Goal: Task Accomplishment & Management: Complete application form

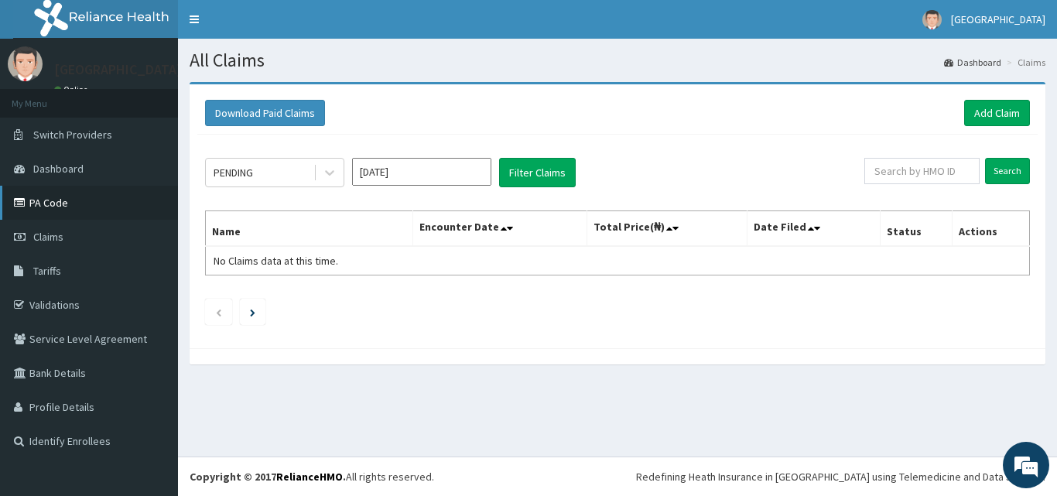
click at [96, 206] on link "PA Code" at bounding box center [89, 203] width 178 height 34
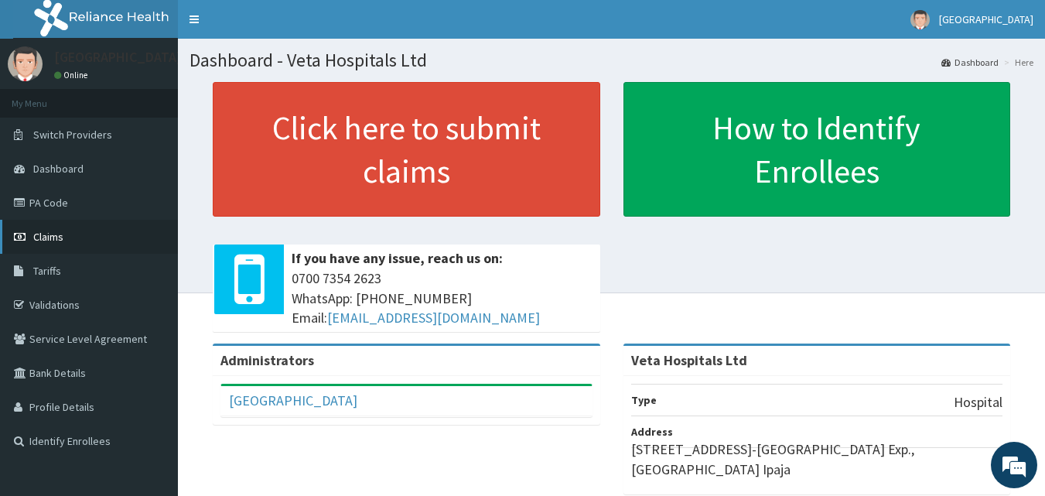
click at [66, 234] on link "Claims" at bounding box center [89, 237] width 178 height 34
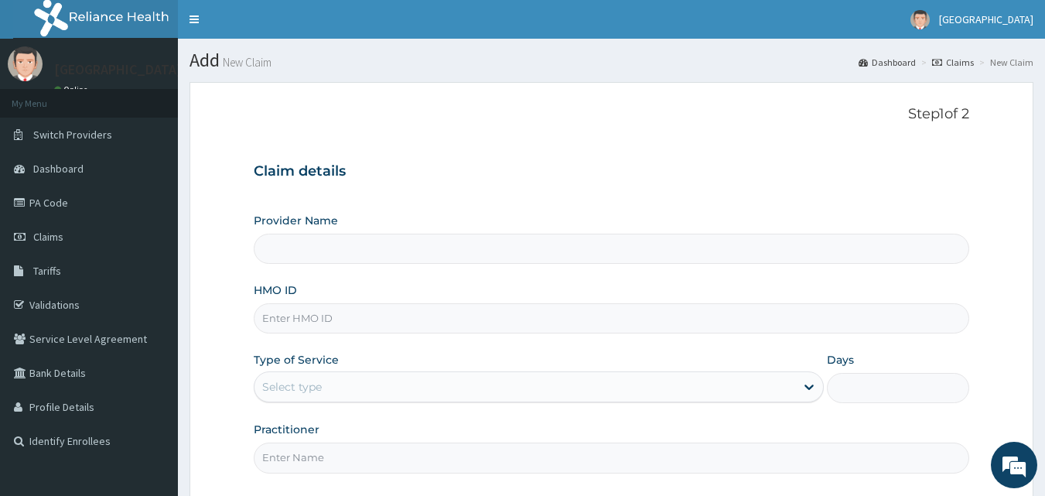
type input "Veta Hospitals Ltd"
click at [315, 314] on input "HMO ID" at bounding box center [612, 318] width 716 height 30
type input "PFN/10079/A"
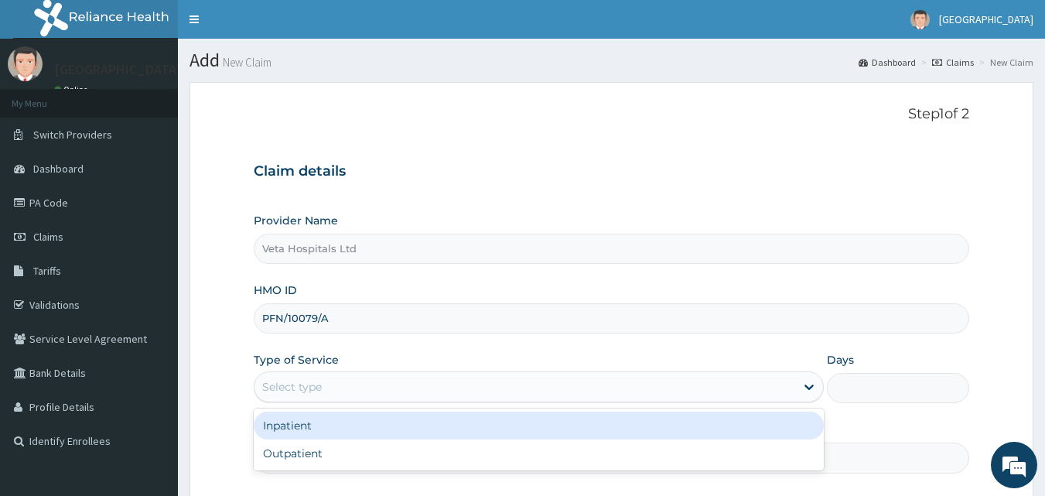
click at [327, 374] on div "Select type" at bounding box center [524, 386] width 541 height 25
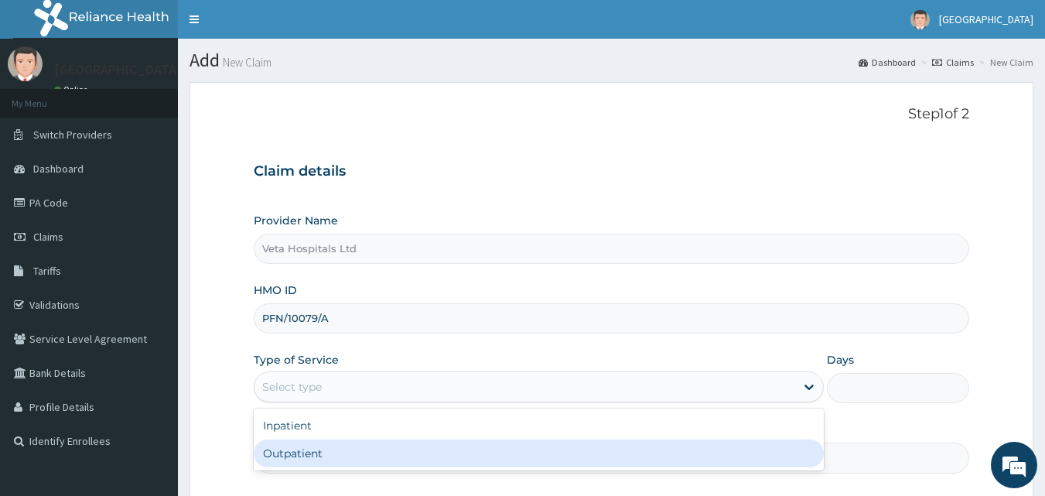
click at [321, 444] on div "Outpatient" at bounding box center [539, 453] width 570 height 28
type input "1"
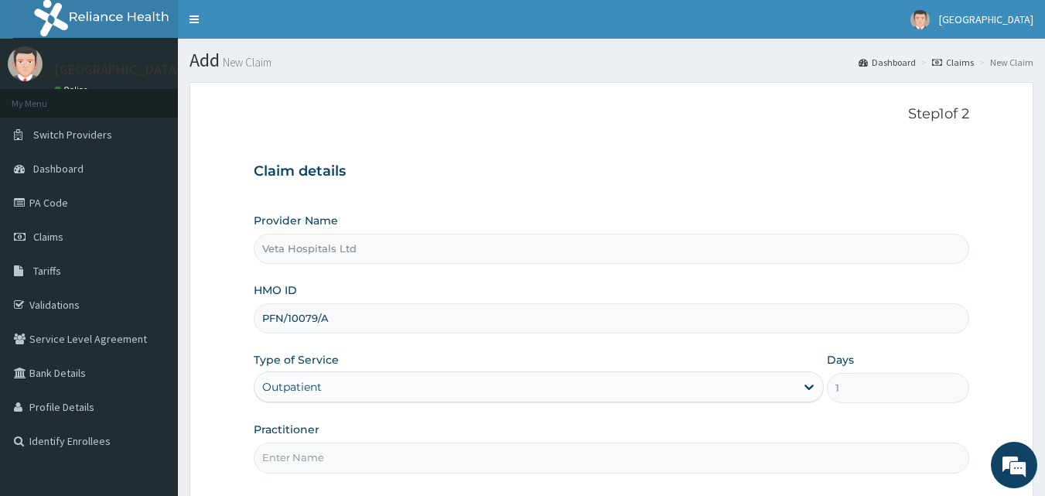
click at [316, 454] on input "Practitioner" at bounding box center [612, 457] width 716 height 30
type input "[PERSON_NAME]"
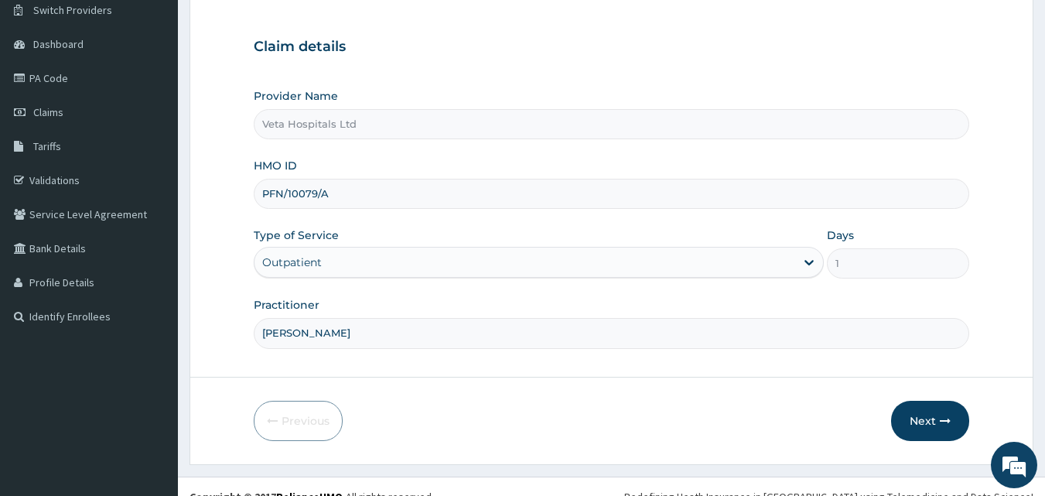
scroll to position [145, 0]
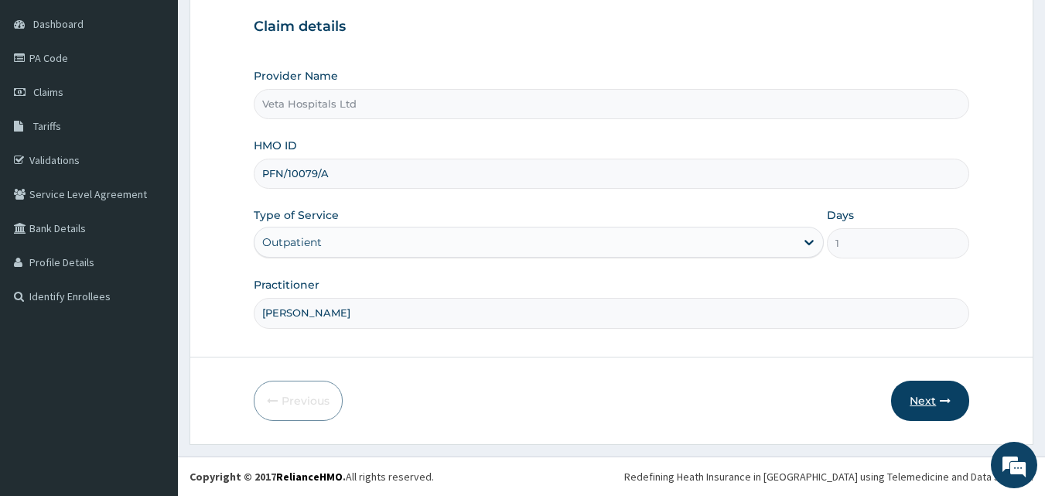
click at [932, 386] on button "Next" at bounding box center [930, 401] width 78 height 40
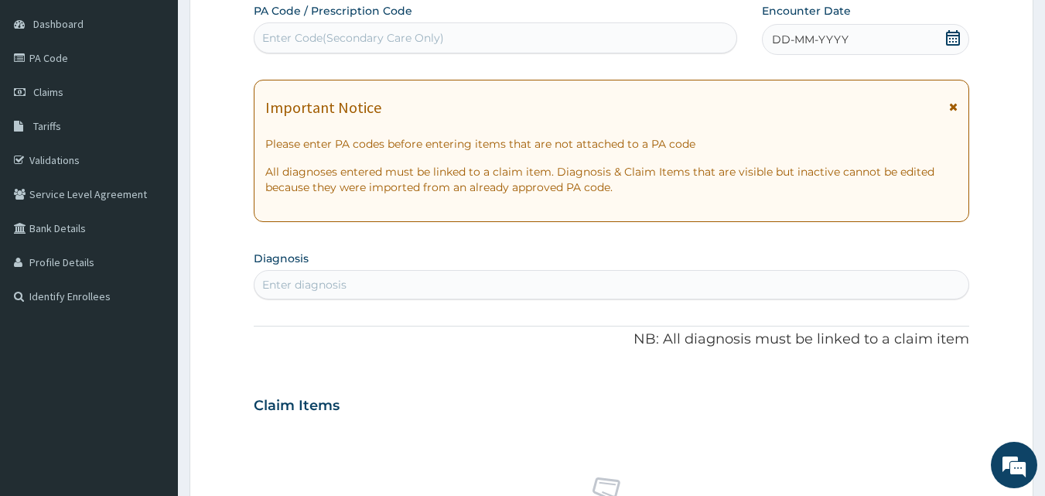
click at [944, 36] on div "DD-MM-YYYY" at bounding box center [865, 39] width 207 height 31
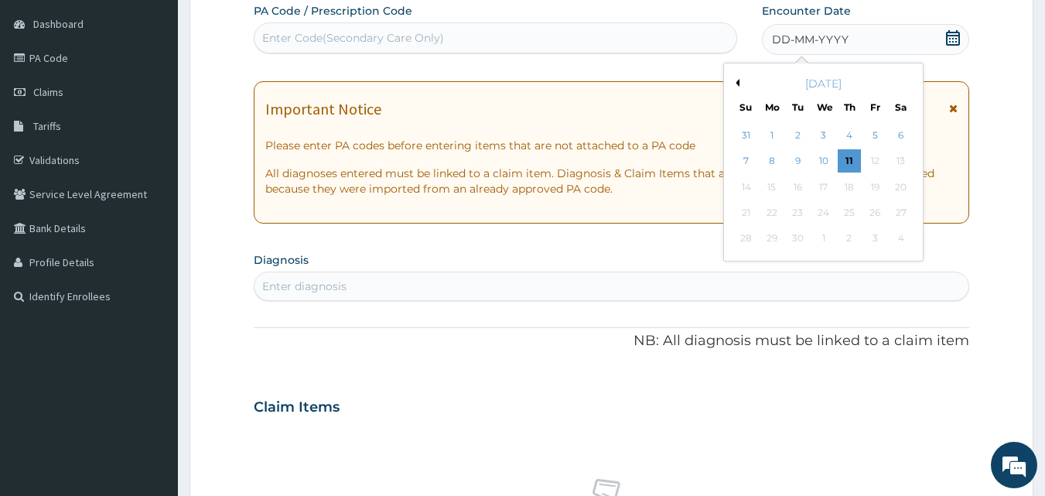
click at [737, 80] on button "Previous Month" at bounding box center [736, 83] width 8 height 8
click at [866, 126] on div "1" at bounding box center [874, 135] width 23 height 23
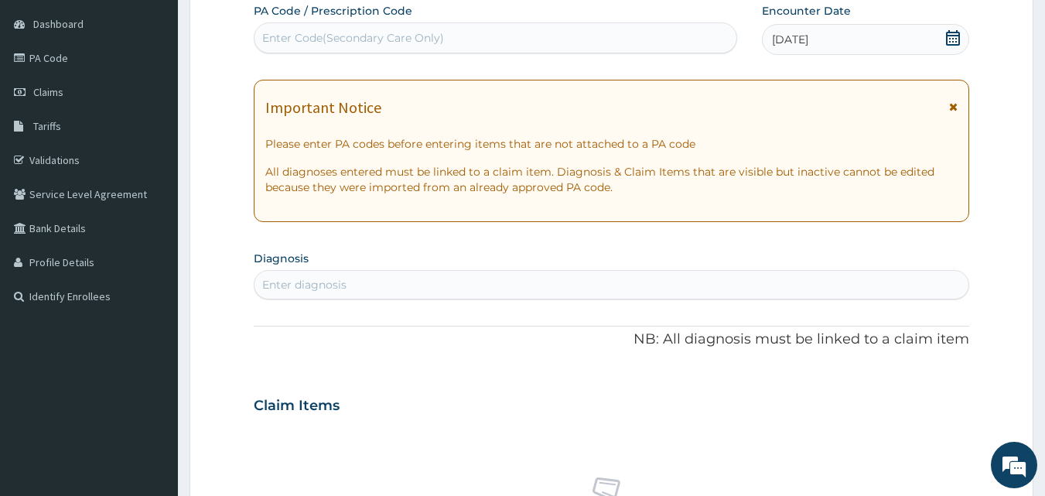
click at [800, 285] on div "Enter diagnosis" at bounding box center [611, 284] width 715 height 25
type input "plasmo"
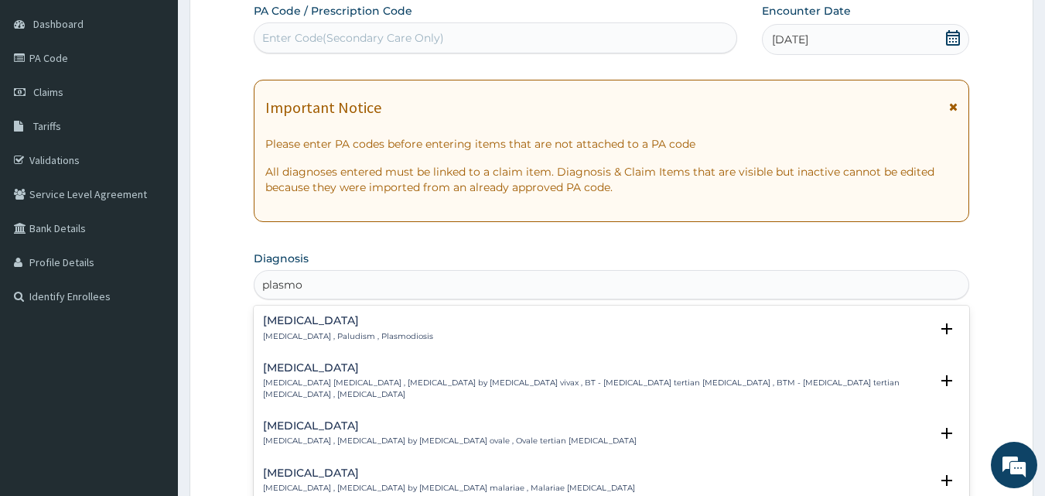
click at [309, 332] on p "Malaria , Paludism , Plasmodiosis" at bounding box center [348, 336] width 170 height 11
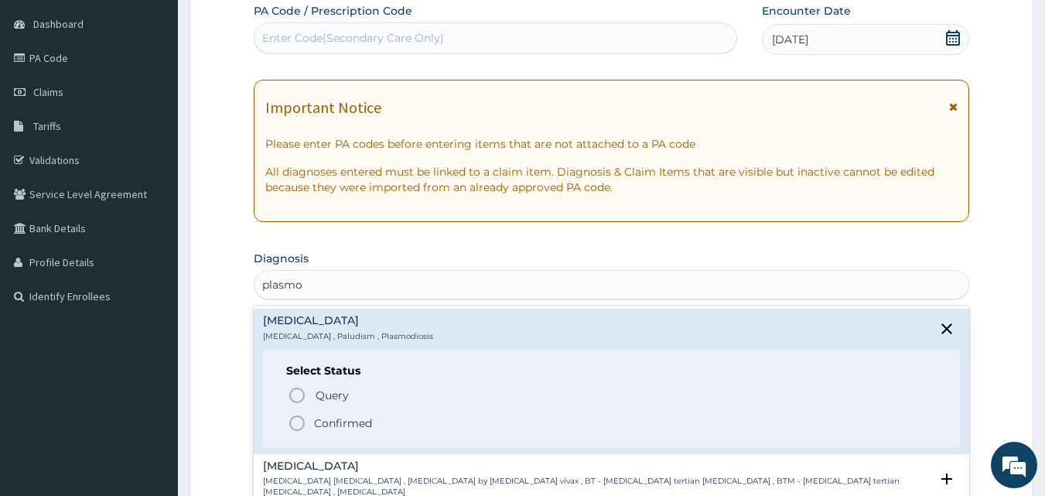
click at [295, 423] on icon "status option filled" at bounding box center [297, 423] width 19 height 19
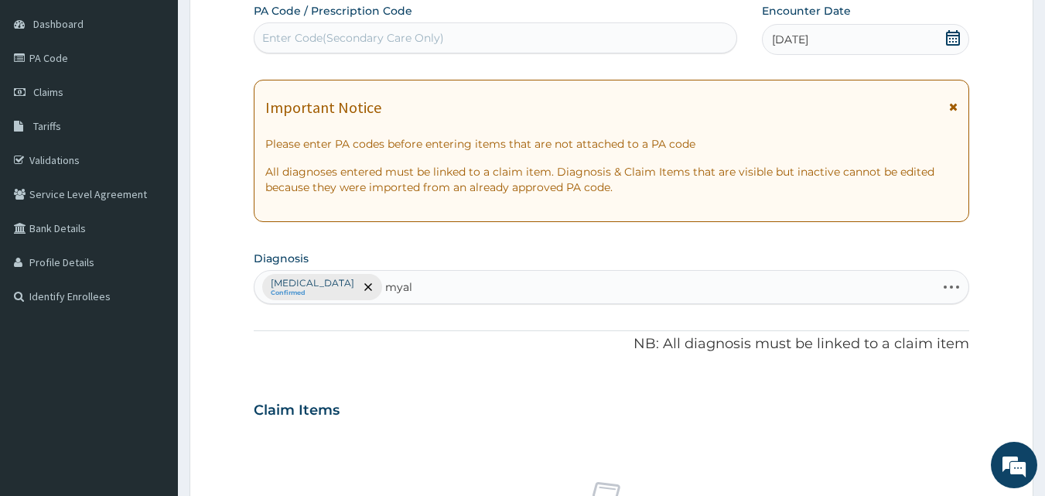
type input "myalg"
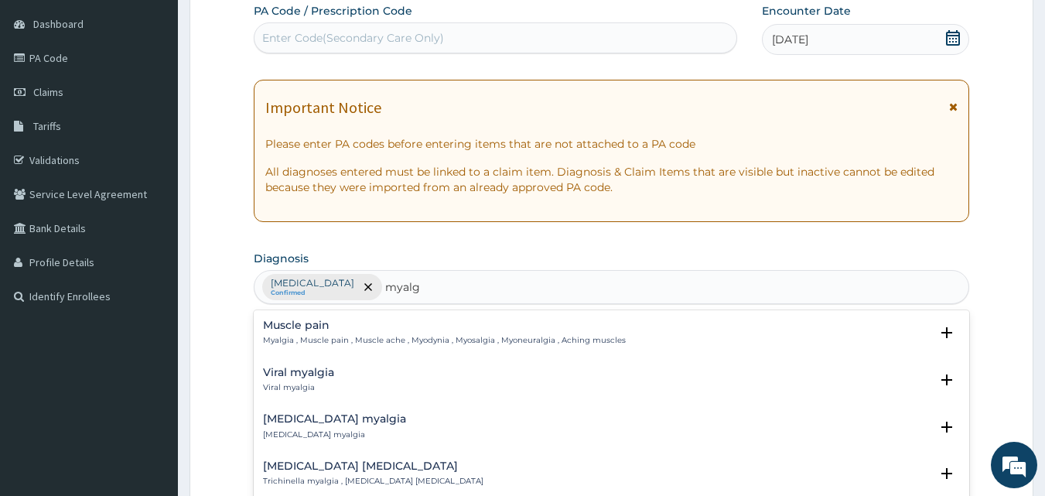
click at [295, 334] on div "Muscle pain Myalgia , Muscle pain , Muscle ache , Myodynia , Myosalgia , Myoneu…" at bounding box center [444, 332] width 363 height 27
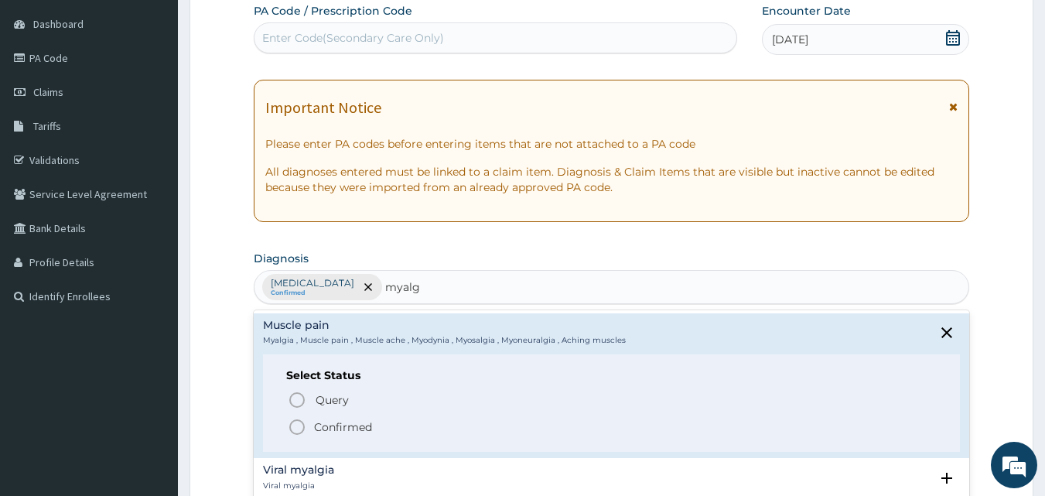
click at [293, 426] on icon "status option filled" at bounding box center [297, 427] width 19 height 19
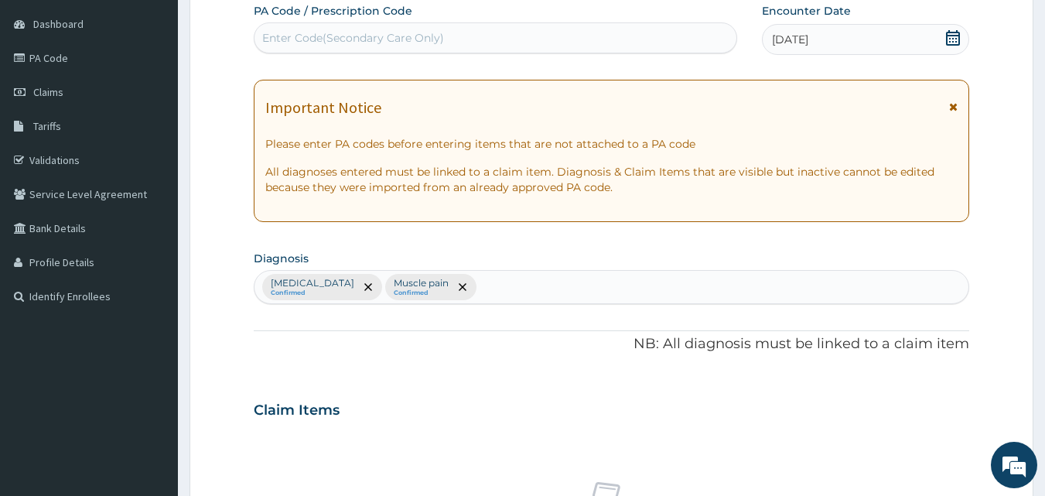
scroll to position [578, 0]
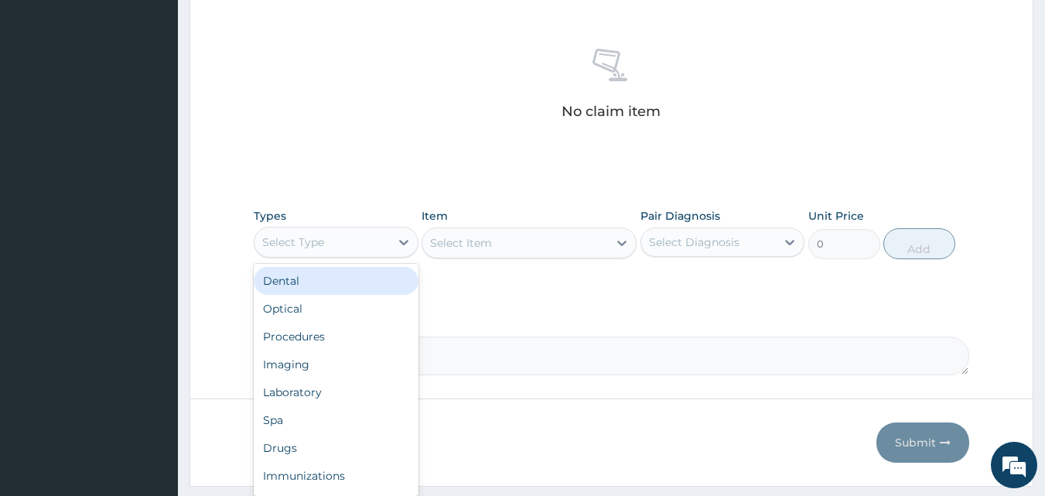
click at [308, 255] on div "Select Type" at bounding box center [336, 242] width 165 height 31
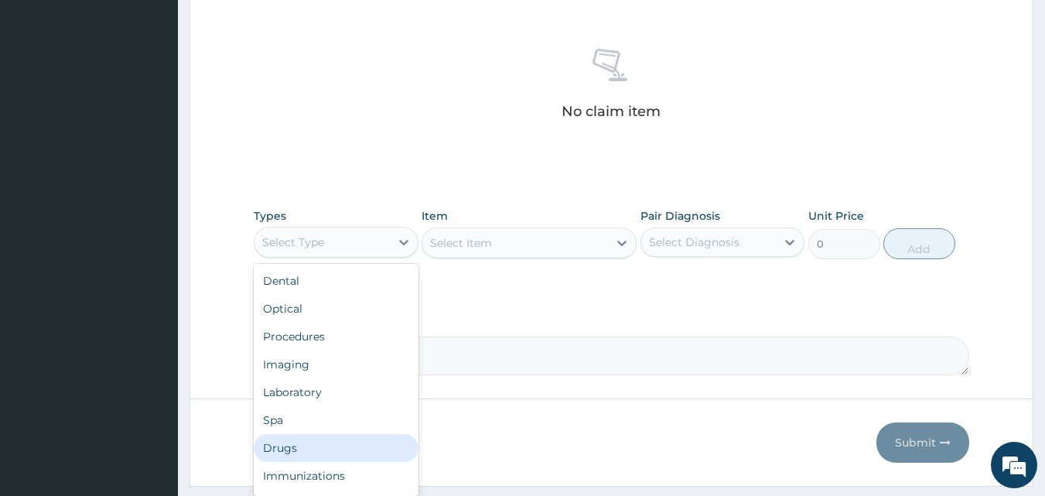
click at [272, 442] on div "Drugs" at bounding box center [336, 448] width 165 height 28
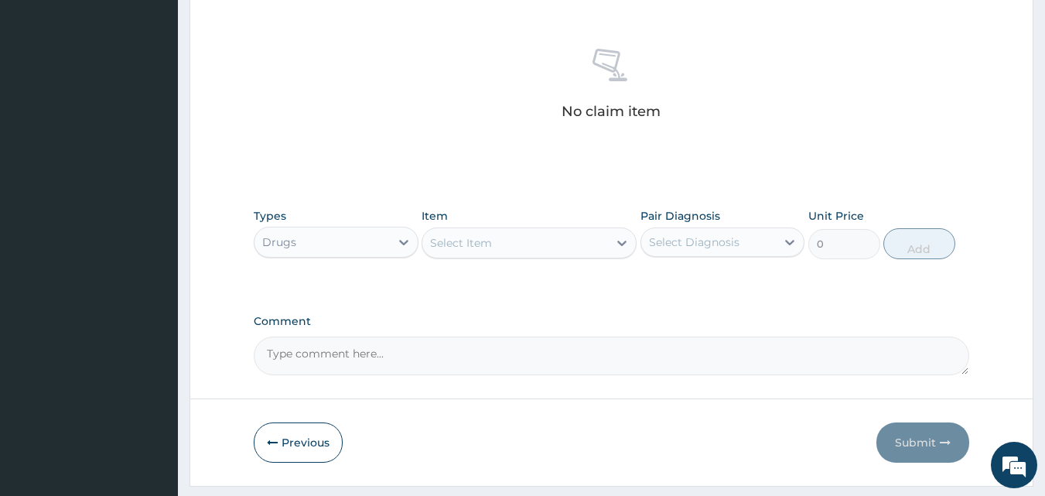
click at [540, 248] on div "Select Item" at bounding box center [515, 242] width 186 height 25
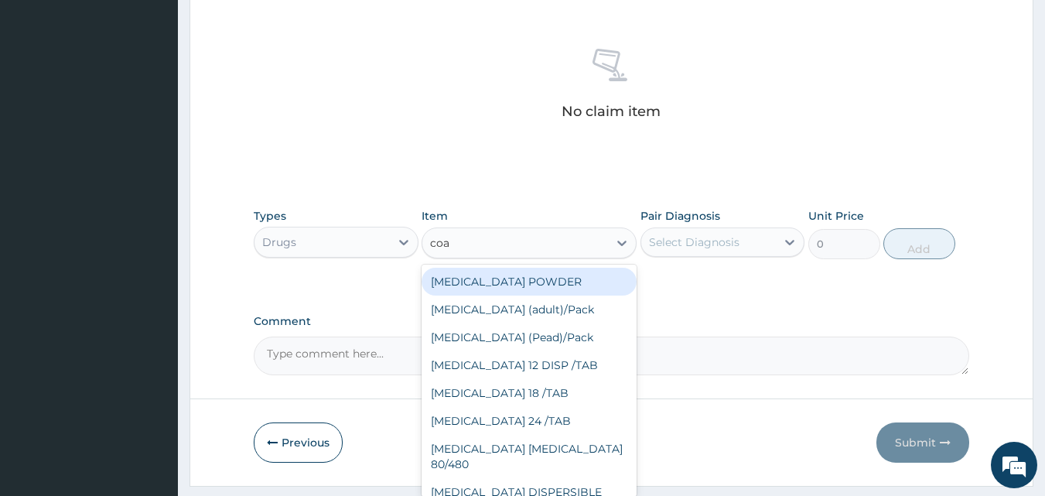
type input "coar"
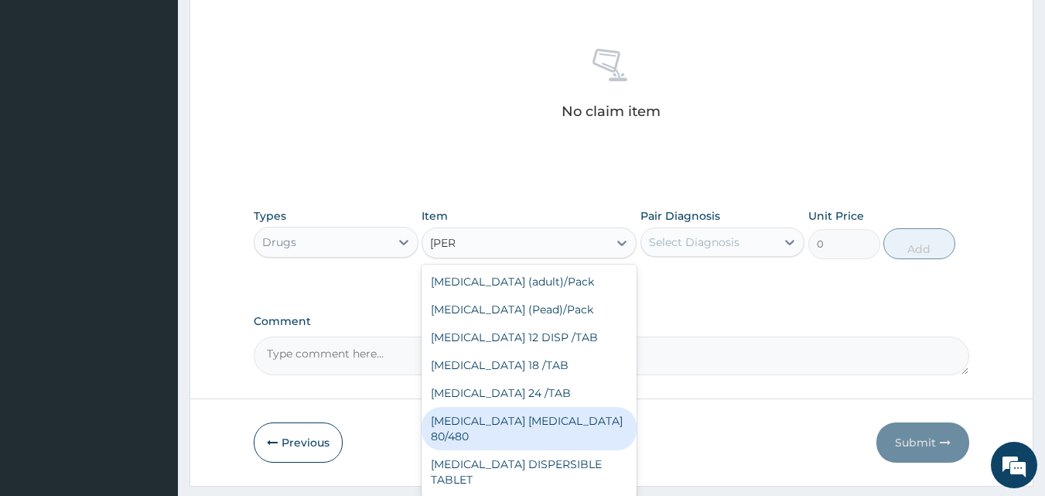
click at [560, 408] on div "COARTEM D TAB 80/480" at bounding box center [529, 428] width 215 height 43
type input "3093.7"
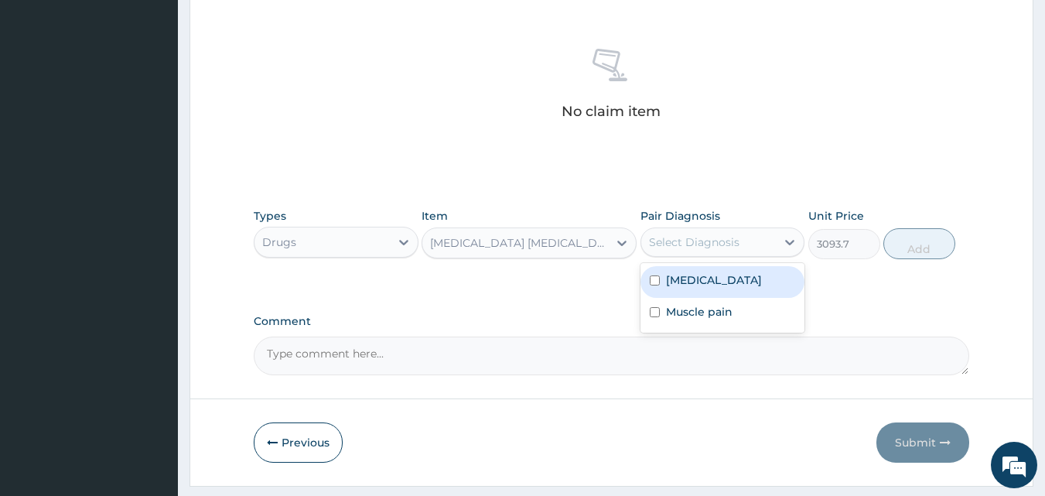
click at [709, 230] on div "Select Diagnosis" at bounding box center [708, 242] width 135 height 25
click at [692, 278] on label "[MEDICAL_DATA]" at bounding box center [714, 279] width 96 height 15
checkbox input "true"
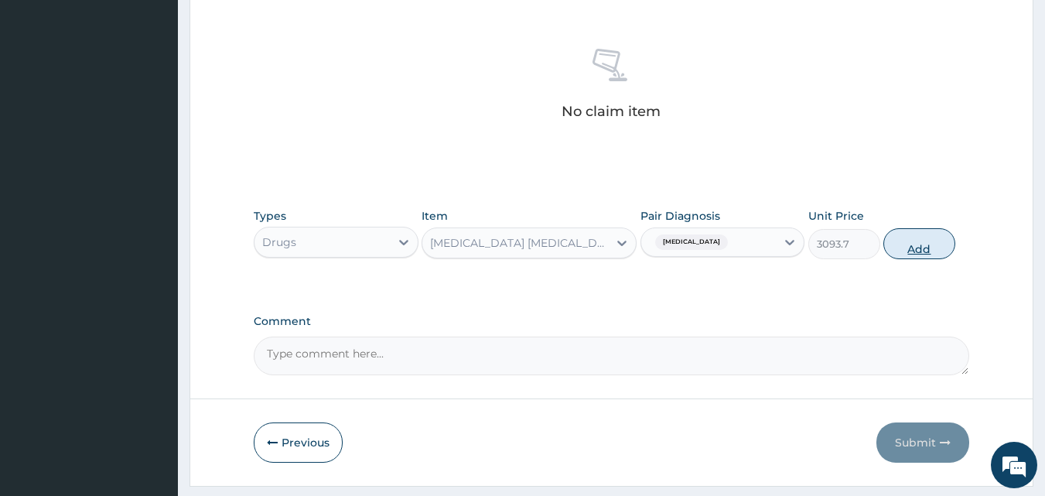
click at [918, 246] on button "Add" at bounding box center [919, 243] width 72 height 31
type input "0"
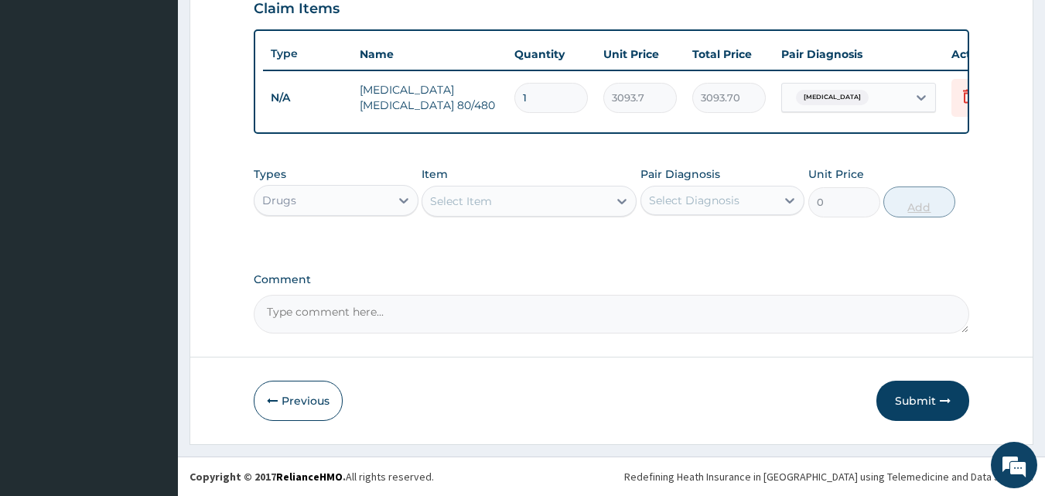
scroll to position [558, 0]
click at [545, 200] on div "Select Item" at bounding box center [515, 201] width 186 height 25
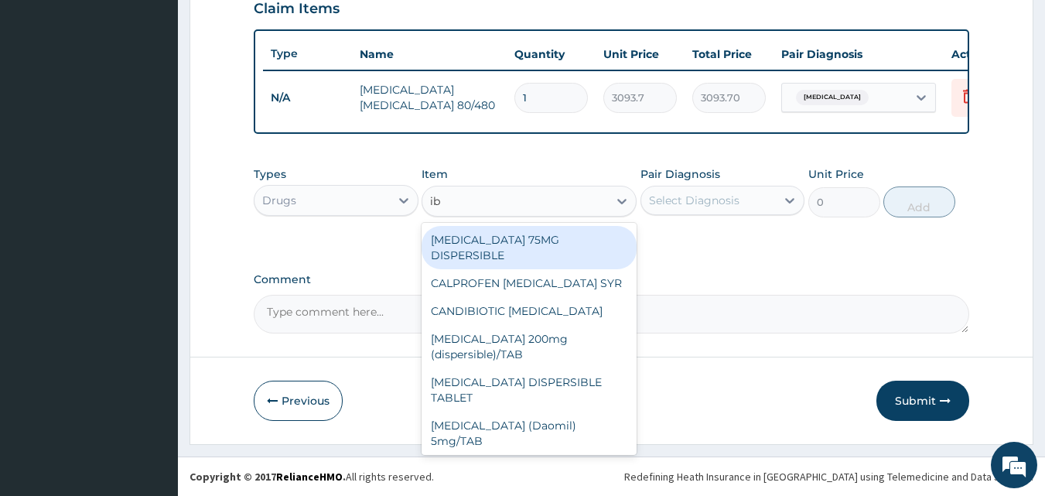
type input "ibu"
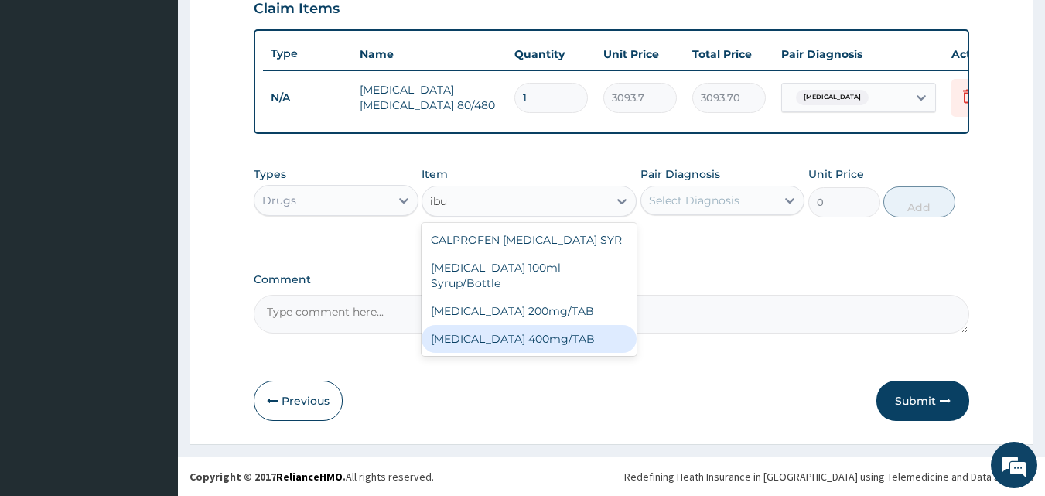
click at [533, 334] on div "[MEDICAL_DATA] 400mg/TAB" at bounding box center [529, 339] width 215 height 28
type input "75"
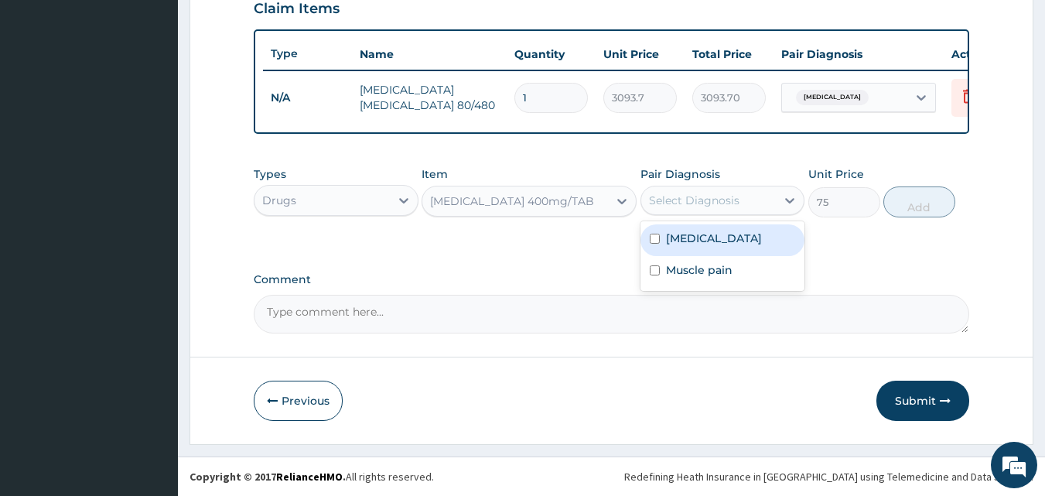
click at [680, 203] on div "Select Diagnosis" at bounding box center [694, 200] width 90 height 15
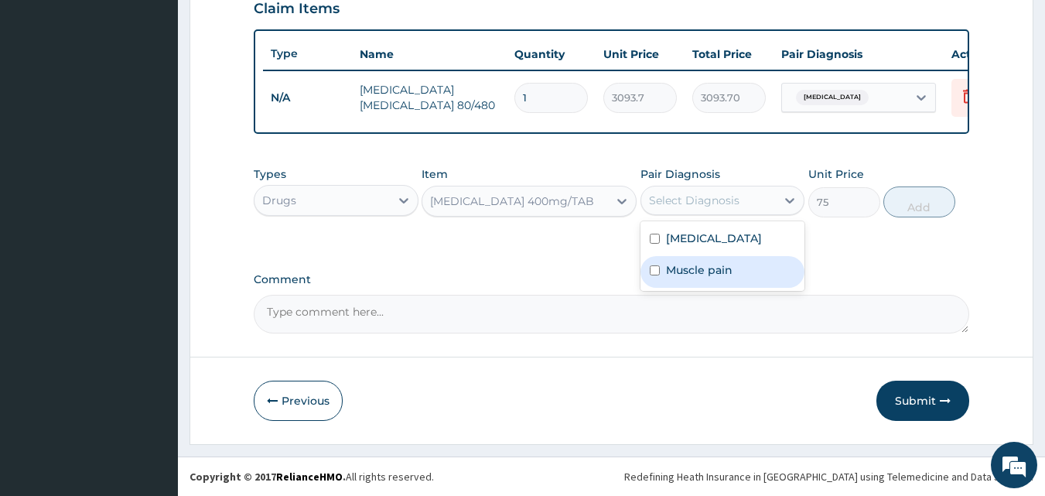
click at [662, 274] on div "Muscle pain" at bounding box center [722, 272] width 165 height 32
checkbox input "true"
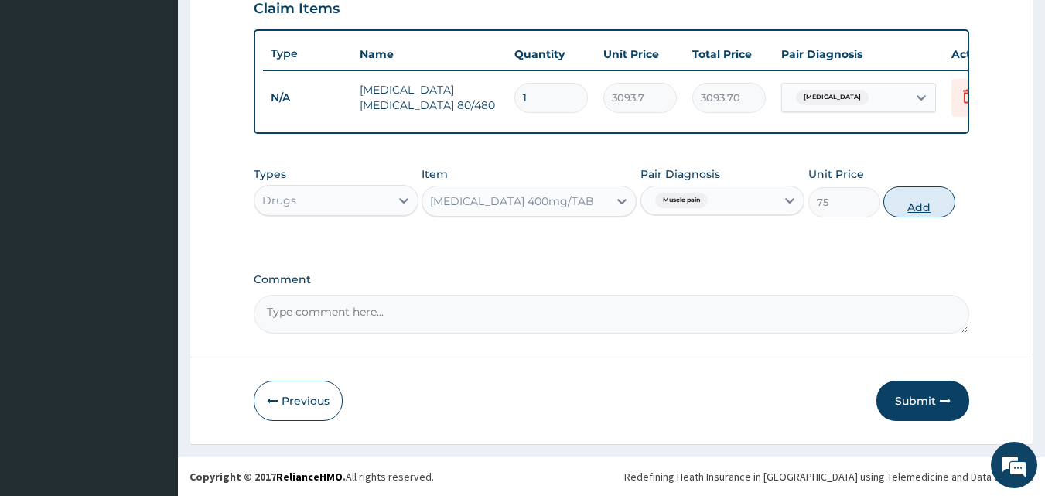
click at [930, 203] on button "Add" at bounding box center [919, 201] width 72 height 31
type input "0"
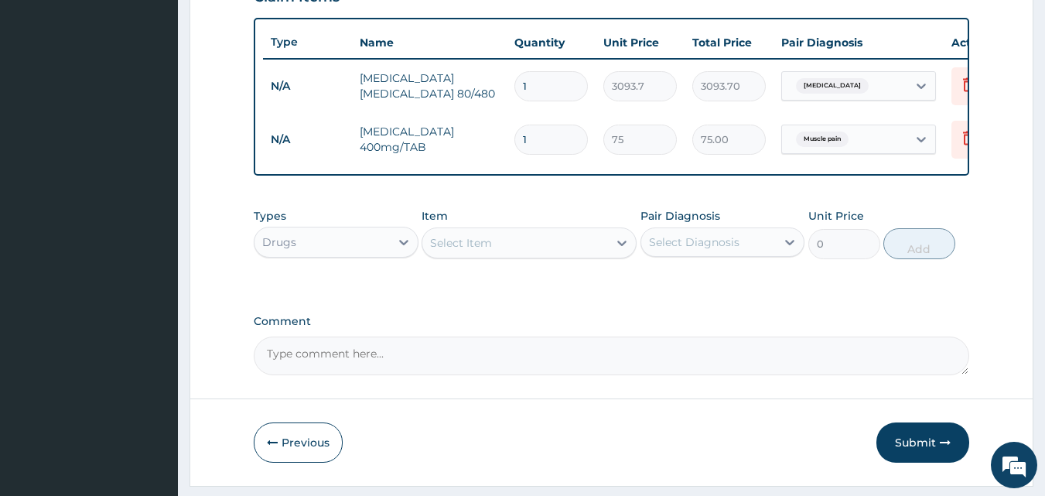
type input "0.00"
type input "9"
type input "675.00"
type input "9"
click at [508, 253] on div "Select Item" at bounding box center [515, 242] width 186 height 25
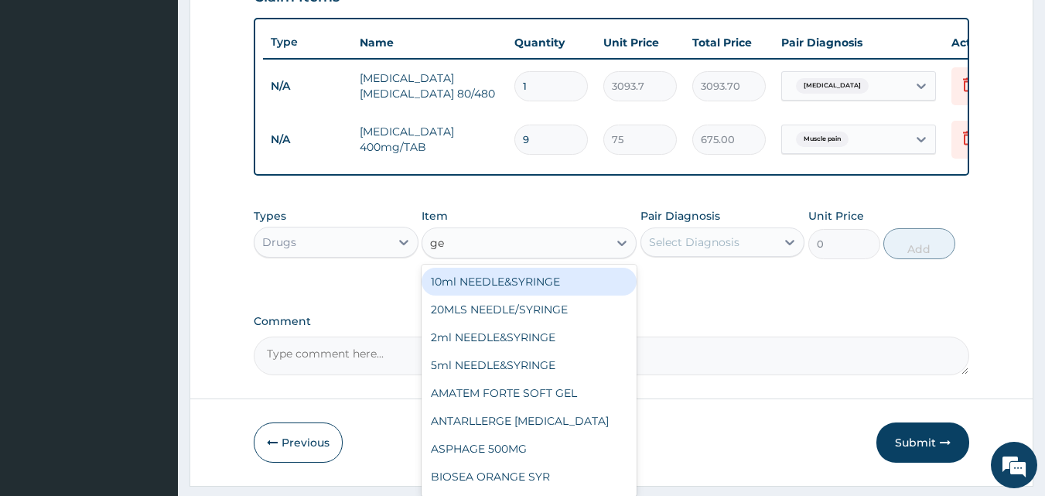
type input "gel"
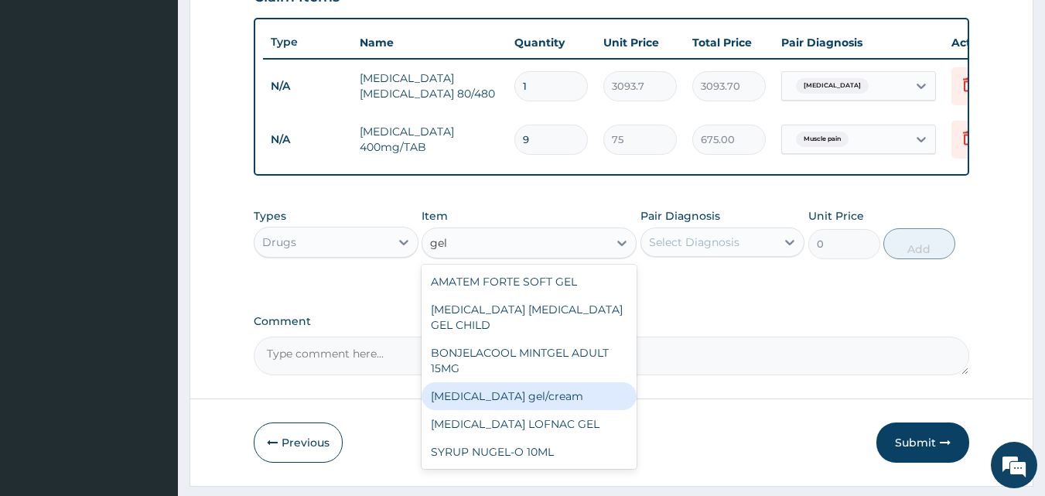
click at [469, 390] on div "Diclofenac gel/cream" at bounding box center [529, 396] width 215 height 28
type input "843.7"
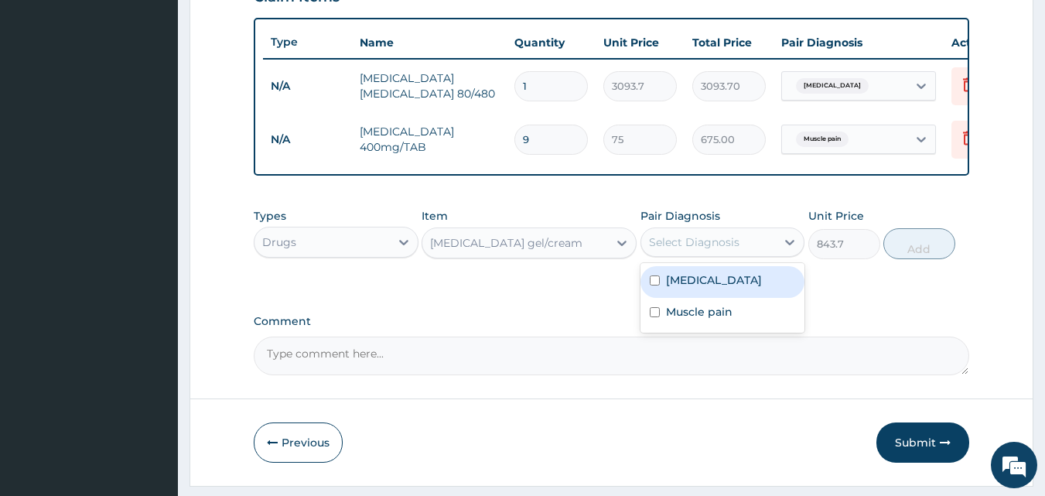
click at [712, 254] on div "Select Diagnosis" at bounding box center [708, 242] width 135 height 25
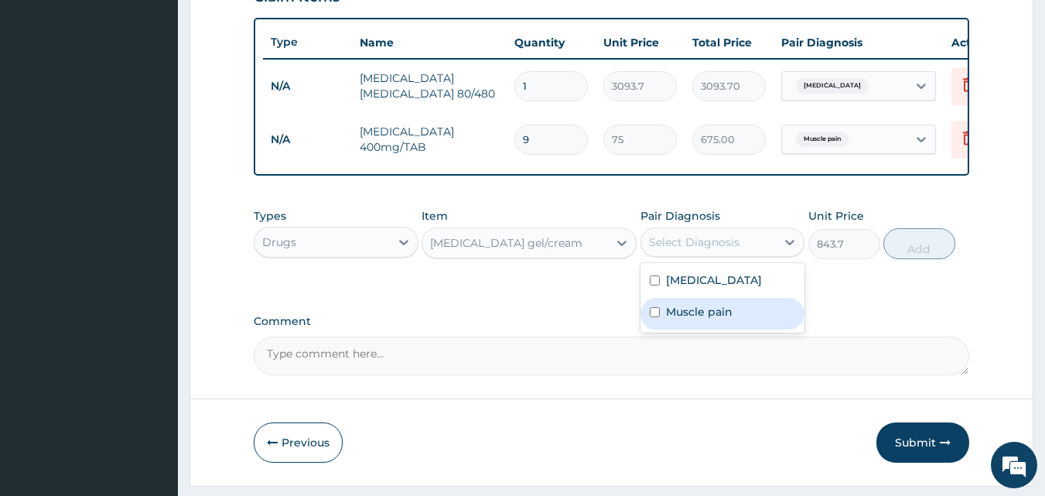
click at [668, 313] on div "Muscle pain" at bounding box center [722, 314] width 165 height 32
checkbox input "true"
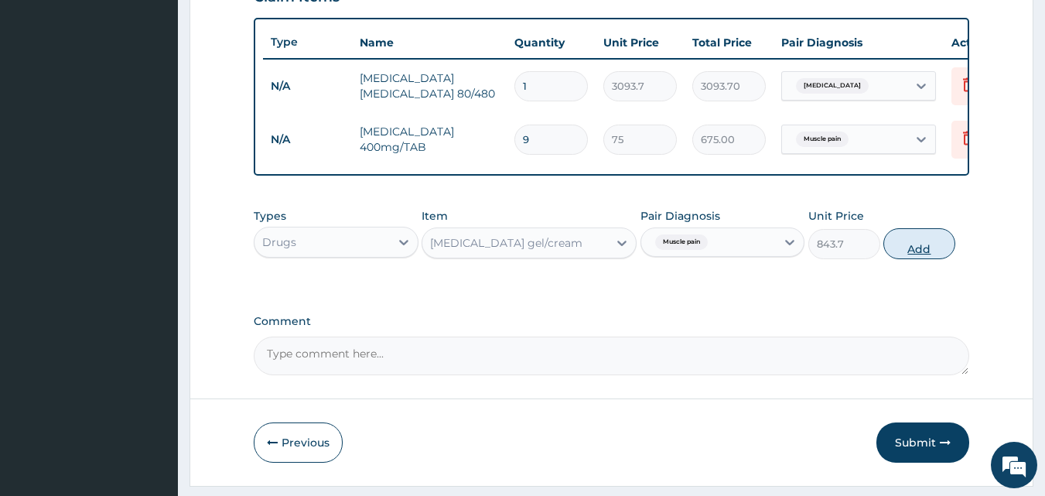
click at [934, 259] on button "Add" at bounding box center [919, 243] width 72 height 31
type input "0"
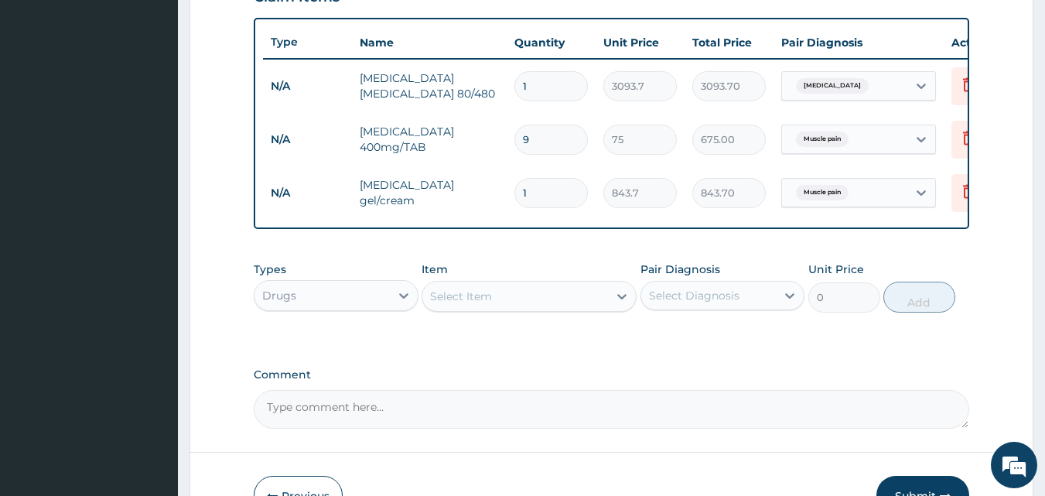
click at [374, 300] on div "Drugs" at bounding box center [321, 295] width 135 height 25
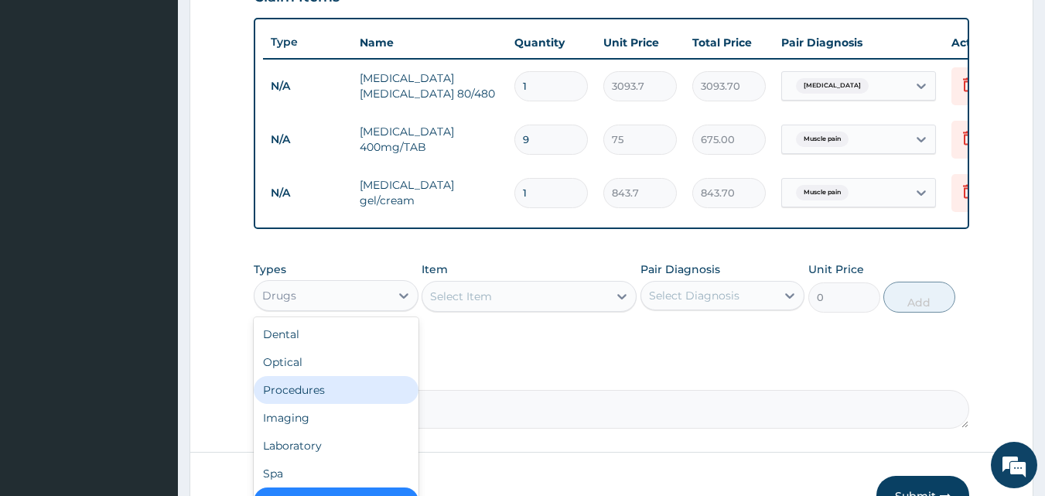
click at [334, 393] on div "Procedures" at bounding box center [336, 390] width 165 height 28
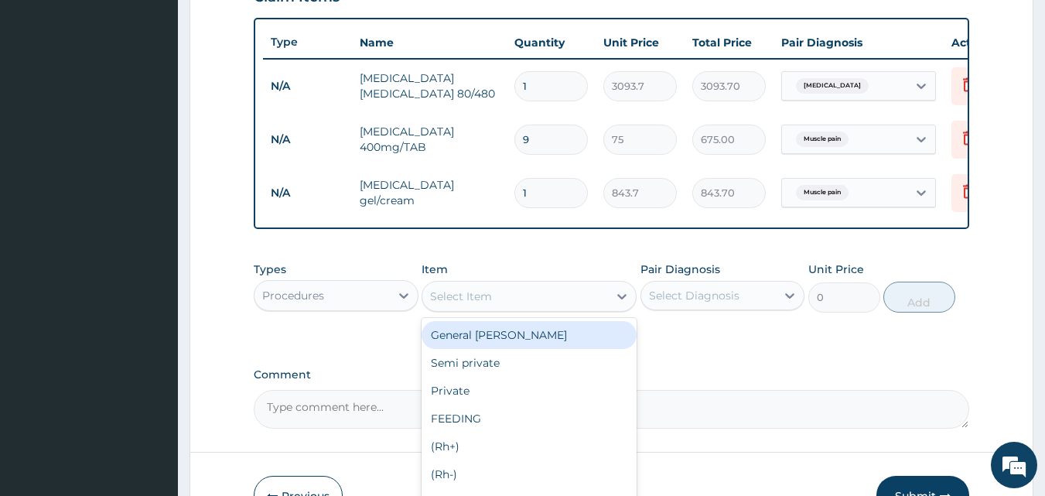
click at [488, 304] on div "Select Item" at bounding box center [461, 296] width 62 height 15
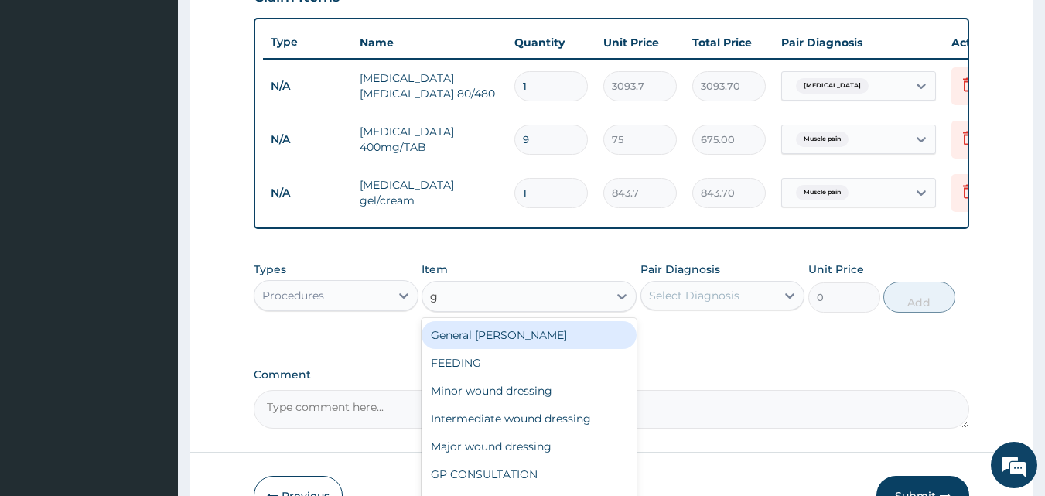
type input "gp"
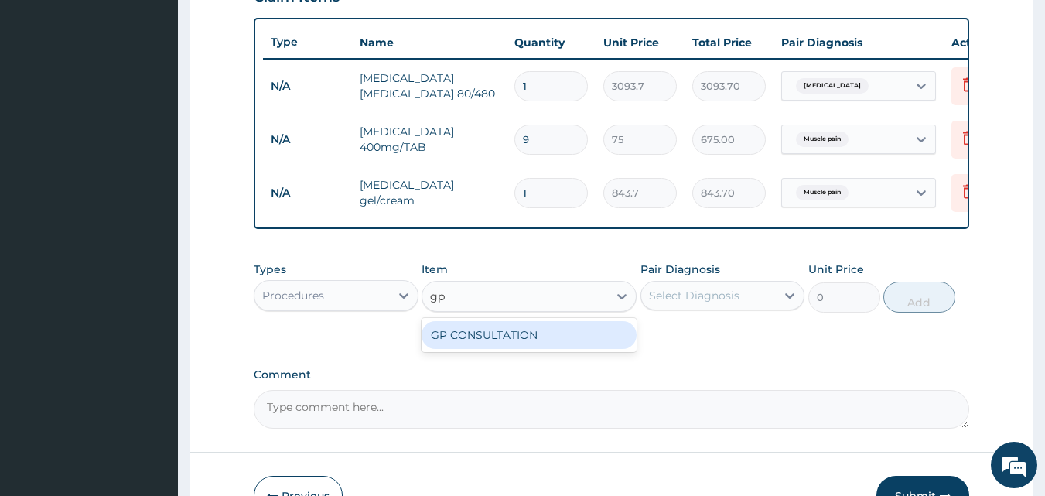
click at [480, 339] on div "GP CONSULTATION" at bounding box center [529, 335] width 215 height 28
type input "2000"
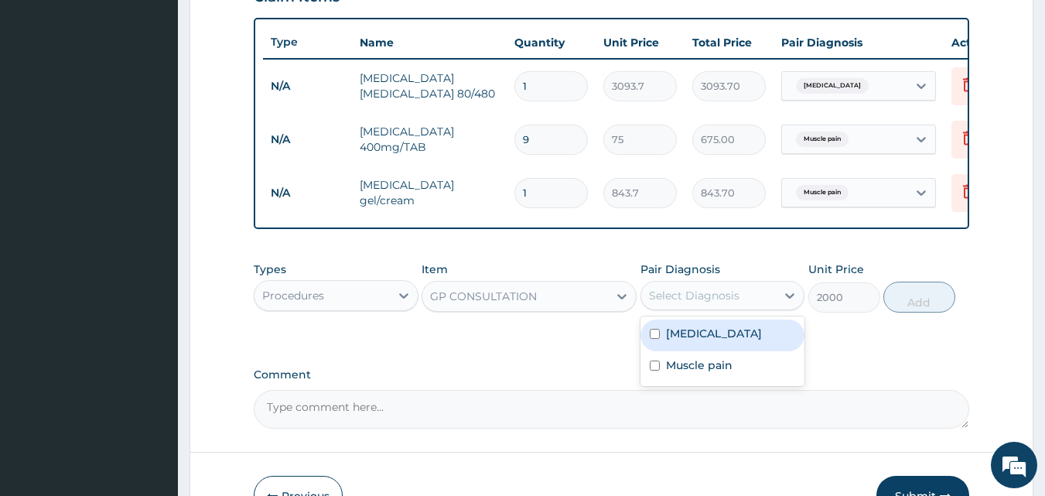
click at [682, 303] on div "Select Diagnosis" at bounding box center [694, 295] width 90 height 15
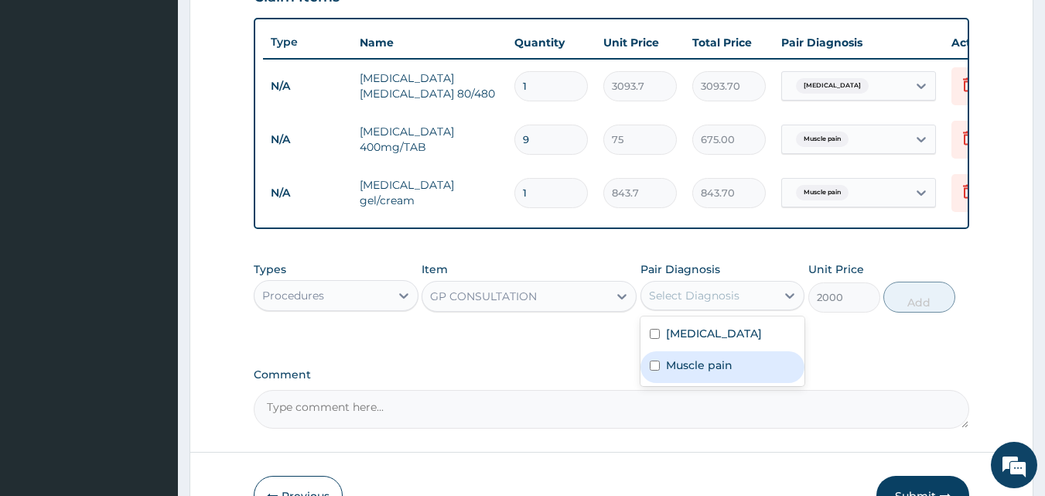
click at [662, 379] on div "Muscle pain" at bounding box center [722, 367] width 165 height 32
checkbox input "true"
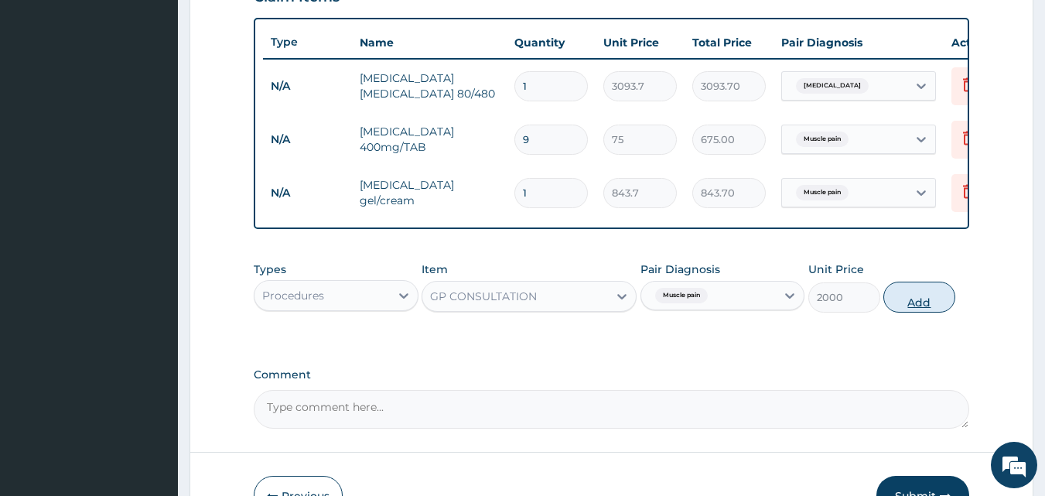
click at [910, 312] on button "Add" at bounding box center [919, 297] width 72 height 31
type input "0"
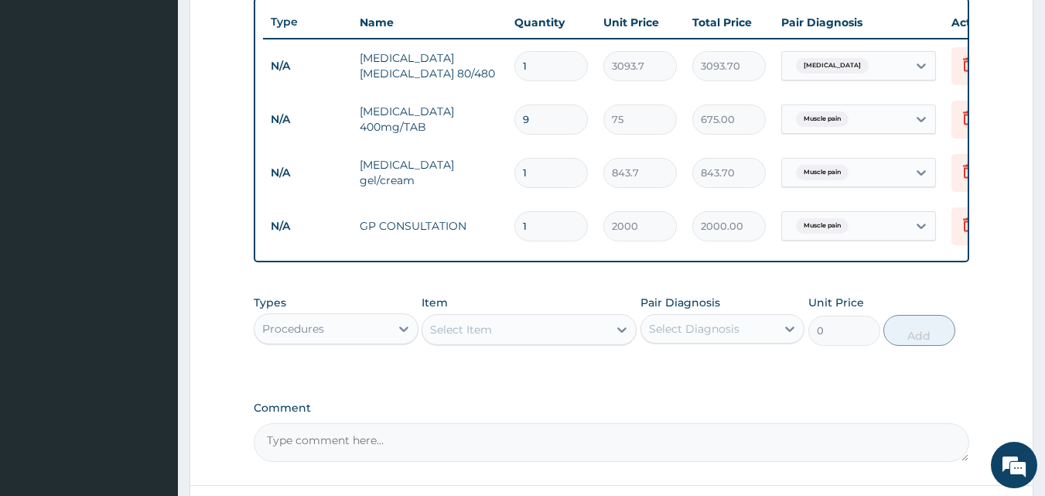
scroll to position [686, 0]
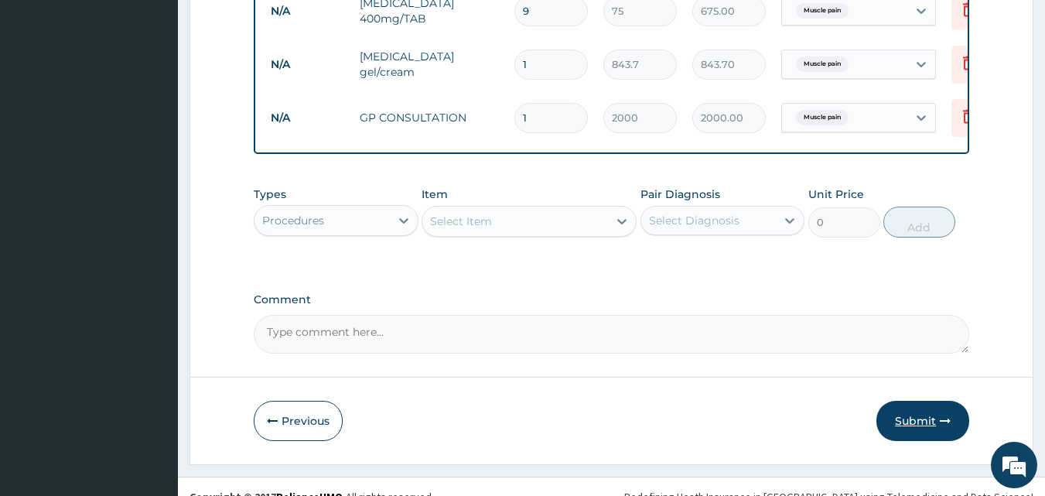
click at [901, 423] on button "Submit" at bounding box center [922, 421] width 93 height 40
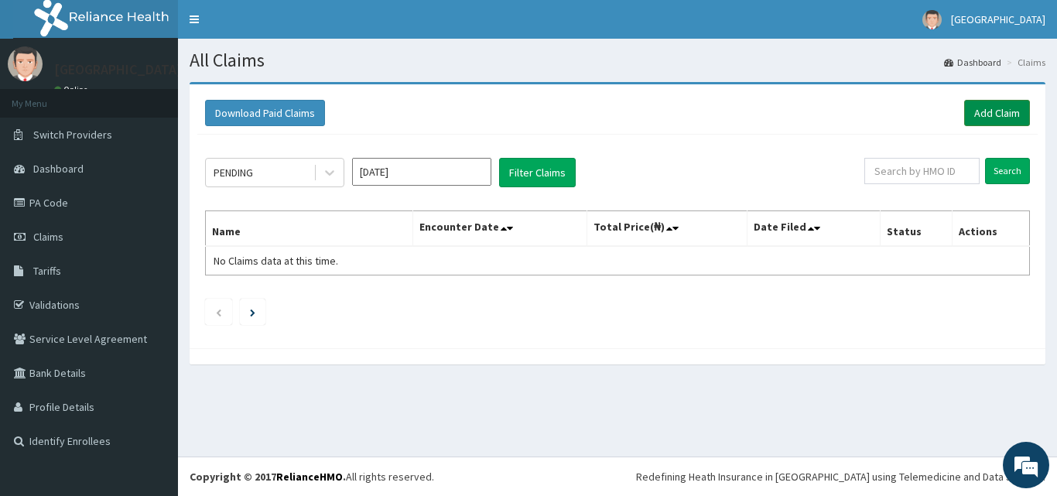
click at [1019, 104] on link "Add Claim" at bounding box center [997, 113] width 66 height 26
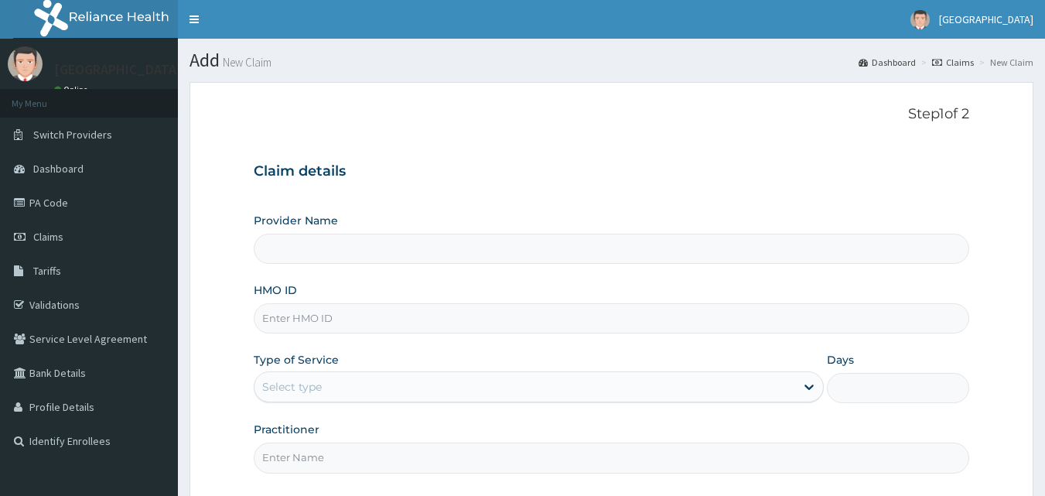
drag, startPoint x: 0, startPoint y: 0, endPoint x: 347, endPoint y: 318, distance: 470.2
click at [347, 318] on input "HMO ID" at bounding box center [612, 318] width 716 height 30
type input "pfn"
type input "Veta Hospitals Ltd"
type input "pfn/10079/a"
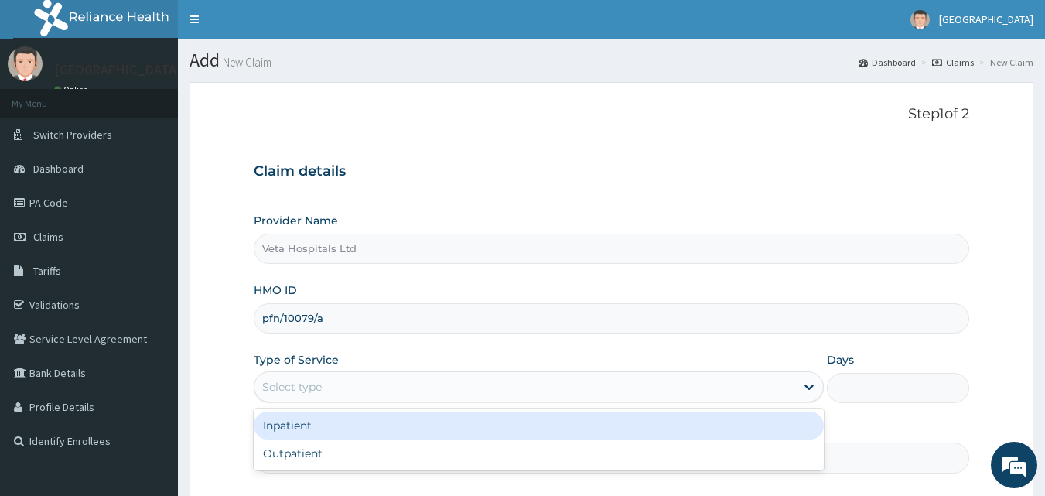
click at [282, 389] on div "Select type" at bounding box center [292, 386] width 60 height 15
click at [303, 433] on div "Inpatient" at bounding box center [539, 425] width 570 height 28
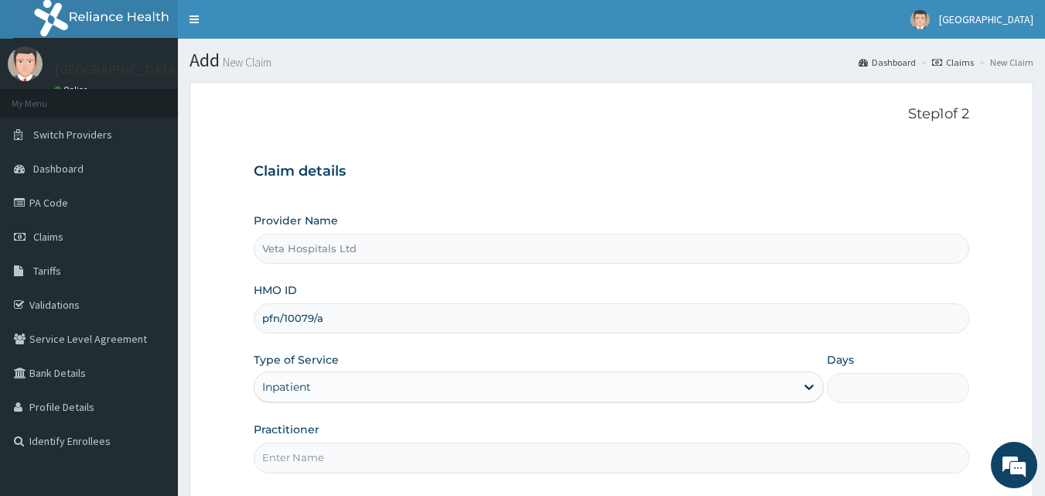
click at [869, 396] on input "Days" at bounding box center [898, 388] width 142 height 30
type input "2"
click at [630, 451] on input "Practitioner" at bounding box center [612, 457] width 716 height 30
type input "DR SAMUEL"
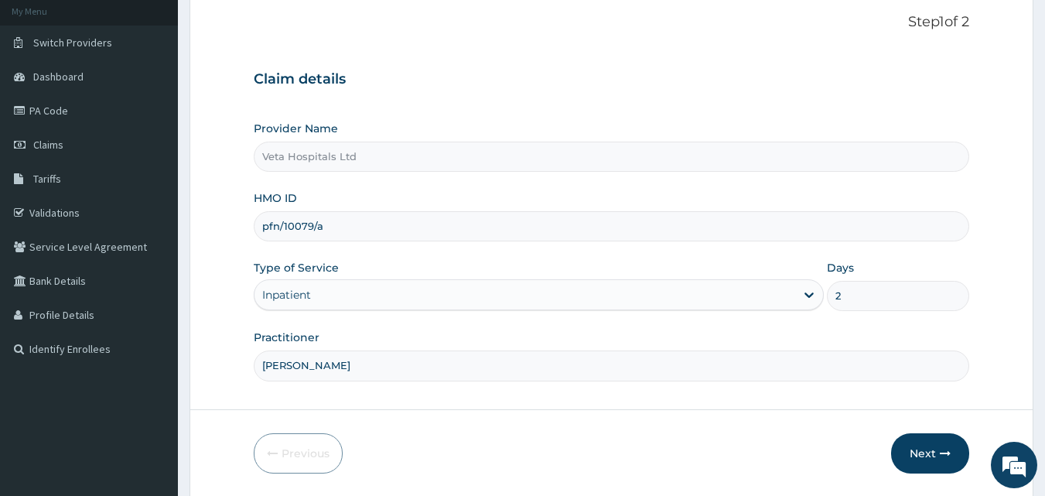
scroll to position [115, 0]
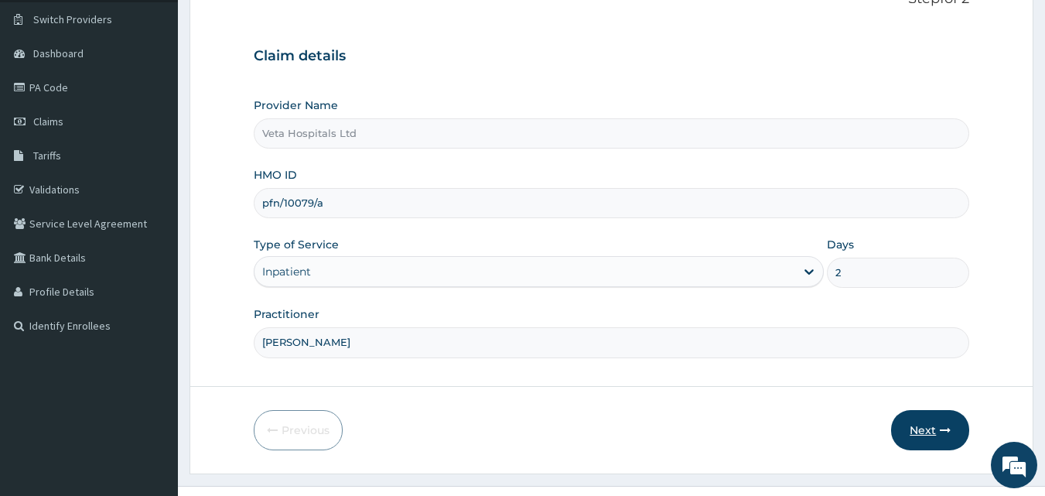
click at [930, 433] on button "Next" at bounding box center [930, 430] width 78 height 40
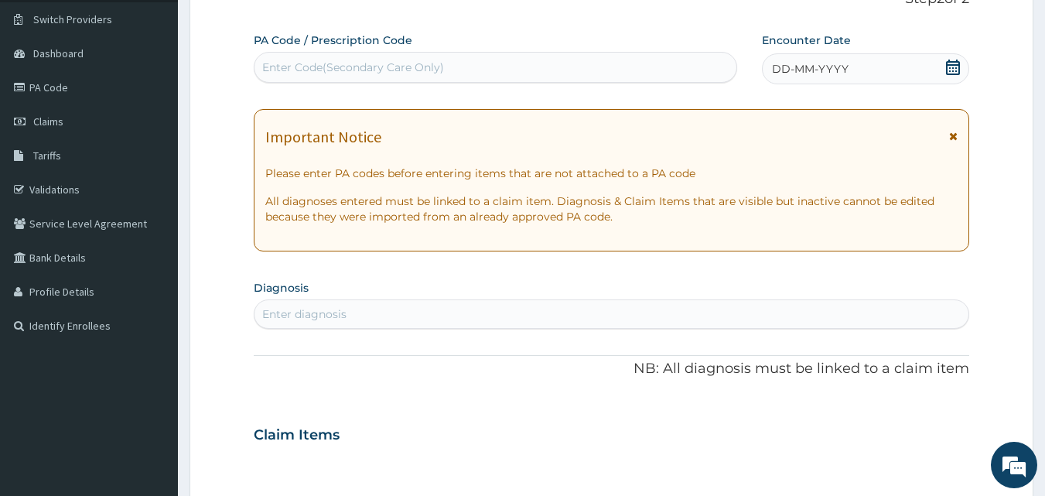
click at [520, 62] on div "Enter Code(Secondary Care Only)" at bounding box center [495, 67] width 483 height 25
paste input "PA/5C59D2"
type input "PA/5C59D2"
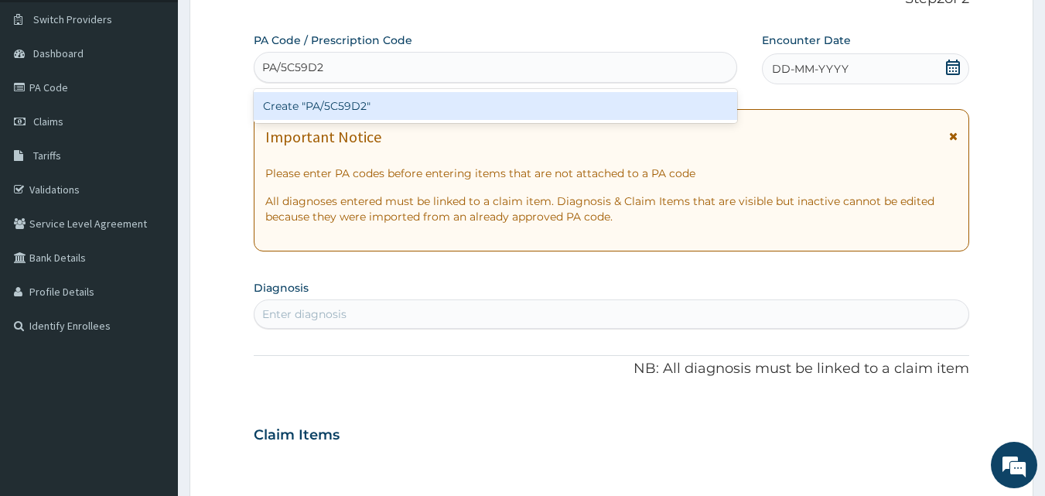
click at [470, 97] on div "Create "PA/5C59D2"" at bounding box center [496, 106] width 484 height 28
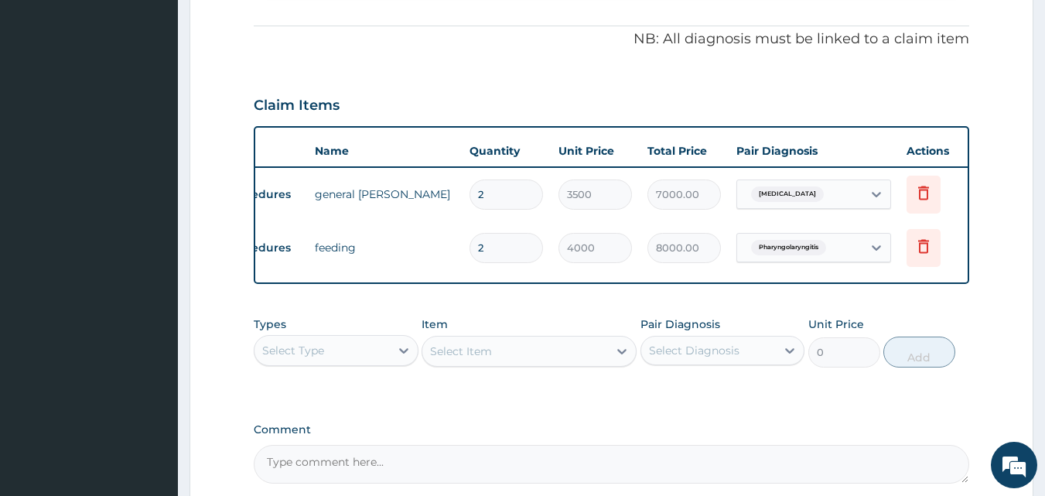
scroll to position [0, 60]
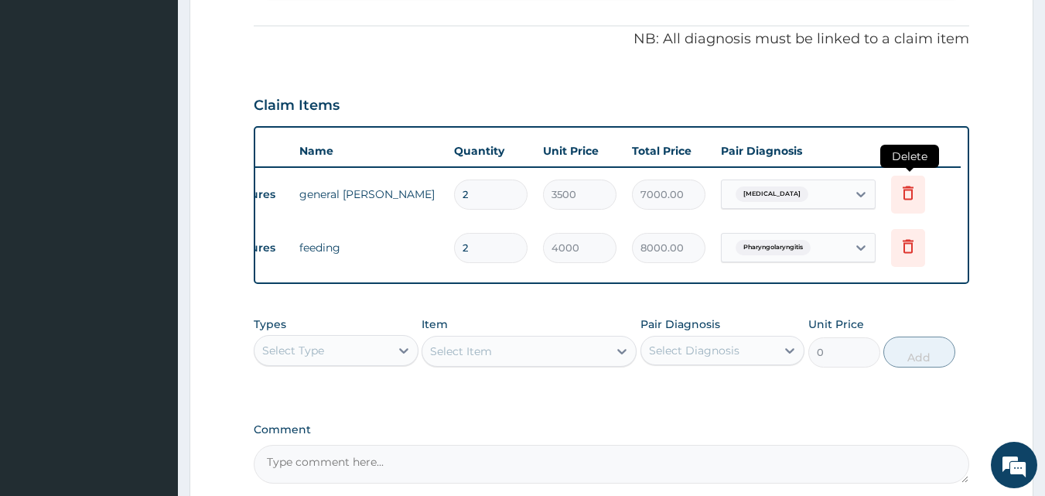
click at [905, 189] on icon at bounding box center [908, 192] width 19 height 19
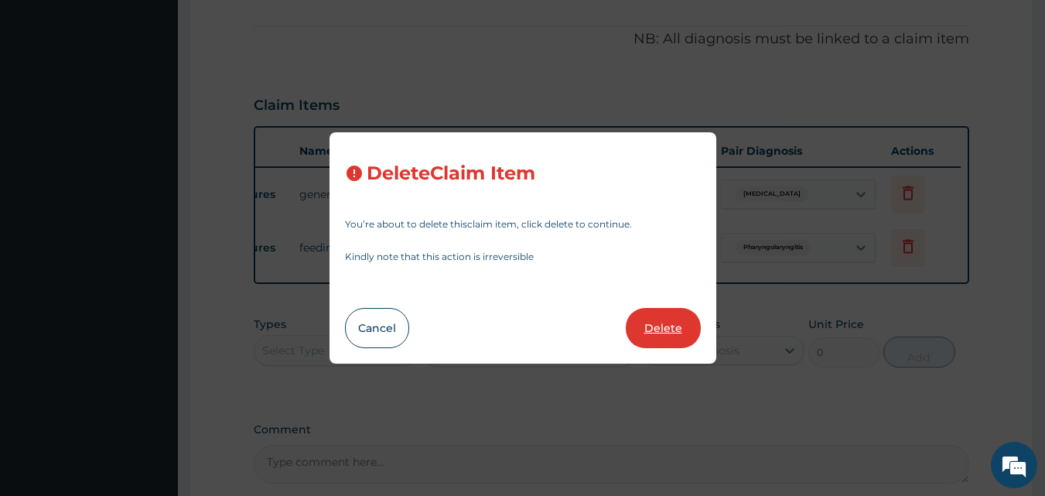
click at [666, 328] on button "Delete" at bounding box center [663, 328] width 75 height 40
type input "4000"
type input "8000.00"
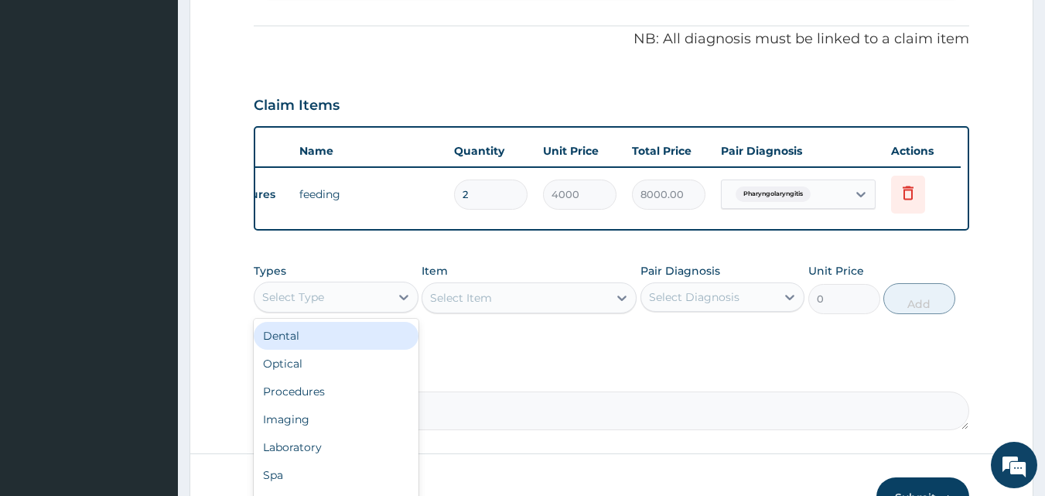
click at [317, 309] on div "Select Type" at bounding box center [321, 297] width 135 height 25
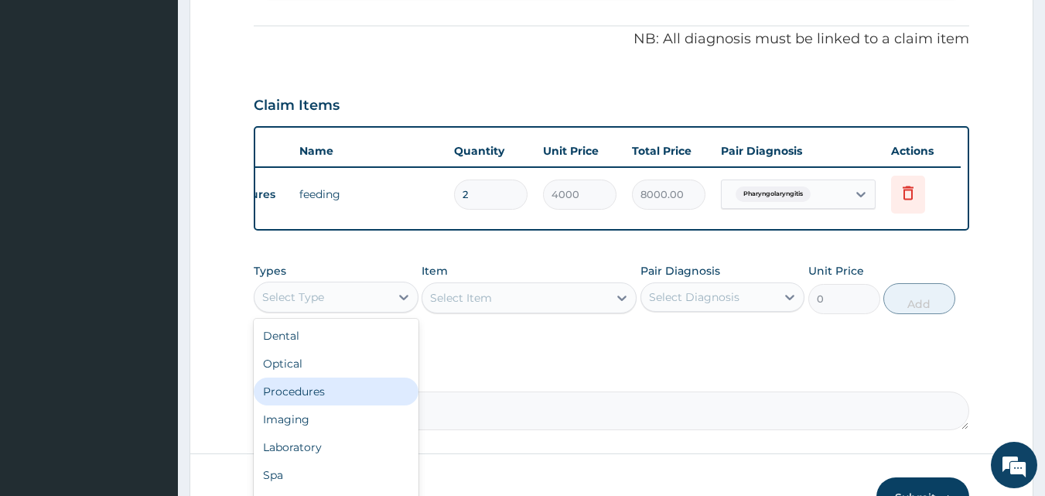
click at [318, 396] on div "Procedures" at bounding box center [336, 391] width 165 height 28
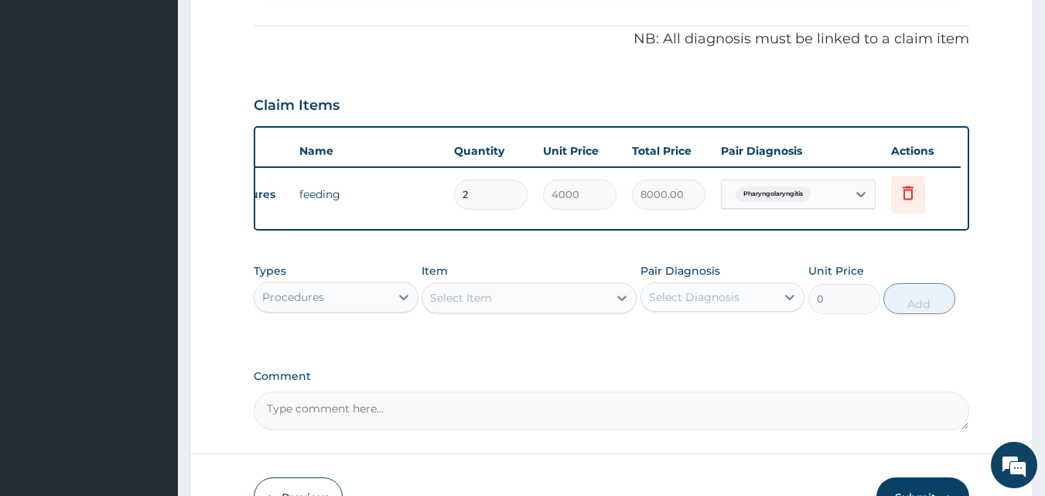
click at [483, 306] on div "Select Item" at bounding box center [461, 297] width 62 height 15
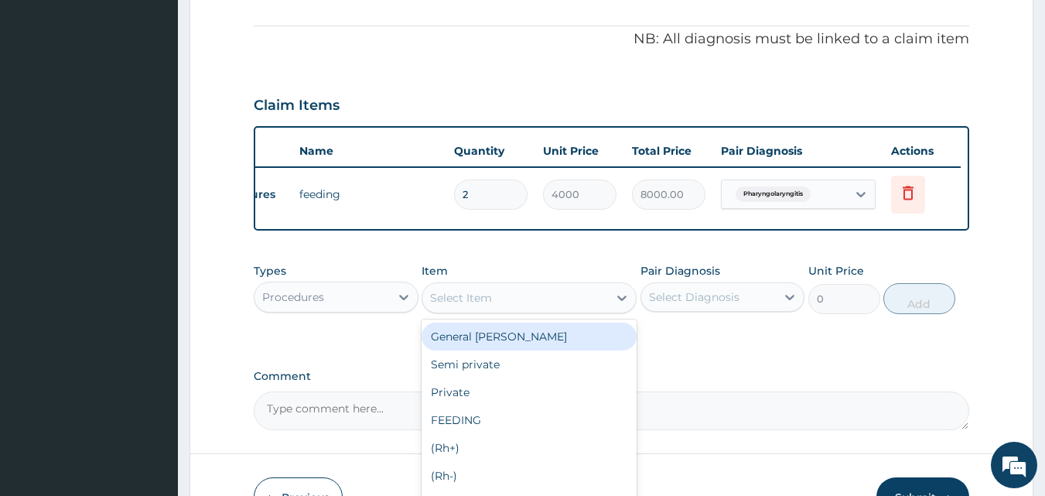
type input "p"
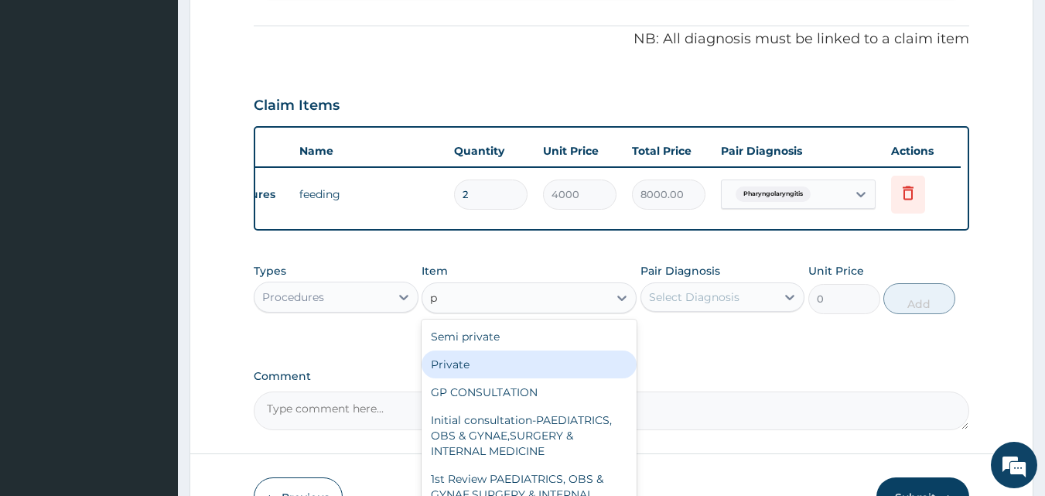
click at [469, 378] on div "Private" at bounding box center [529, 364] width 215 height 28
type input "7000"
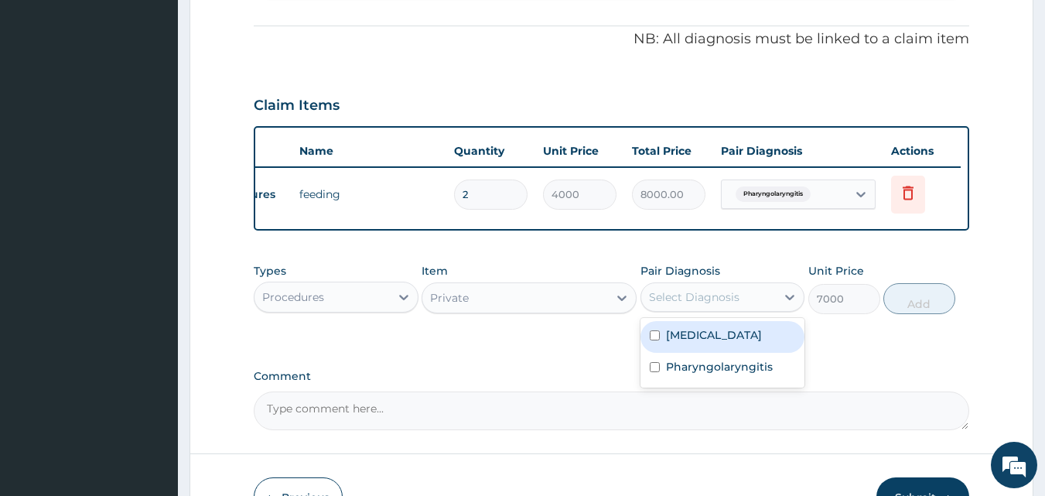
click at [727, 309] on div "Select Diagnosis" at bounding box center [708, 297] width 135 height 25
click at [706, 347] on div "Malaria" at bounding box center [722, 337] width 165 height 32
checkbox input "true"
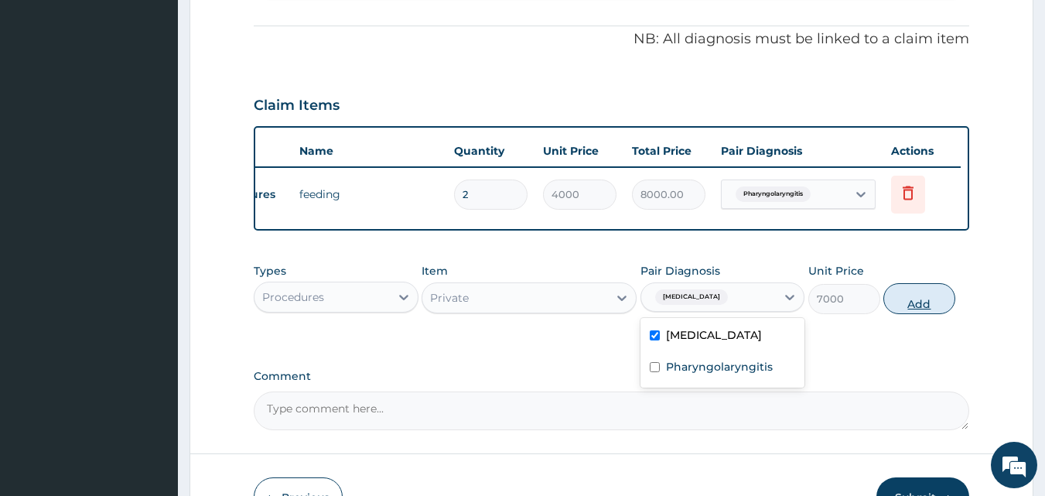
click at [941, 300] on button "Add" at bounding box center [919, 298] width 72 height 31
type input "0"
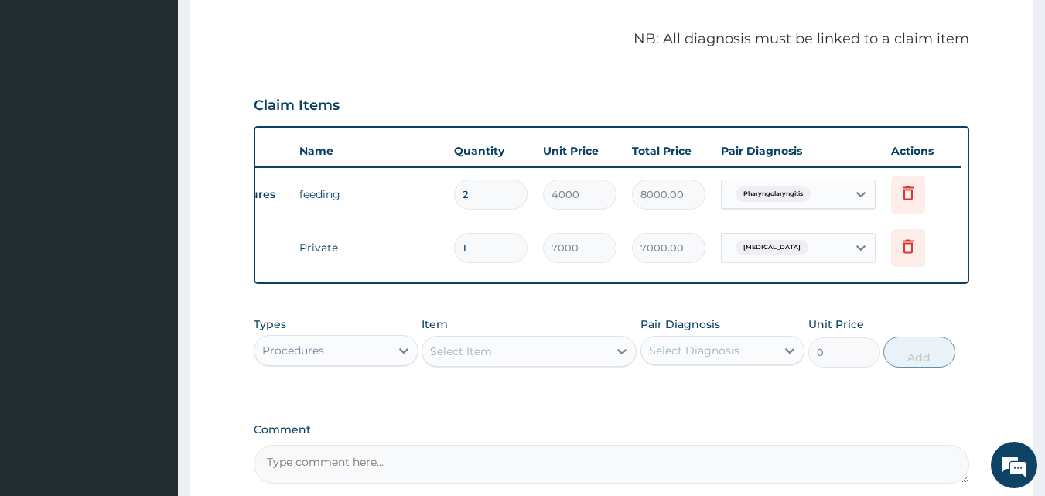
type input "0.00"
type input "2"
type input "14000.00"
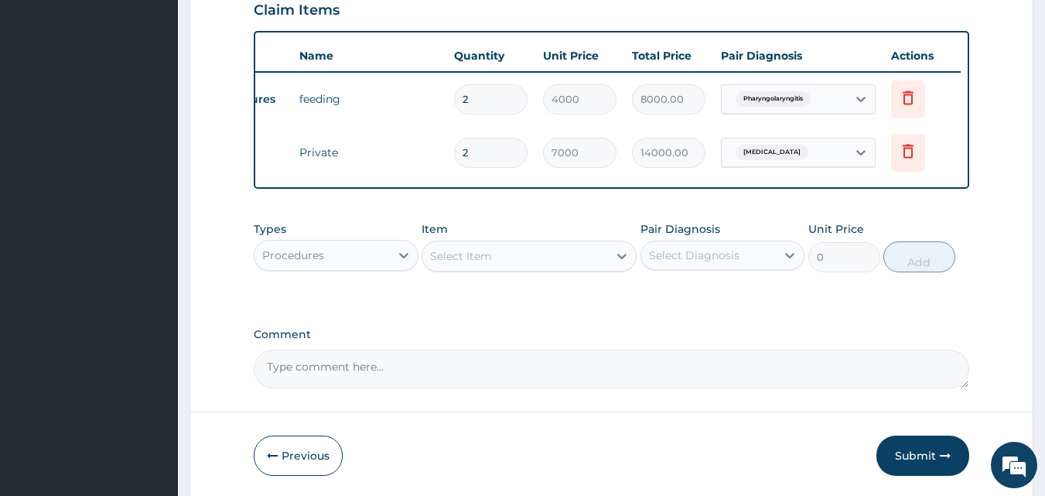
scroll to position [611, 0]
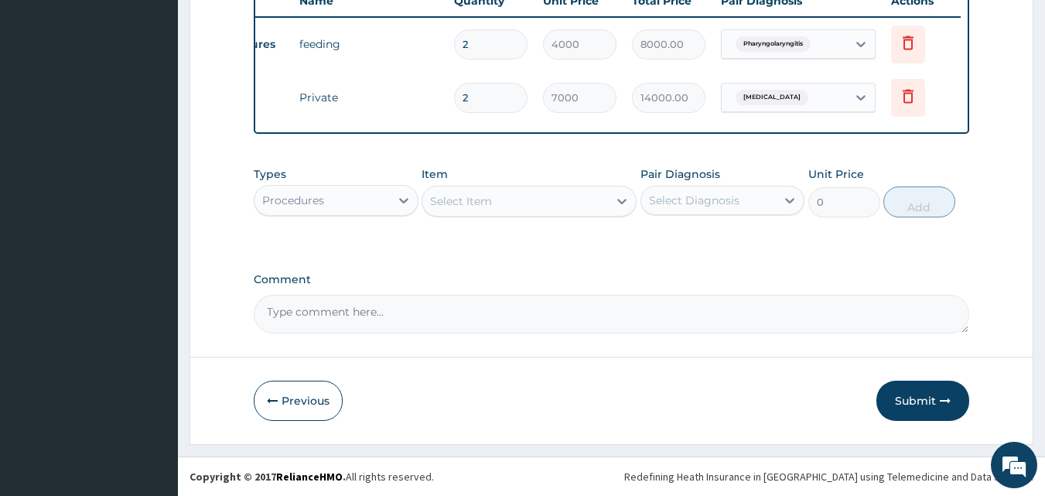
type input "2"
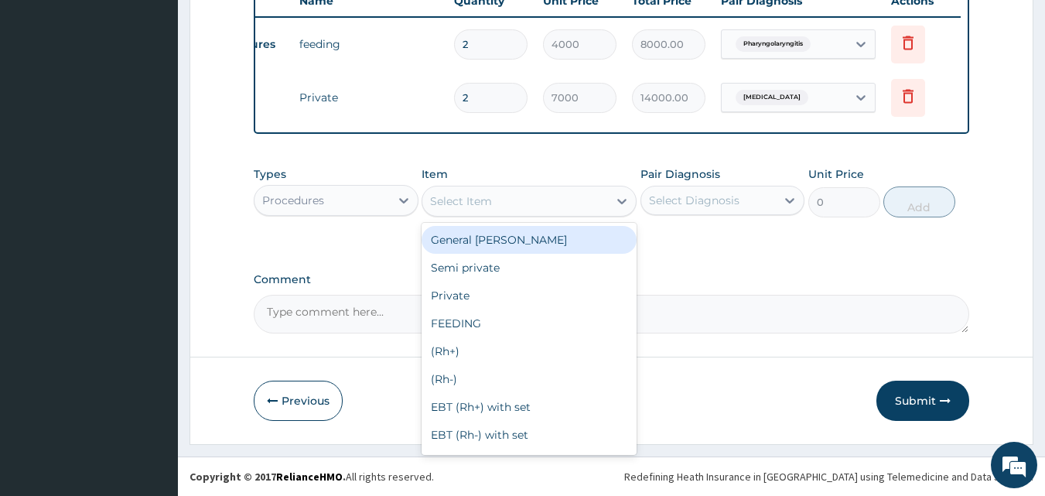
click at [503, 210] on div "Select Item" at bounding box center [515, 201] width 186 height 25
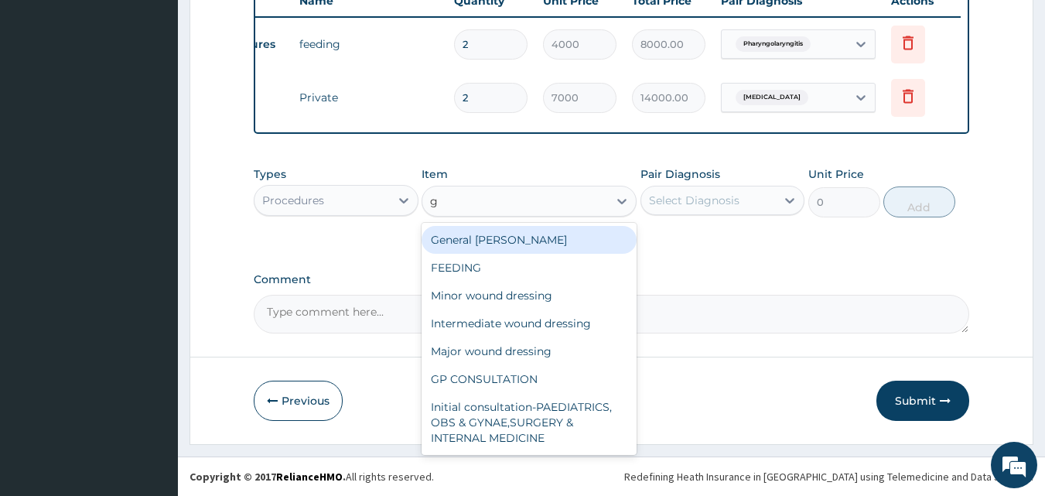
type input "gp"
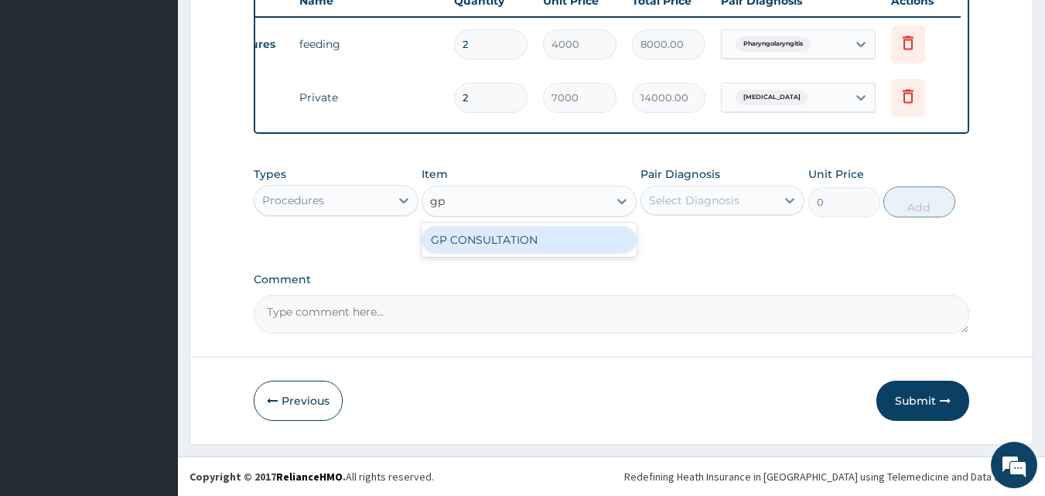
click at [503, 230] on div "GP CONSULTATION" at bounding box center [529, 240] width 215 height 28
type input "2000"
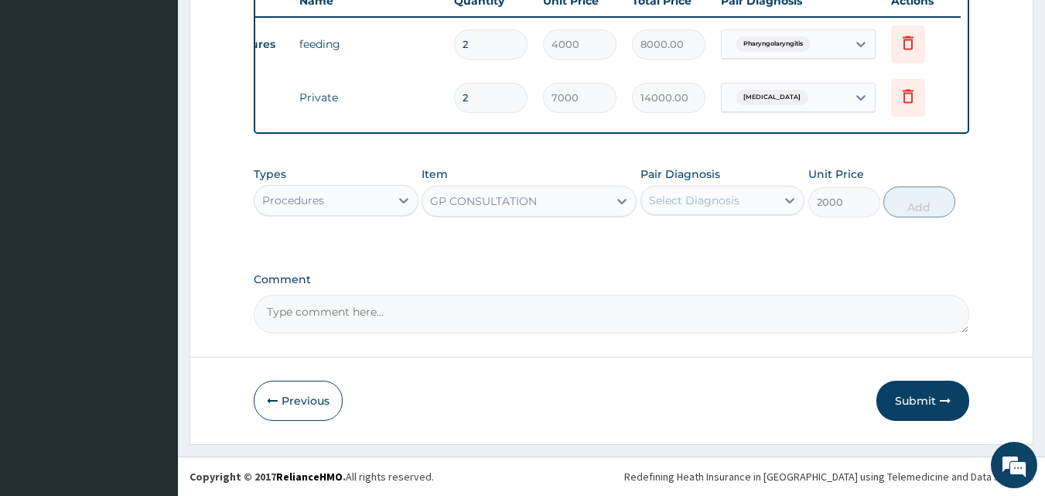
click at [709, 204] on div "Select Diagnosis" at bounding box center [694, 200] width 90 height 15
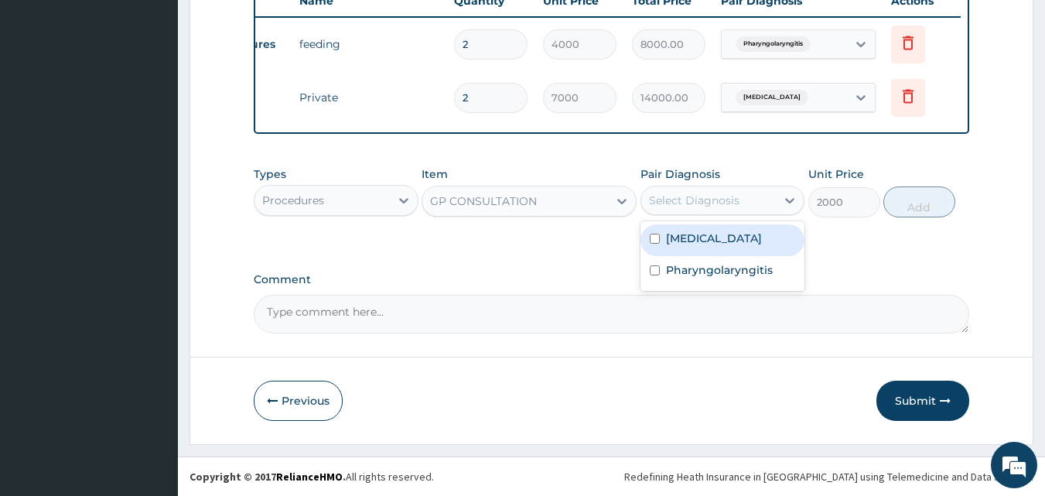
click at [681, 254] on div "Malaria" at bounding box center [722, 240] width 165 height 32
checkbox input "true"
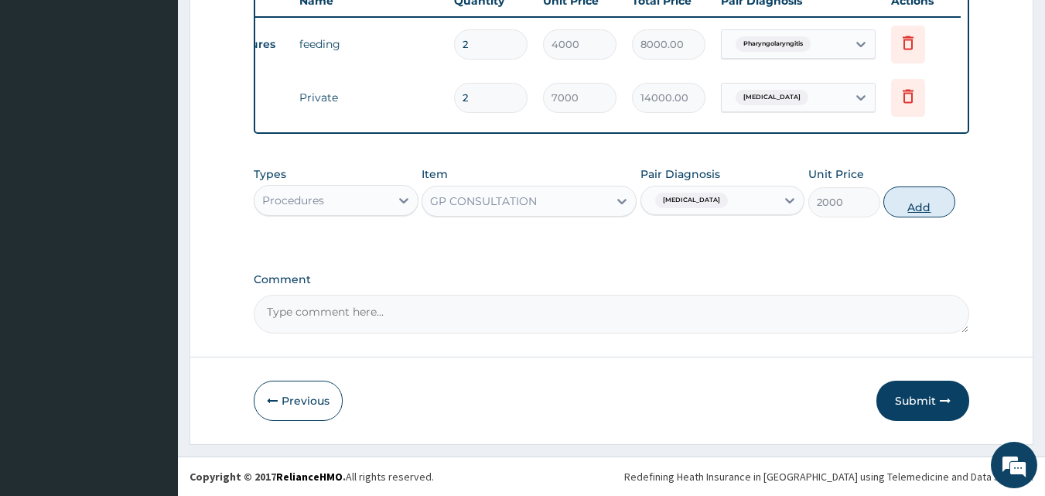
click at [935, 197] on button "Add" at bounding box center [919, 201] width 72 height 31
type input "0"
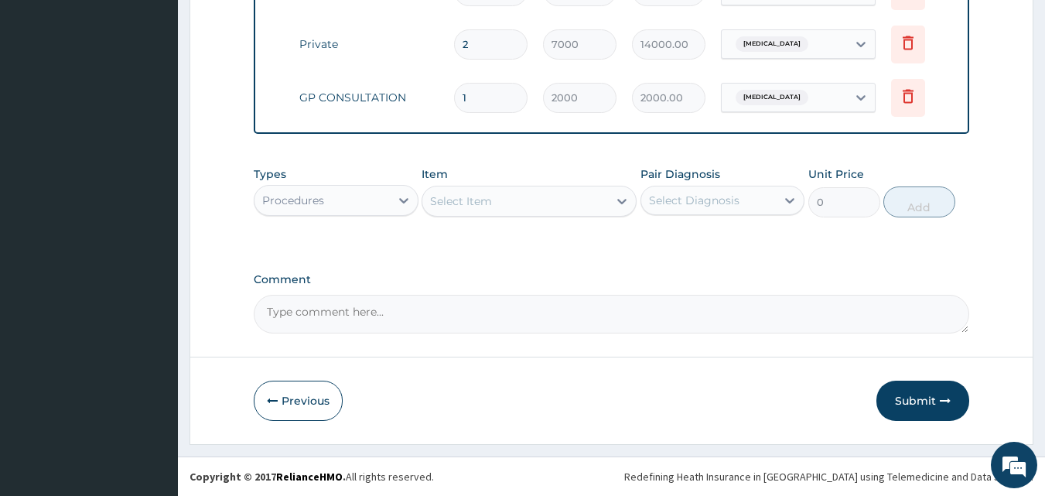
scroll to position [658, 0]
click at [367, 206] on div "Procedures" at bounding box center [321, 200] width 135 height 25
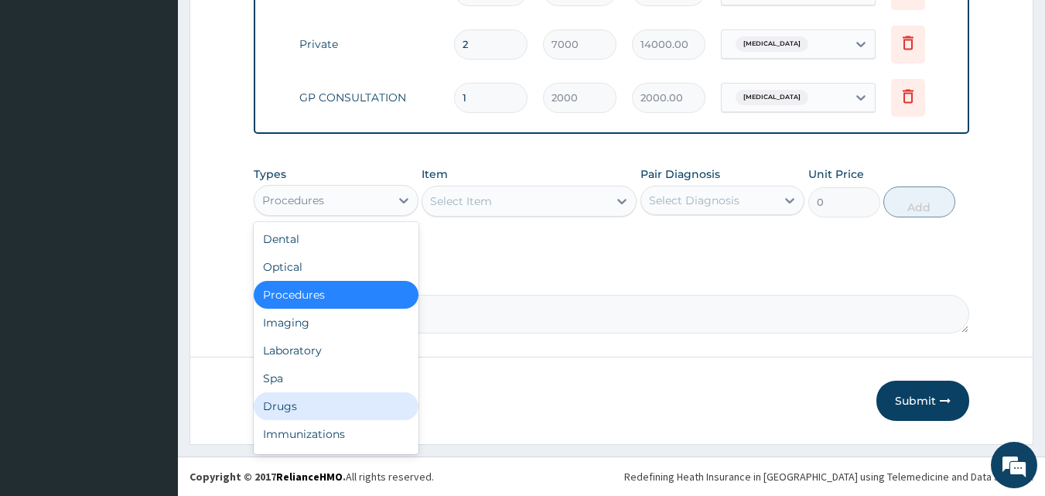
click at [313, 402] on div "Drugs" at bounding box center [336, 406] width 165 height 28
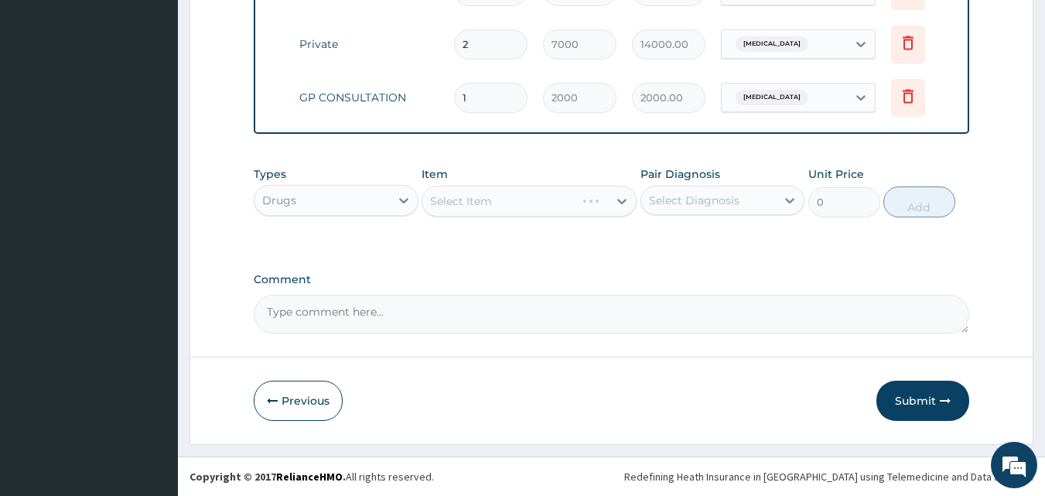
scroll to position [664, 0]
click at [529, 200] on div "Select Item" at bounding box center [515, 201] width 186 height 25
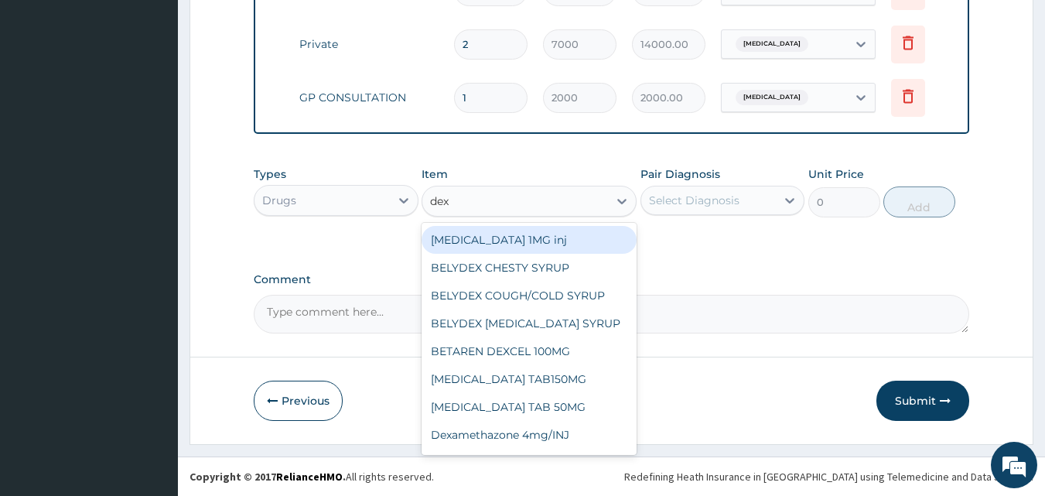
type input "dext"
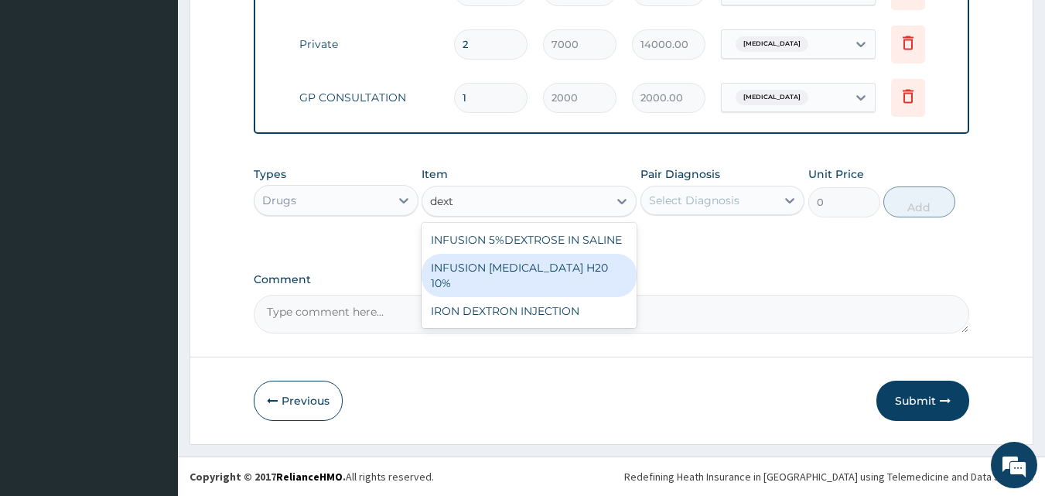
click at [531, 259] on div "INFUSION DEXTROSE H20 10%" at bounding box center [529, 275] width 215 height 43
type input "2000"
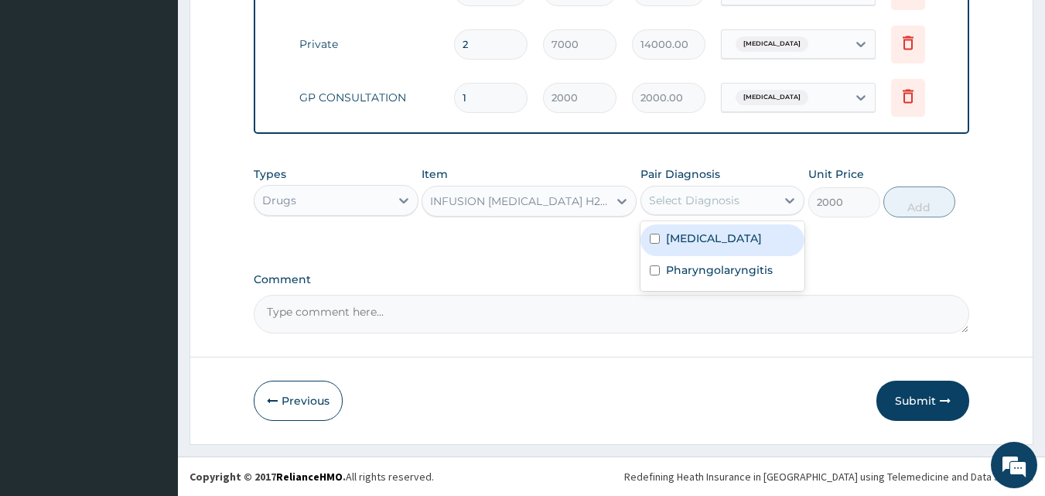
click at [707, 204] on div "Select Diagnosis" at bounding box center [694, 200] width 90 height 15
click at [678, 241] on label "Malaria" at bounding box center [714, 237] width 96 height 15
checkbox input "true"
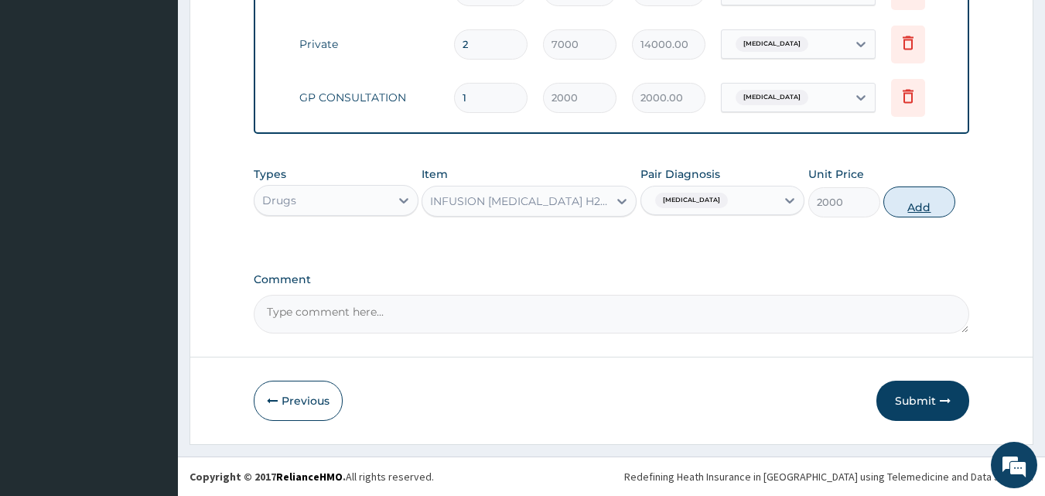
click at [928, 207] on button "Add" at bounding box center [919, 201] width 72 height 31
type input "0"
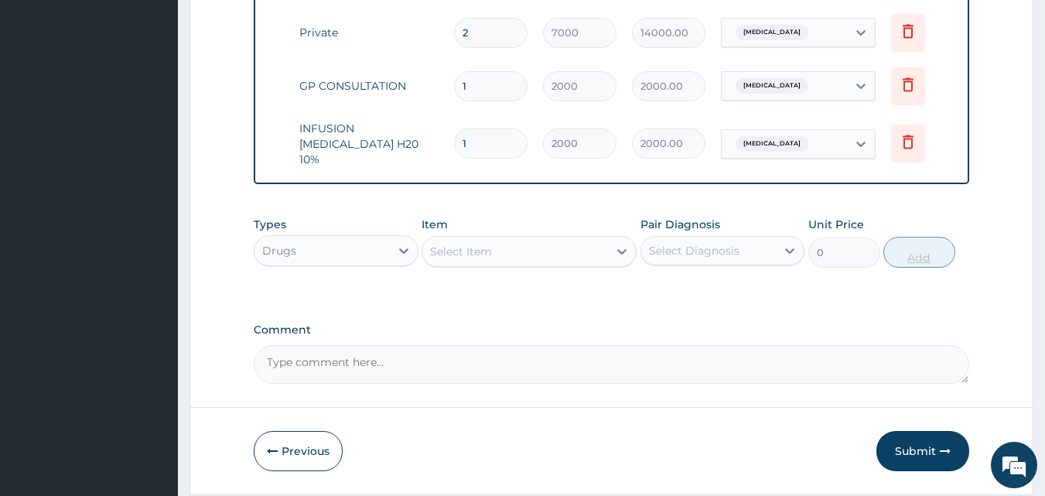
type input "0.00"
type input "3"
type input "6000.00"
type input "3"
click at [495, 251] on div "Select Item" at bounding box center [515, 251] width 186 height 25
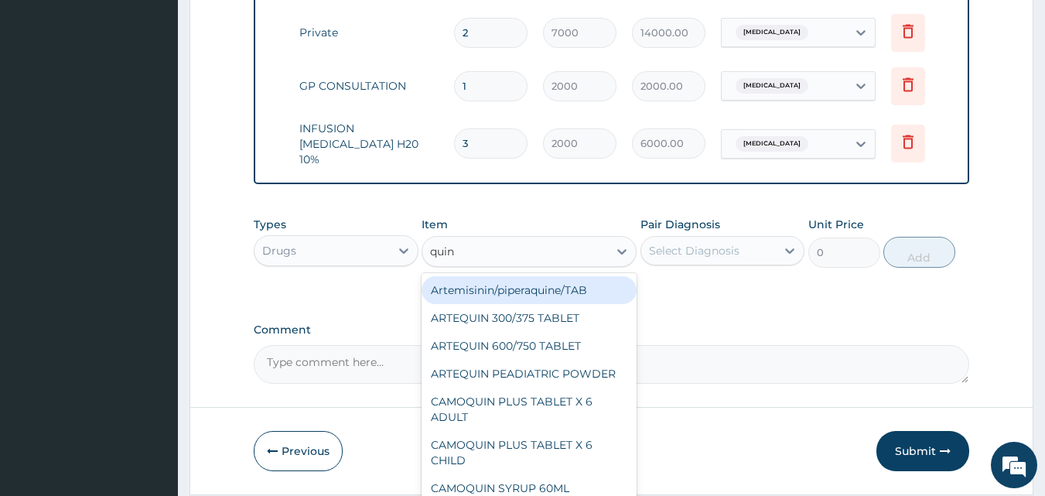
type input "quini"
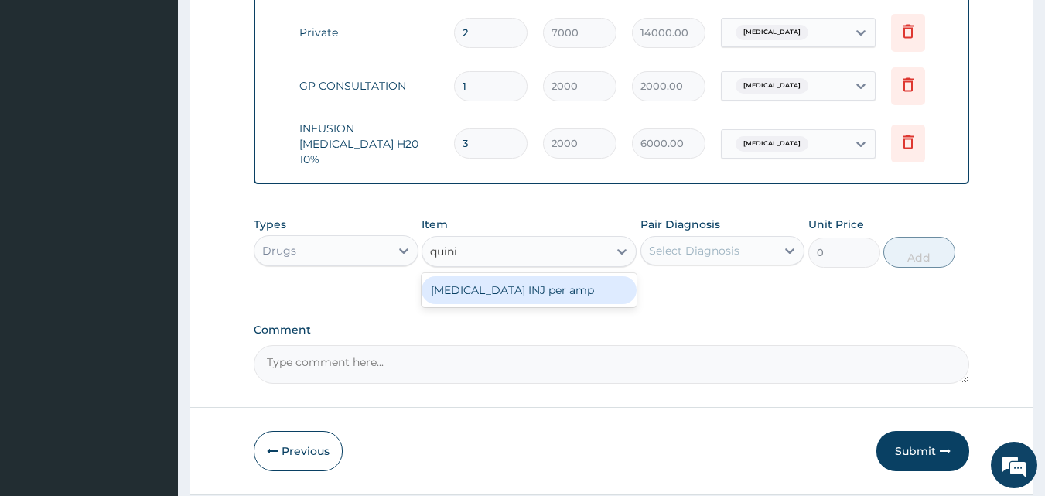
click at [474, 295] on div "QUININE INJ per amp" at bounding box center [529, 290] width 215 height 28
type input "500"
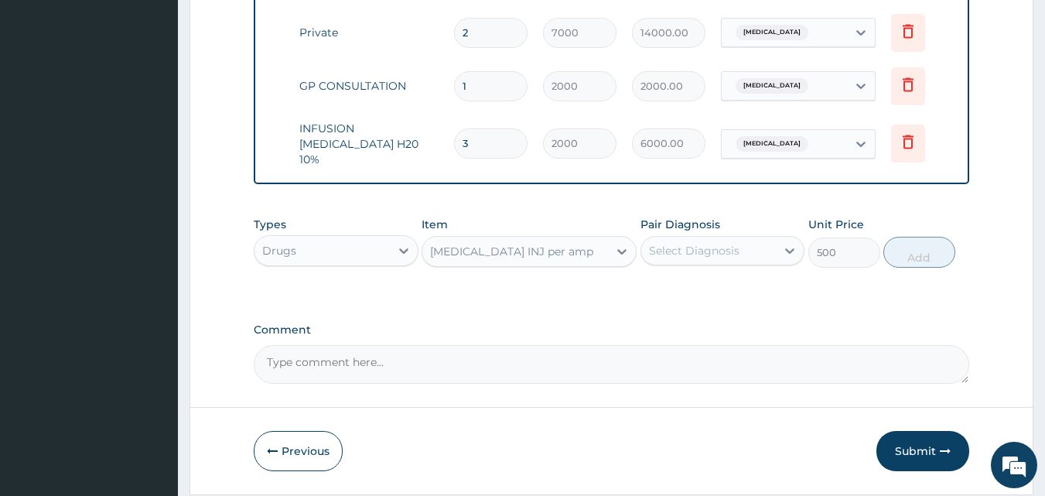
click at [676, 257] on div "Select Diagnosis" at bounding box center [694, 250] width 90 height 15
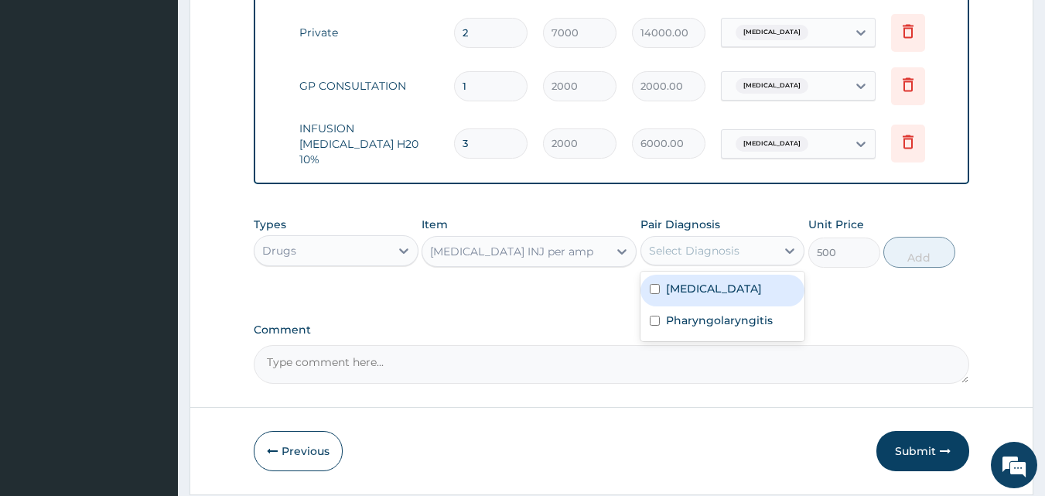
click at [671, 295] on label "Malaria" at bounding box center [714, 288] width 96 height 15
checkbox input "true"
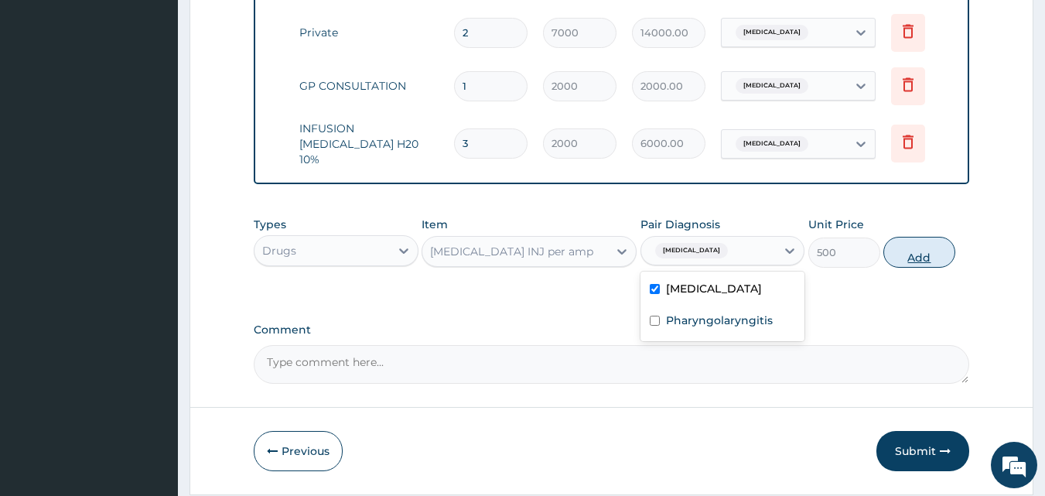
click at [903, 254] on button "Add" at bounding box center [919, 252] width 72 height 31
type input "0"
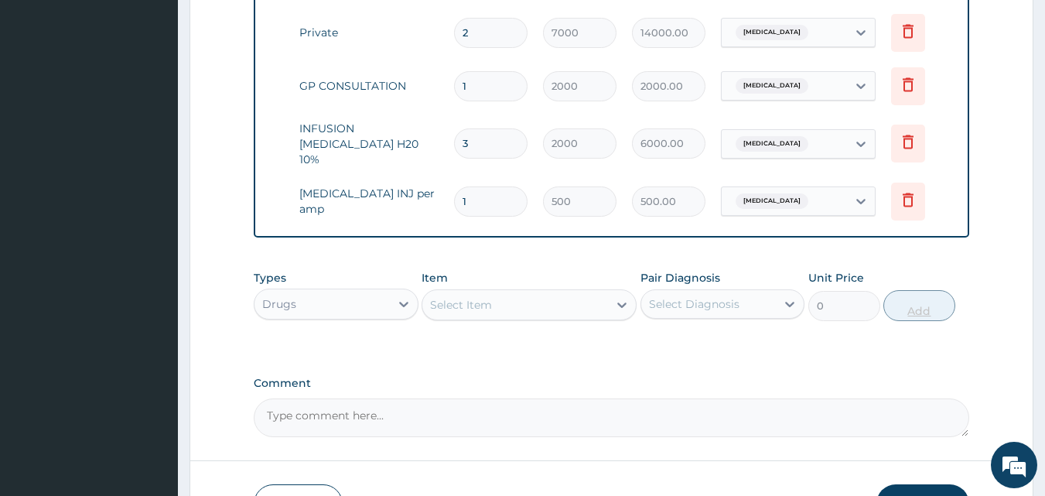
type input "0.00"
type input "3"
type input "1500.00"
type input "3"
click at [522, 312] on div "Select Item" at bounding box center [515, 304] width 186 height 25
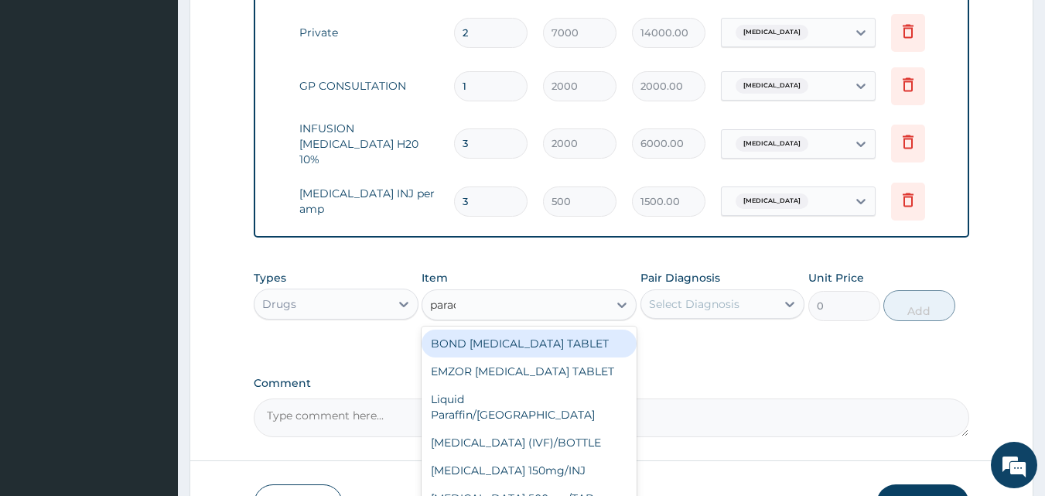
type input "parace"
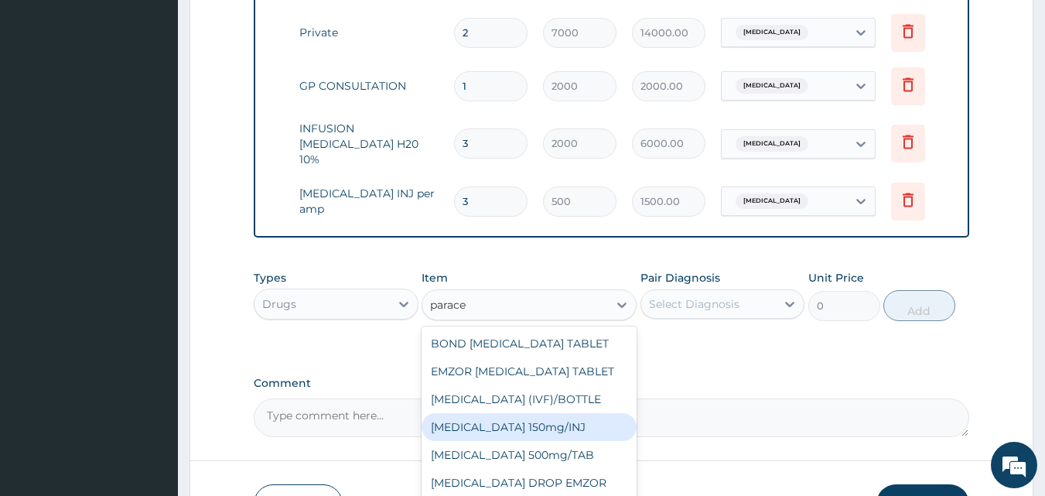
click at [524, 431] on div "Paracetamol 150mg/INJ" at bounding box center [529, 427] width 215 height 28
type input "112.5"
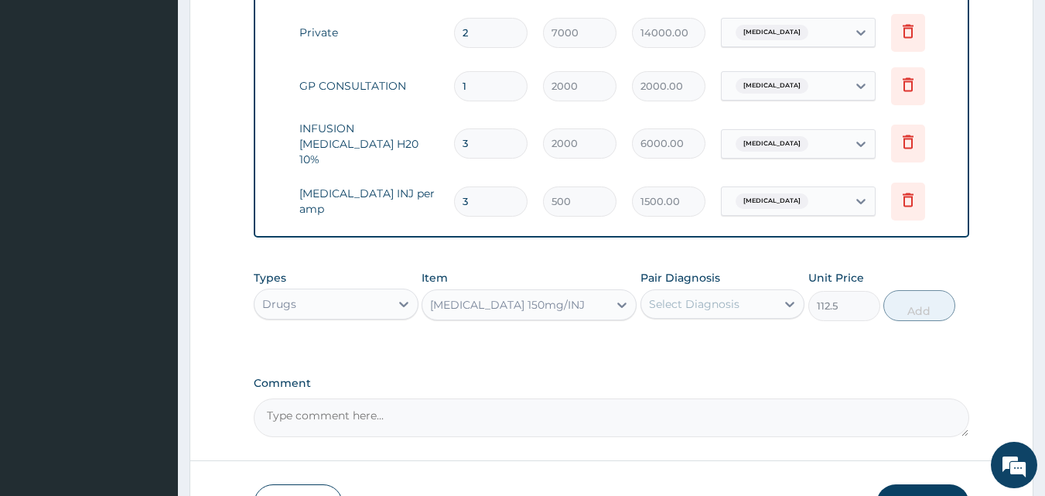
click at [757, 311] on div "Select Diagnosis" at bounding box center [708, 304] width 135 height 25
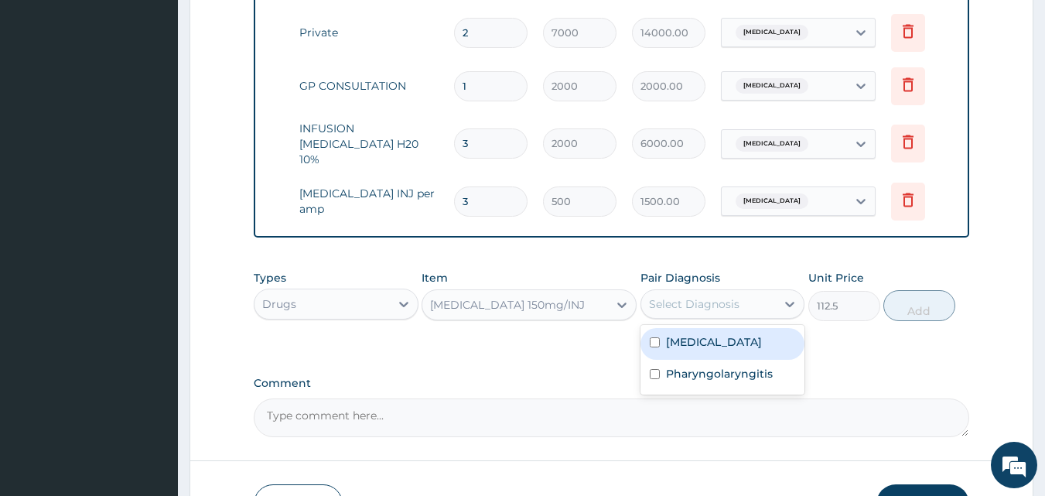
click at [728, 336] on div "Malaria" at bounding box center [722, 344] width 165 height 32
checkbox input "true"
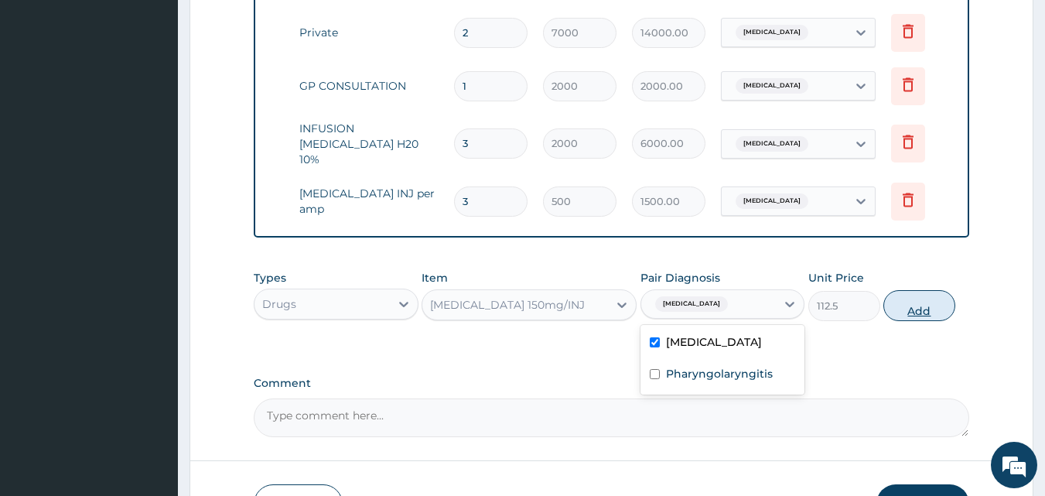
click at [923, 312] on button "Add" at bounding box center [919, 305] width 72 height 31
type input "0"
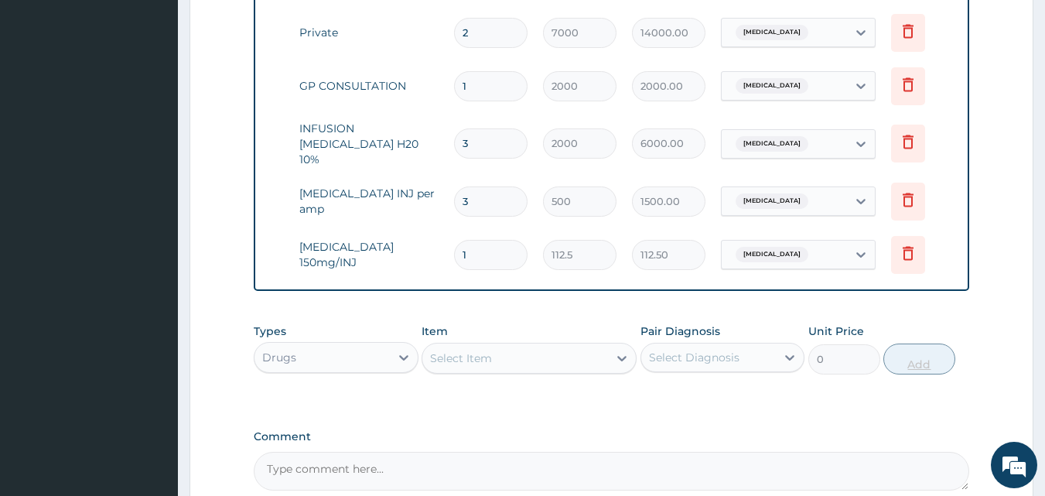
type input "12"
type input "1350.00"
type input "12"
click at [549, 359] on div "Select Item" at bounding box center [515, 358] width 186 height 25
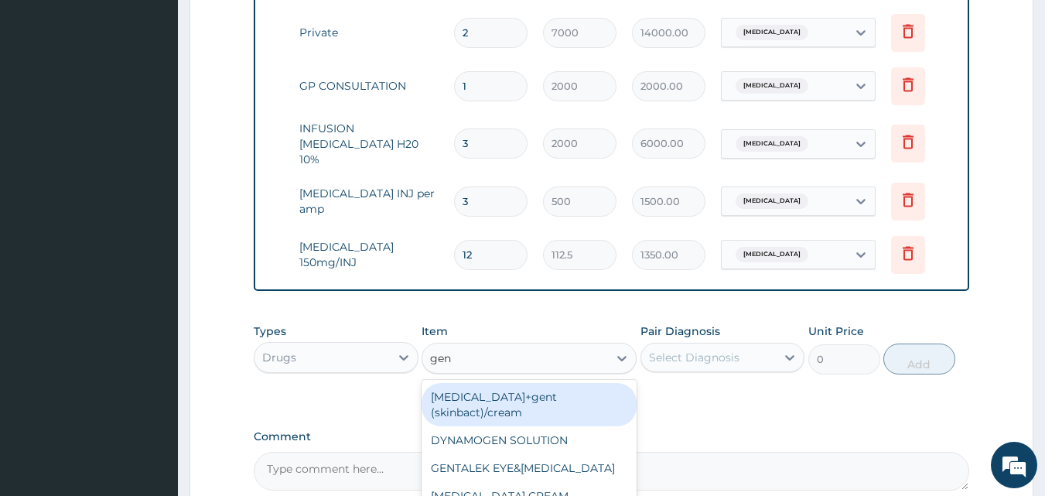
type input "gent"
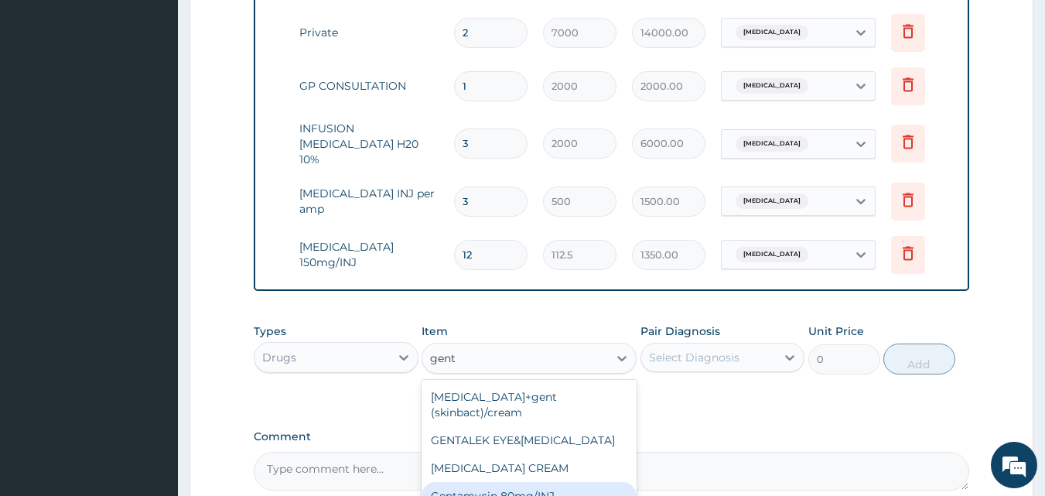
click at [495, 483] on div "Gentamycin 80mg/INJ" at bounding box center [529, 496] width 215 height 28
type input "187.5"
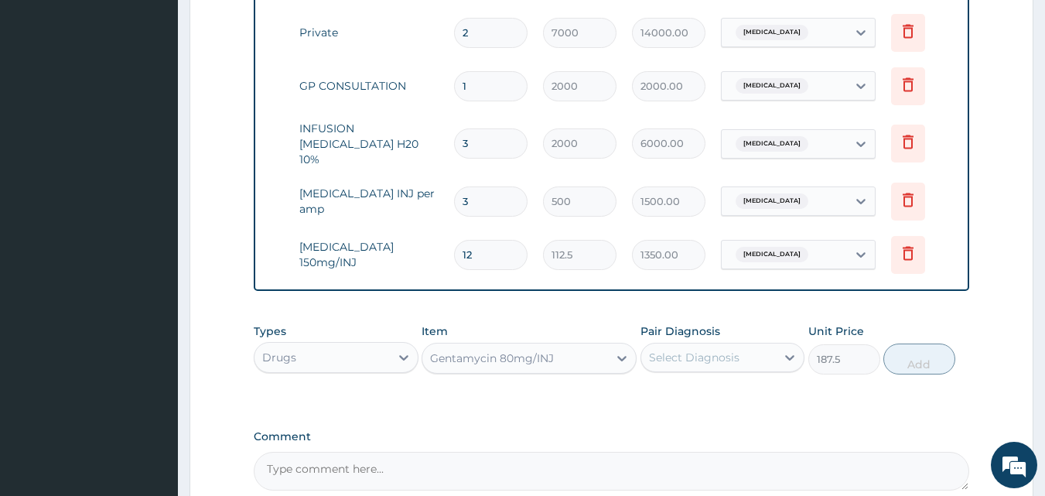
click at [698, 365] on div "Select Diagnosis" at bounding box center [694, 357] width 90 height 15
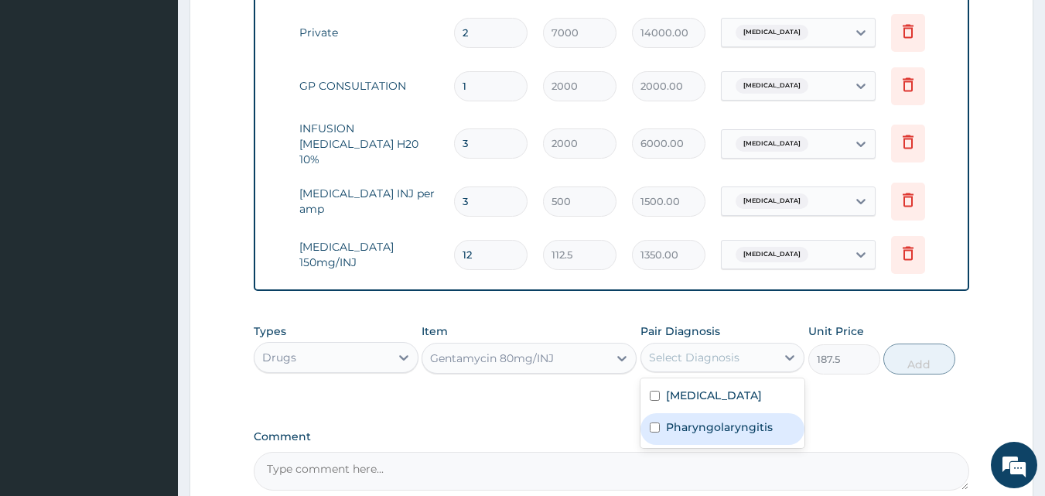
click at [685, 425] on label "Pharyngolaryngitis" at bounding box center [719, 426] width 107 height 15
checkbox input "true"
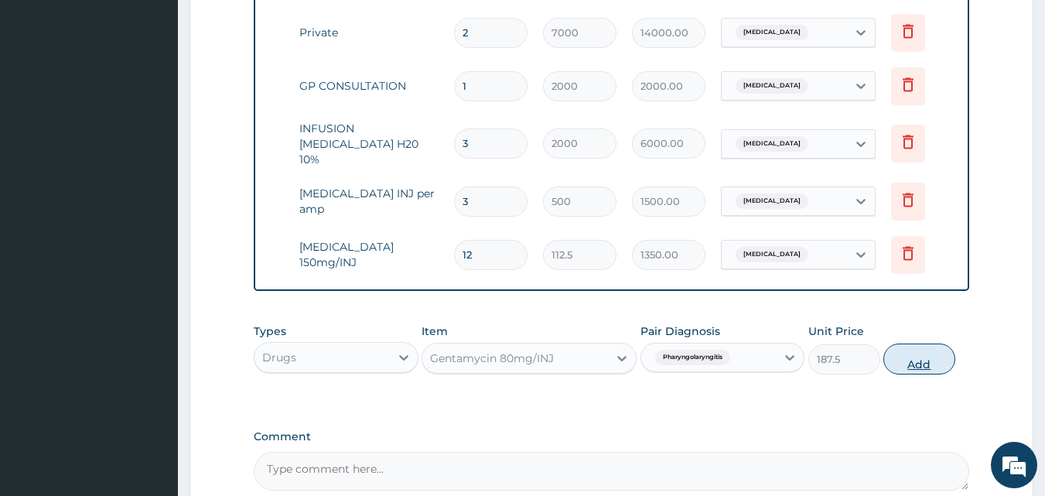
click at [905, 368] on button "Add" at bounding box center [919, 358] width 72 height 31
type input "0"
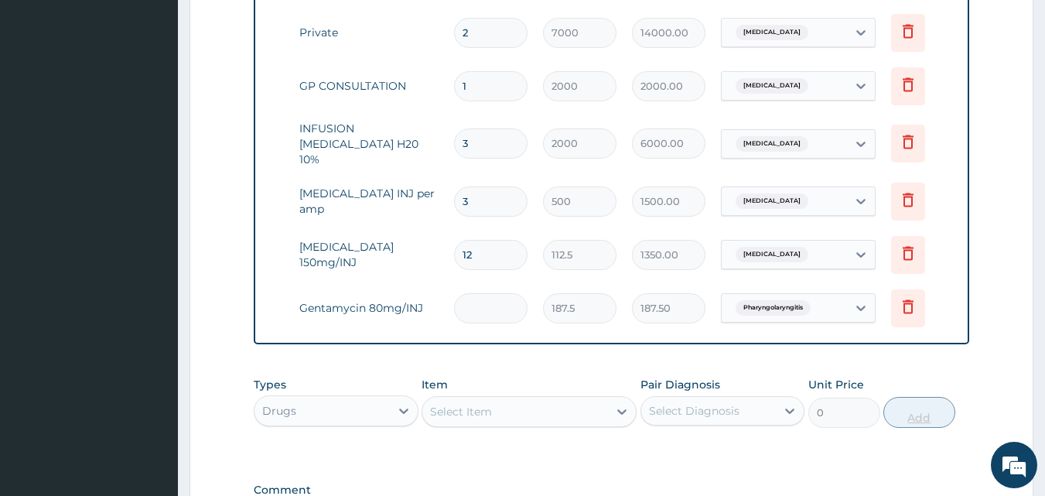
type input "0.00"
type input "3"
type input "562.50"
type input "3"
click at [528, 418] on div "Select Item" at bounding box center [515, 411] width 186 height 25
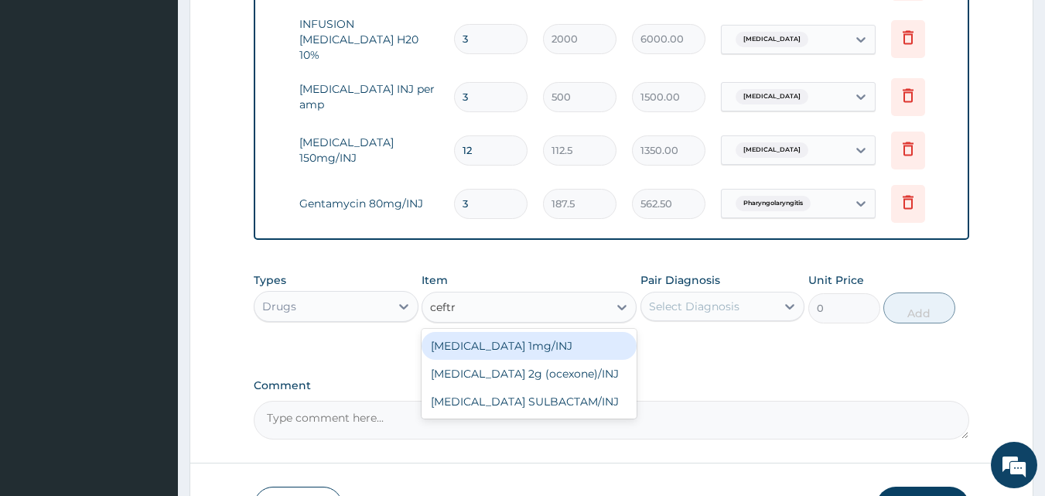
scroll to position [791, 0]
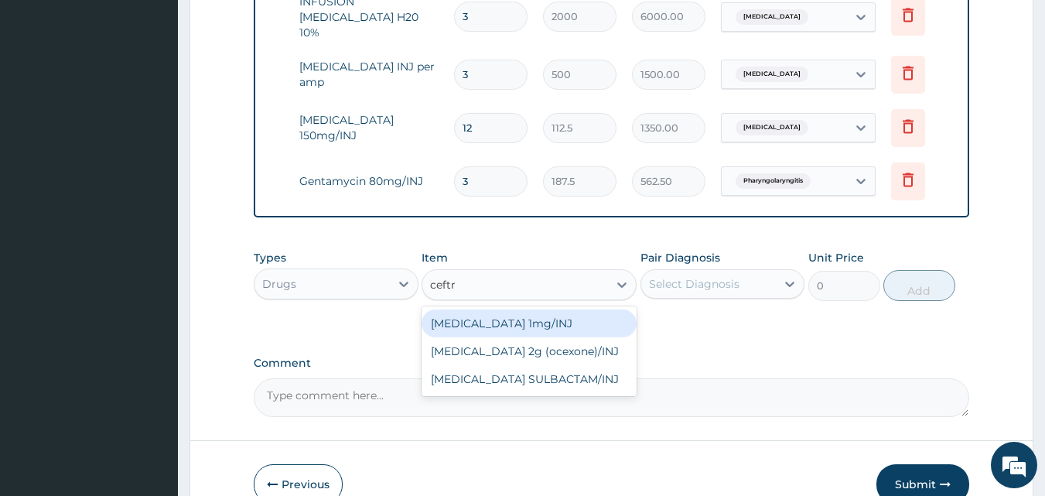
type input "ceft"
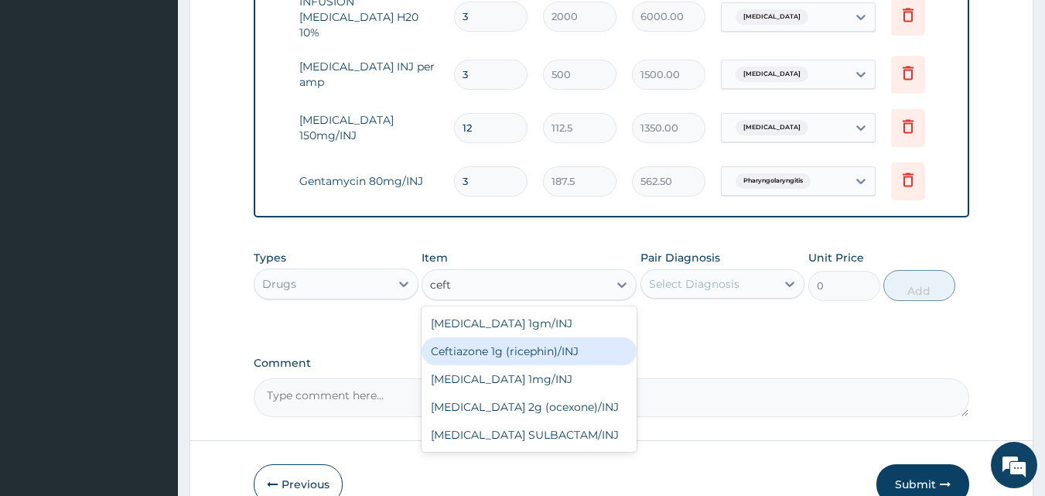
click at [531, 359] on div "Ceftiazone 1g (ricephin)/INJ" at bounding box center [529, 351] width 215 height 28
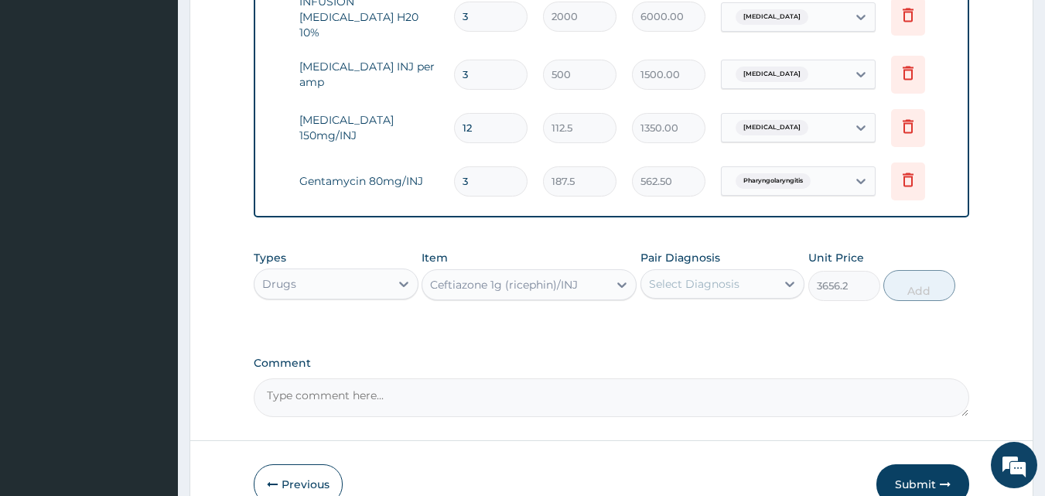
click at [542, 300] on div "Ceftiazone 1g (ricephin)/INJ" at bounding box center [529, 284] width 215 height 31
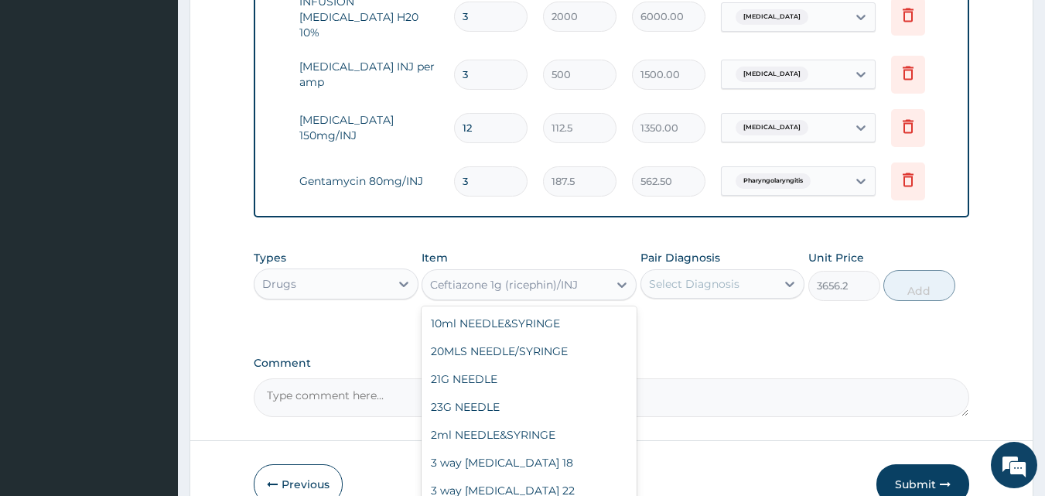
scroll to position [12450, 0]
type input "1462"
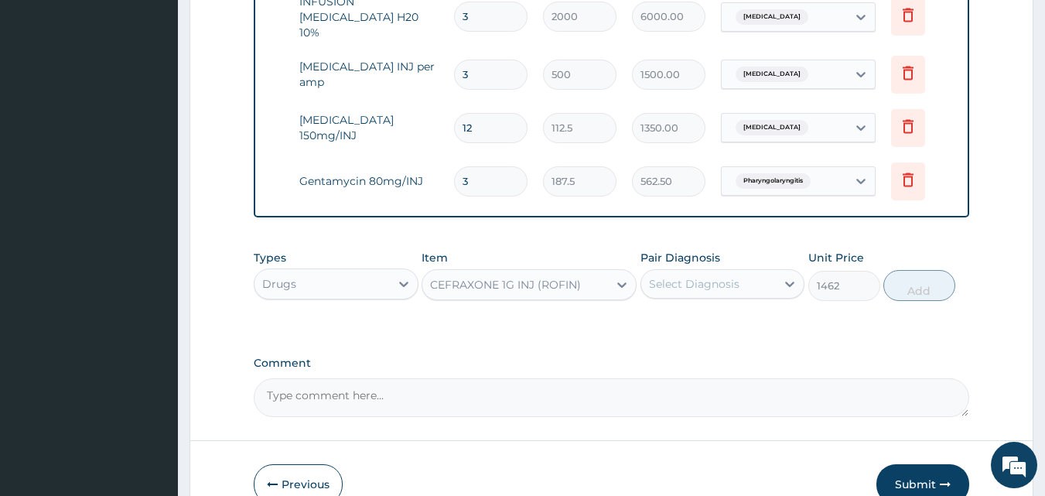
click at [725, 277] on div "Select Diagnosis" at bounding box center [708, 283] width 135 height 25
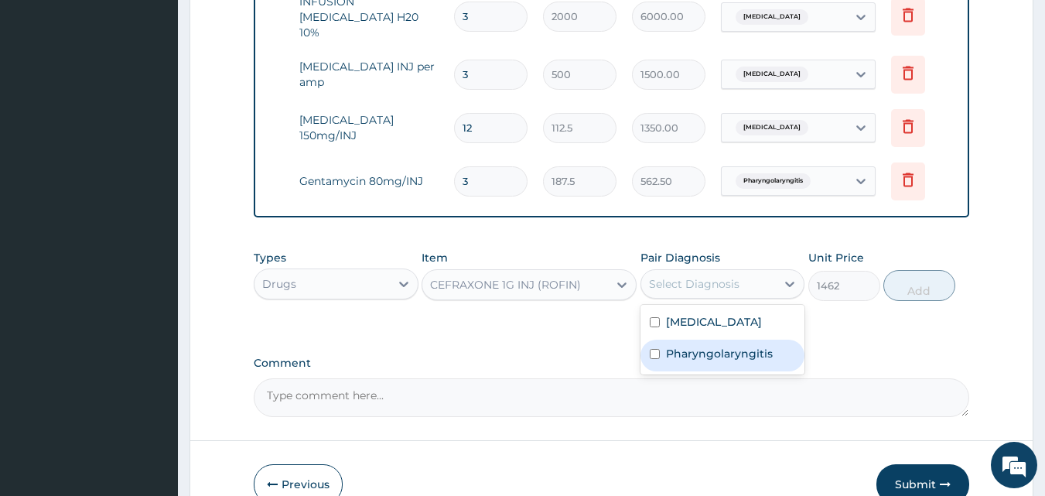
click at [682, 356] on label "Pharyngolaryngitis" at bounding box center [719, 353] width 107 height 15
checkbox input "true"
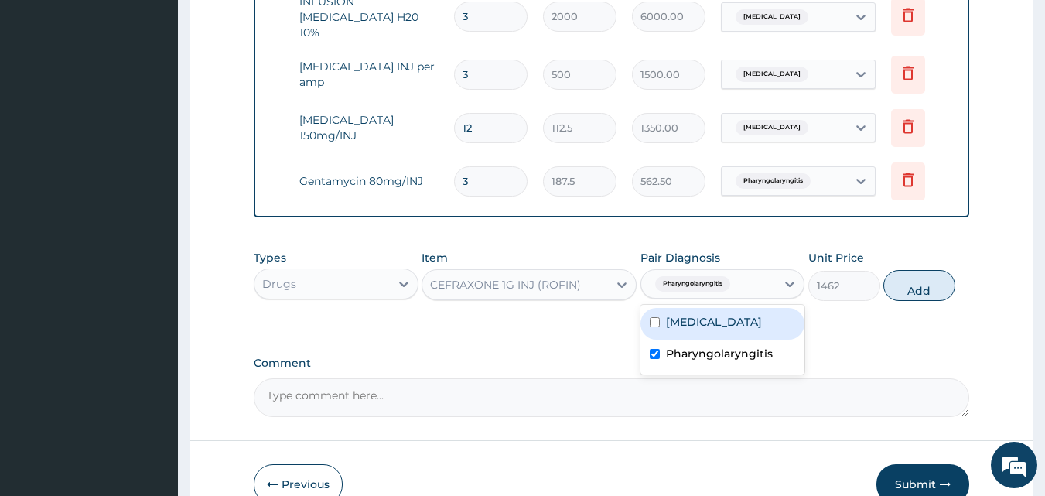
click at [906, 282] on button "Add" at bounding box center [919, 285] width 72 height 31
type input "0"
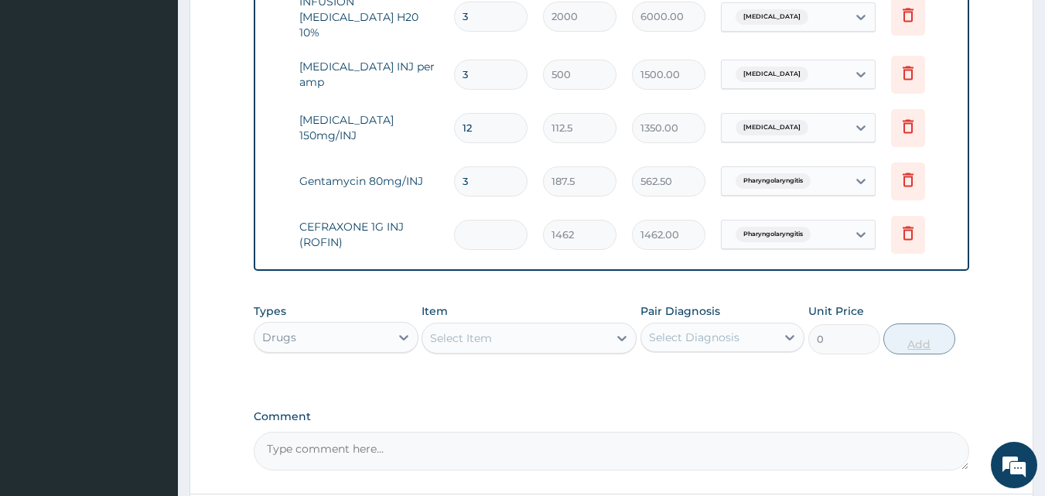
type input "0.00"
type input "3"
type input "4386.00"
type input "3"
click at [601, 342] on div "Select Item" at bounding box center [515, 338] width 186 height 25
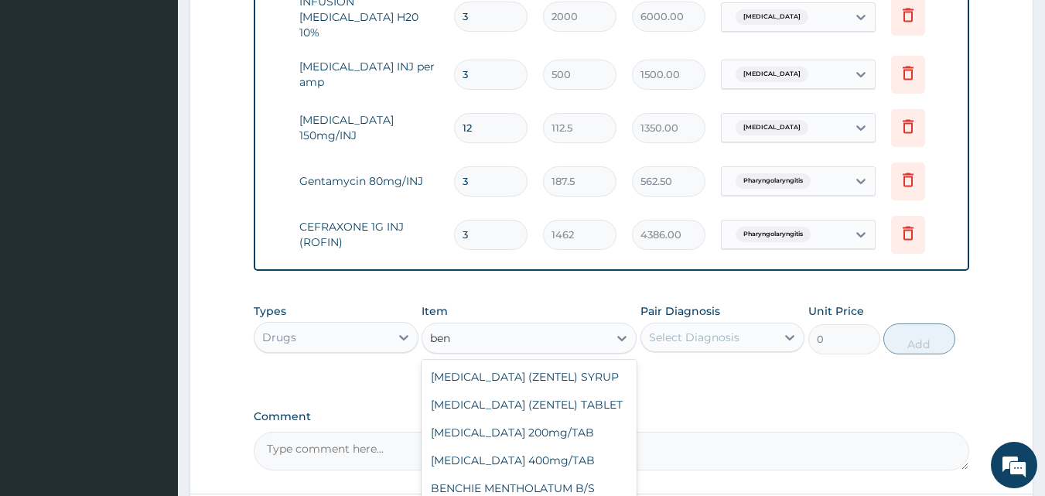
type input "beny"
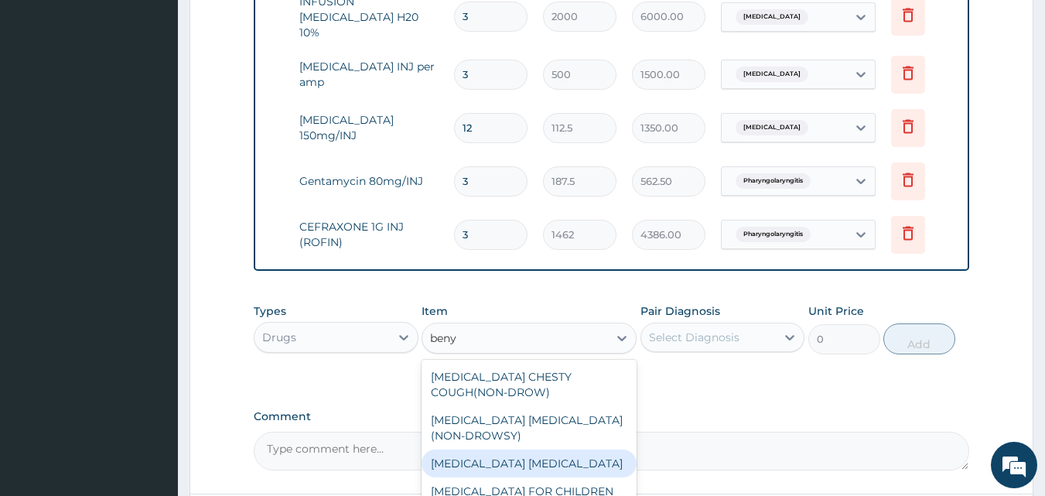
click at [510, 471] on div "BENYLIN EXPECTORANT" at bounding box center [529, 463] width 215 height 28
type input "900"
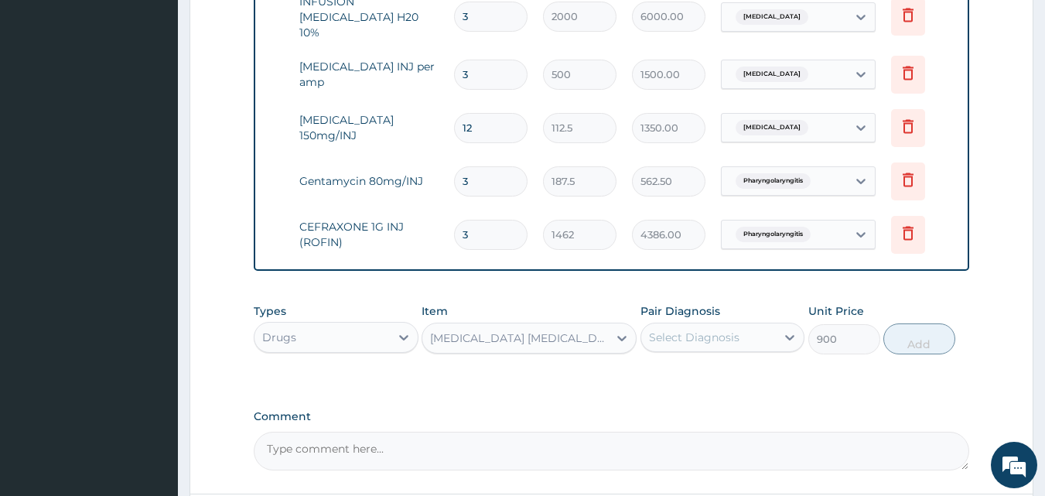
click at [714, 357] on div "Types Drugs Item BENYLIN EXPECTORANT Pair Diagnosis Select Diagnosis Unit Price…" at bounding box center [612, 328] width 716 height 67
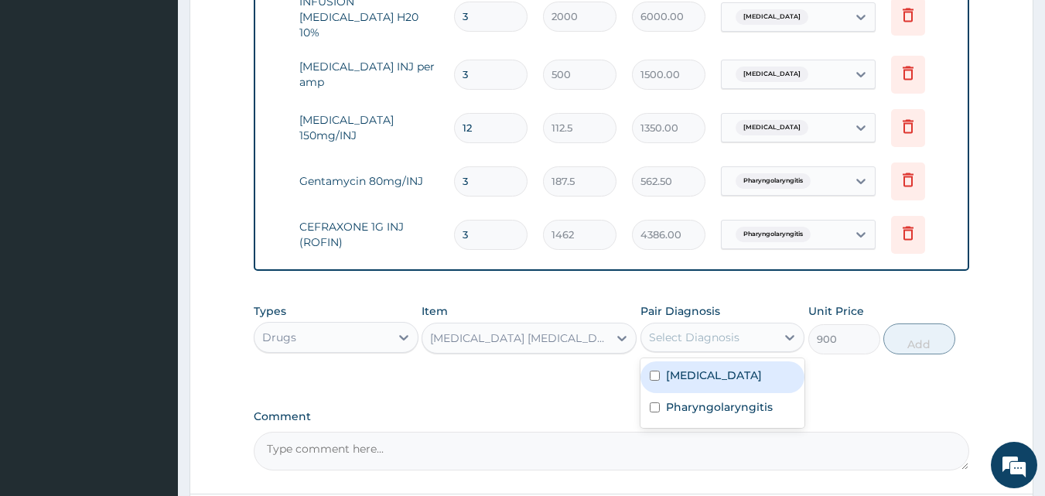
click at [720, 334] on div "Select Diagnosis" at bounding box center [694, 336] width 90 height 15
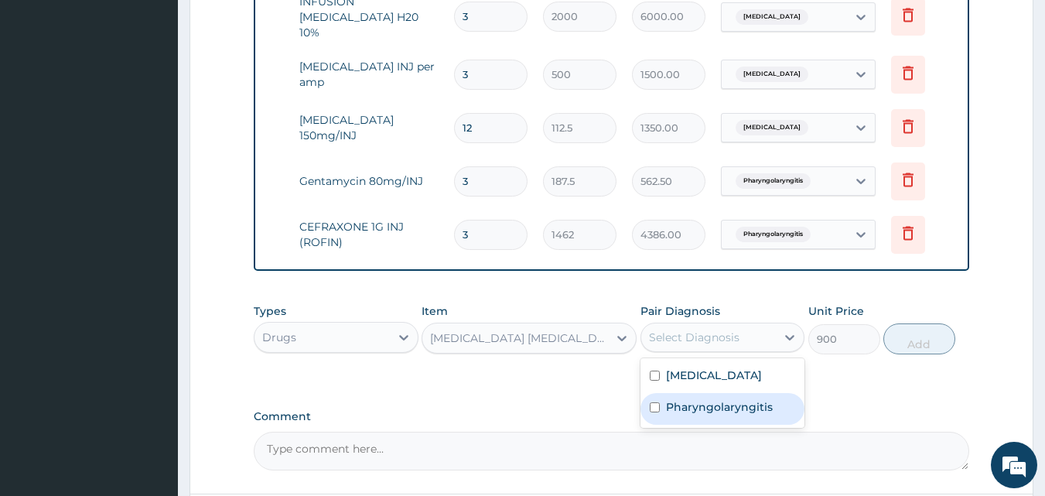
click at [671, 414] on label "Pharyngolaryngitis" at bounding box center [719, 406] width 107 height 15
checkbox input "true"
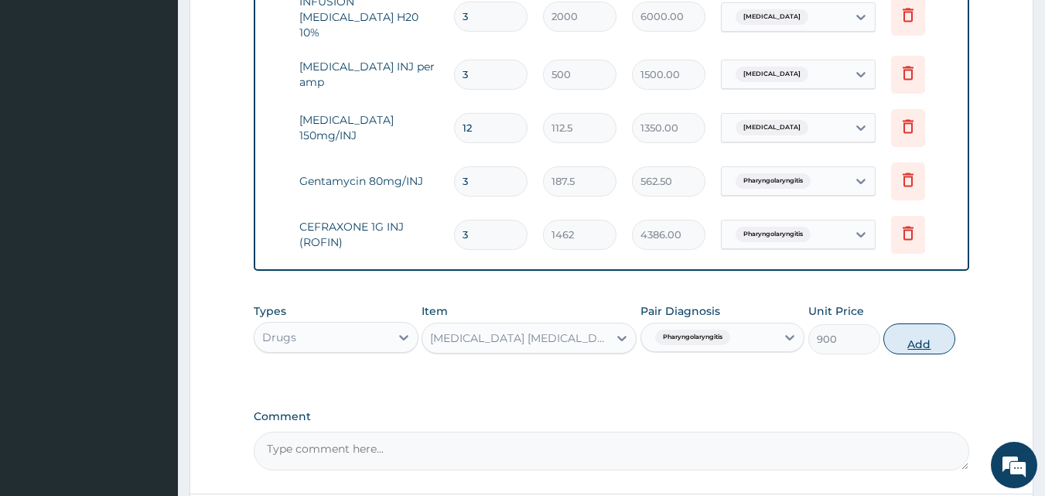
click at [924, 341] on button "Add" at bounding box center [919, 338] width 72 height 31
type input "0"
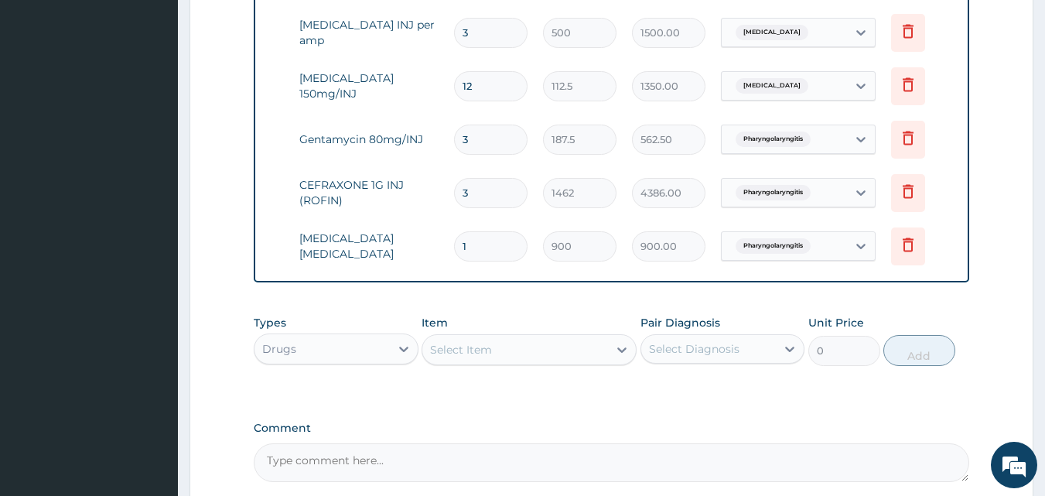
scroll to position [889, 0]
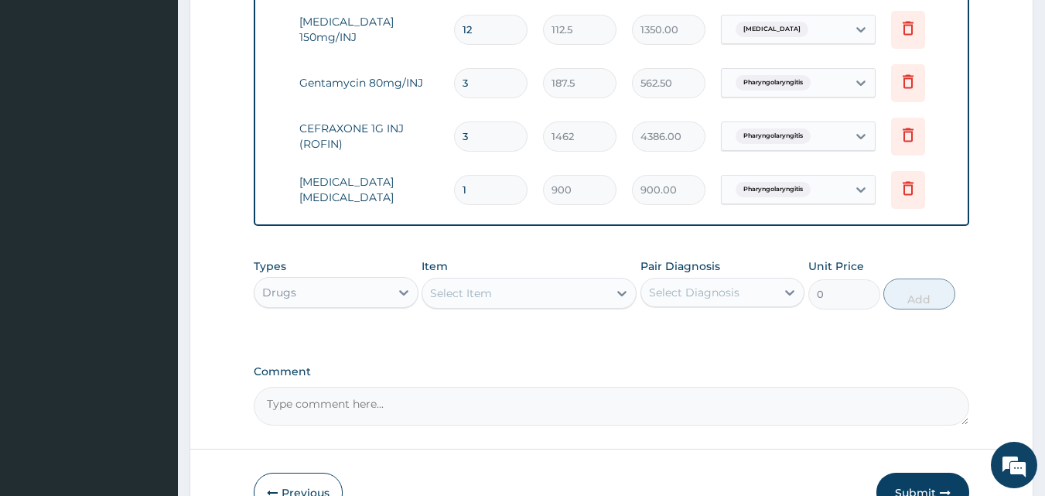
click at [505, 306] on div "Select Item" at bounding box center [515, 293] width 186 height 25
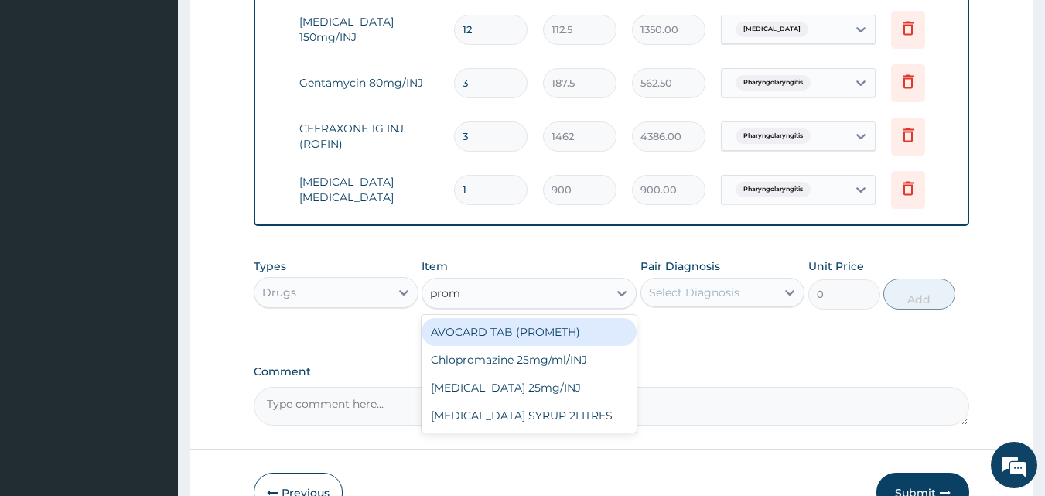
type input "prome"
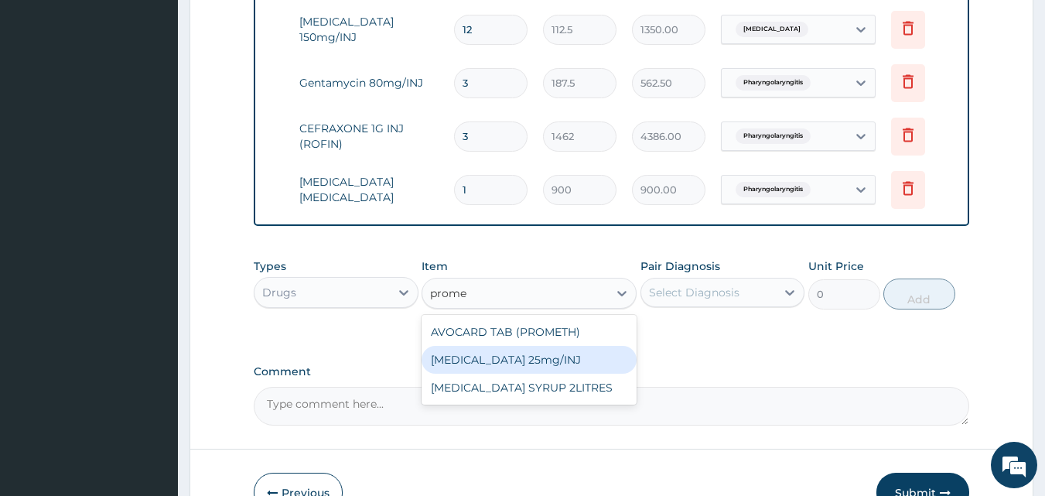
click at [509, 364] on div "Promethazine 25mg/INJ" at bounding box center [529, 360] width 215 height 28
type input "187.5"
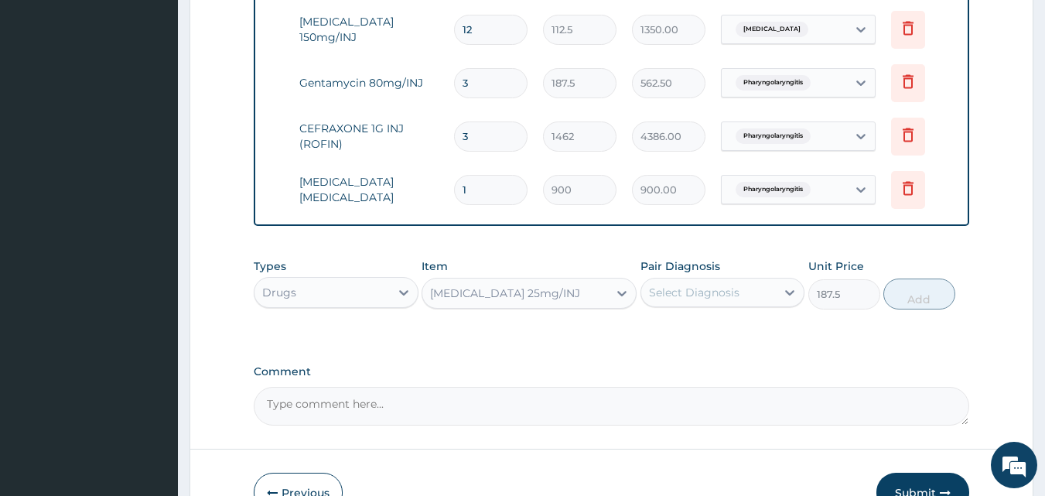
click at [722, 285] on div "Select Diagnosis" at bounding box center [708, 292] width 135 height 25
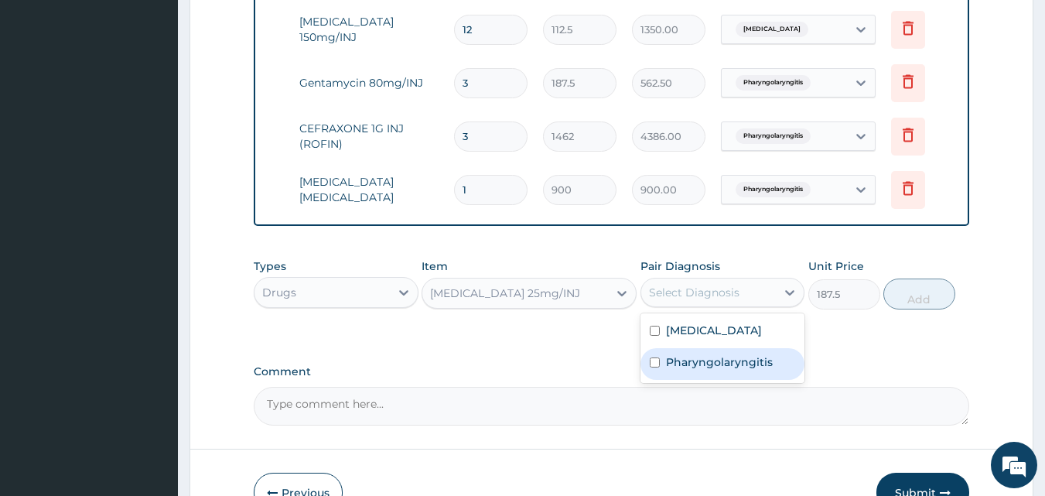
click at [683, 364] on label "Pharyngolaryngitis" at bounding box center [719, 361] width 107 height 15
checkbox input "true"
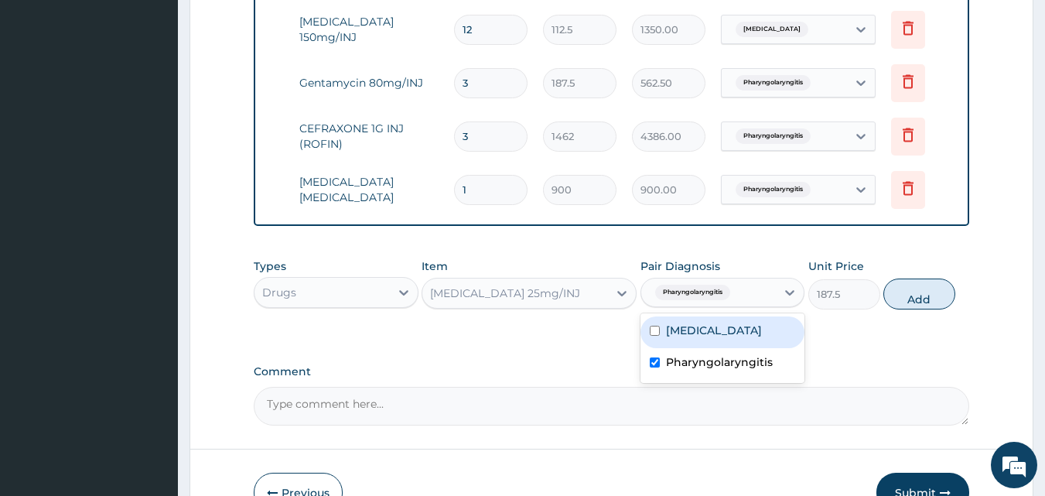
click at [681, 341] on div "Malaria" at bounding box center [722, 332] width 165 height 32
checkbox input "true"
click at [676, 363] on label "Pharyngolaryngitis" at bounding box center [719, 361] width 107 height 15
checkbox input "false"
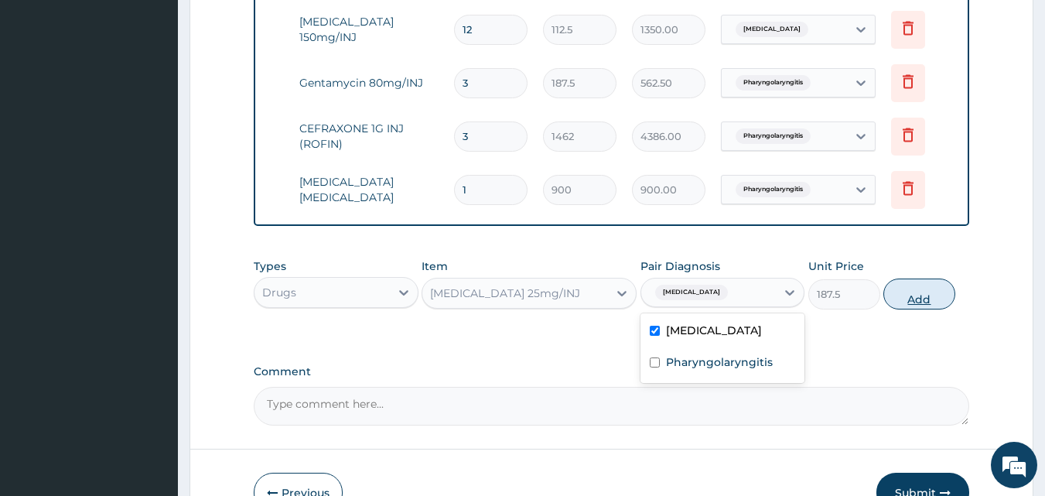
click at [928, 296] on button "Add" at bounding box center [919, 293] width 72 height 31
type input "0"
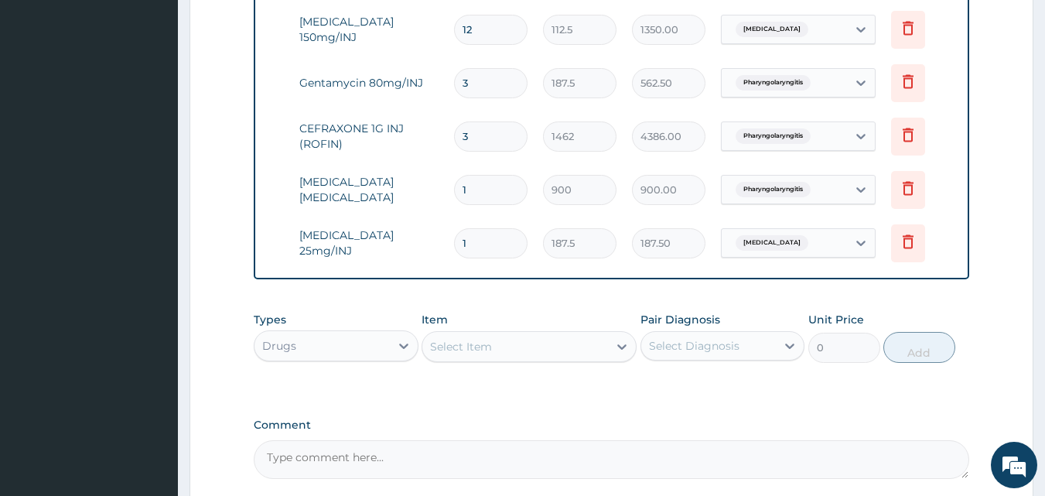
click at [534, 356] on div "Select Item" at bounding box center [515, 346] width 186 height 25
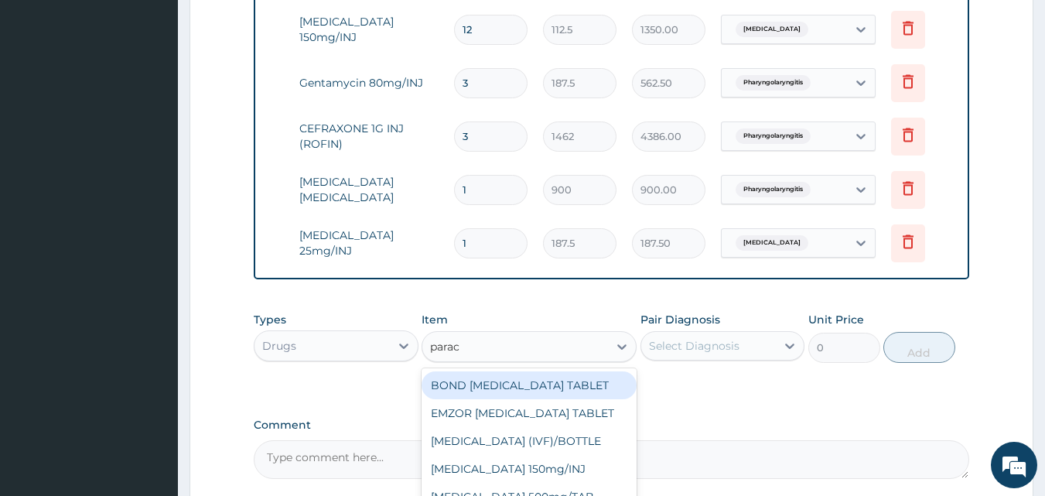
type input "parace"
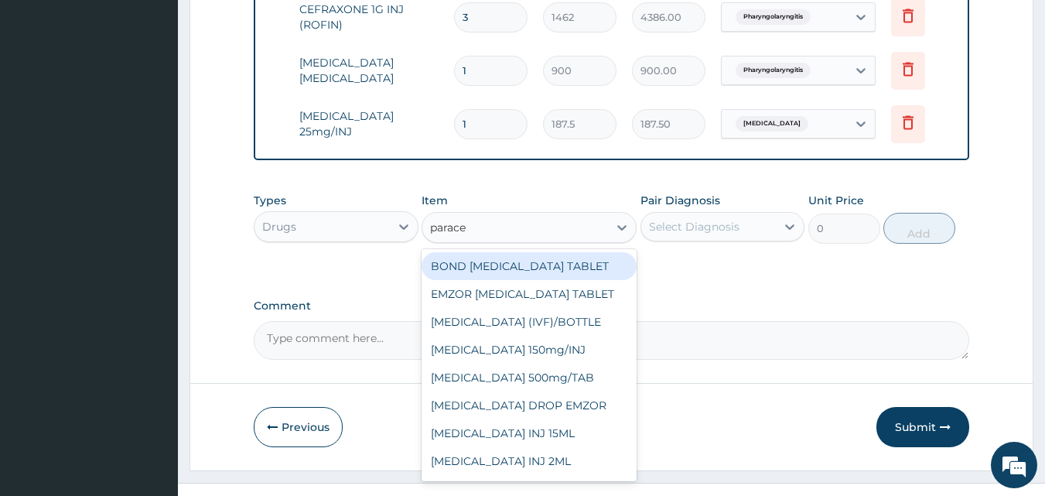
scroll to position [1032, 0]
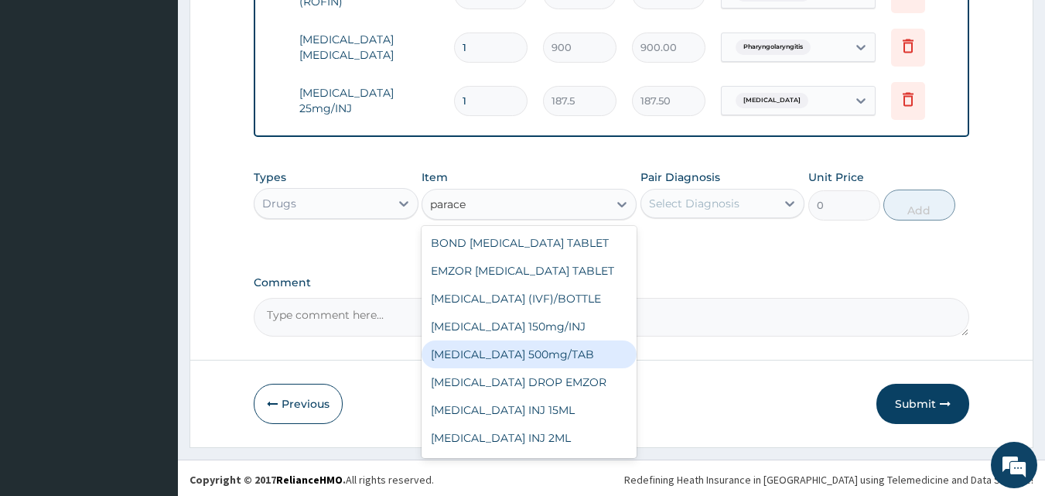
click at [572, 367] on div "PARACETAMOL 500mg/TAB" at bounding box center [529, 354] width 215 height 28
type input "18.5"
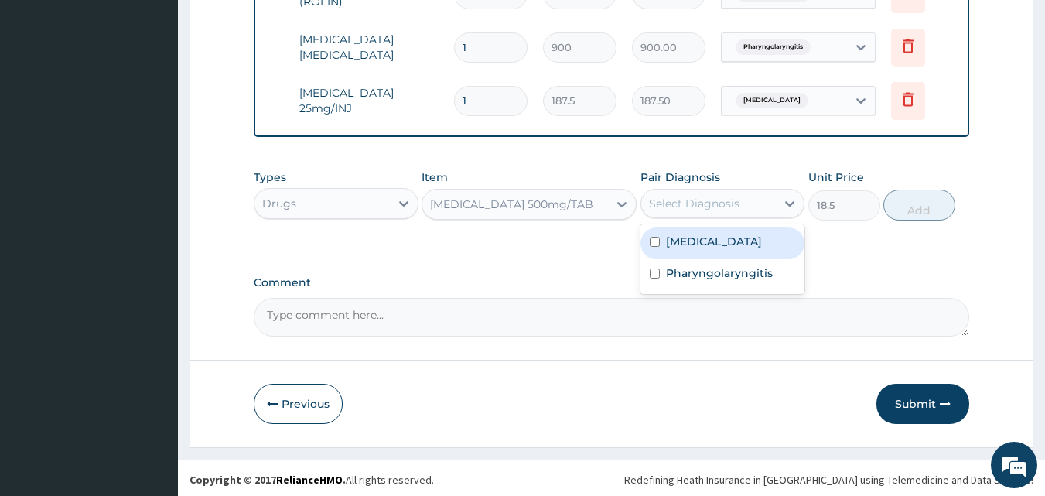
click at [720, 211] on div "Select Diagnosis" at bounding box center [694, 203] width 90 height 15
click at [689, 252] on div "Malaria" at bounding box center [722, 243] width 165 height 32
checkbox input "true"
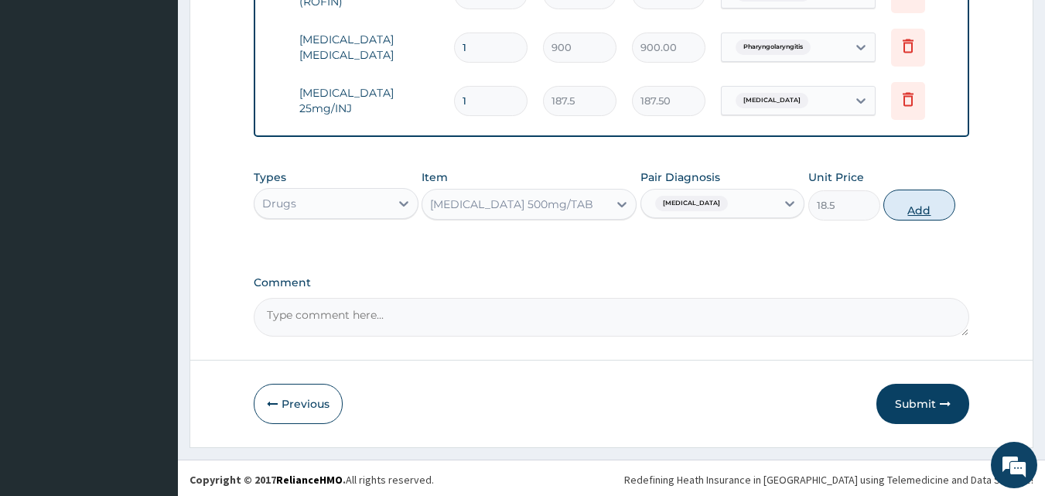
click at [911, 220] on button "Add" at bounding box center [919, 204] width 72 height 31
type input "0"
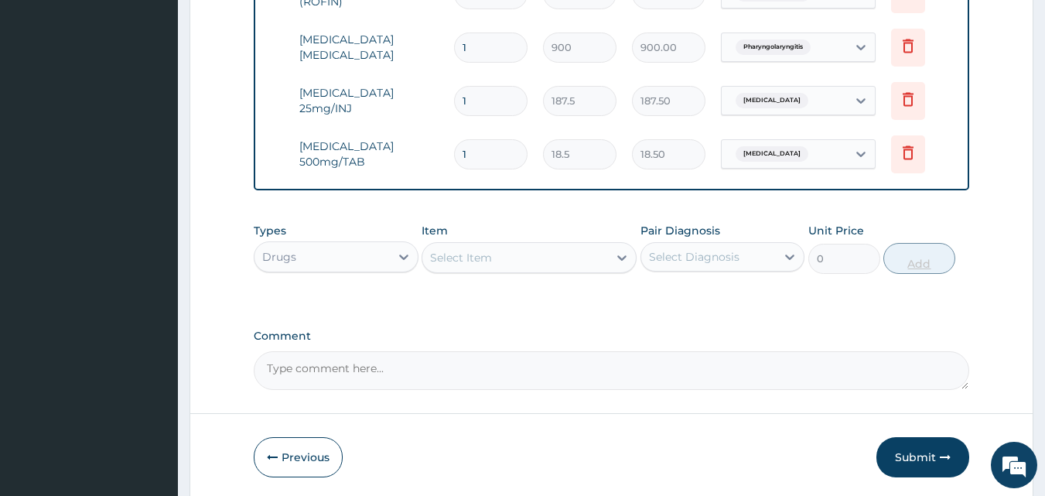
type input "12"
type input "222.00"
type input "12"
click at [513, 264] on div "Select Item" at bounding box center [515, 257] width 186 height 25
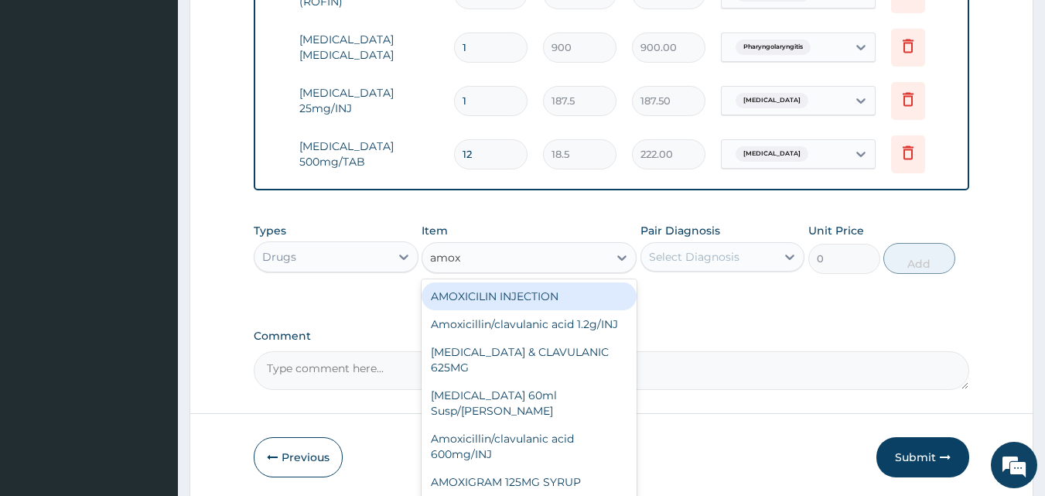
type input "amoxi"
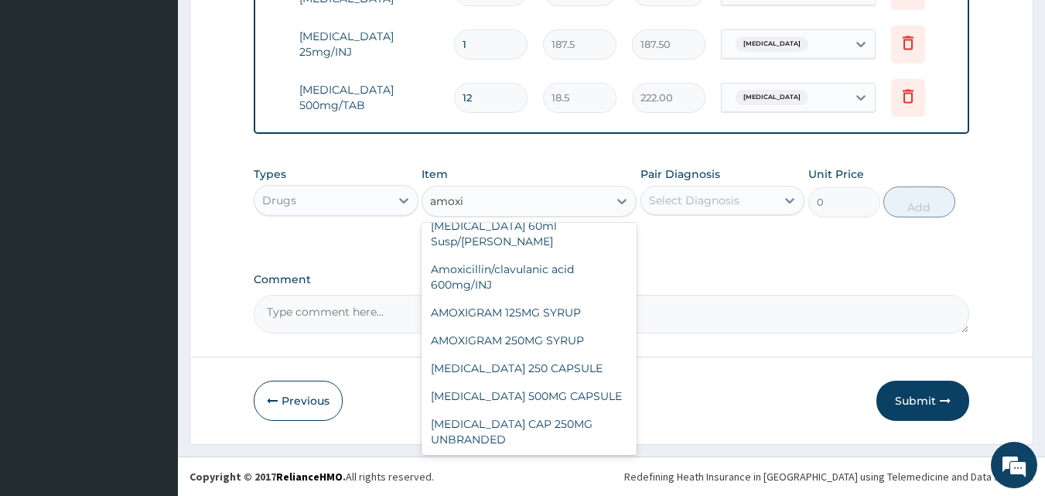
scroll to position [118, 0]
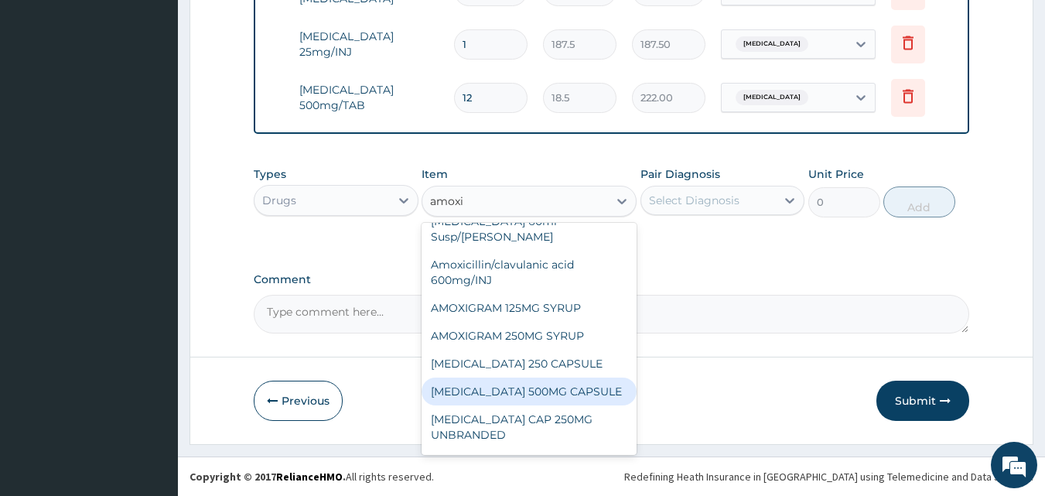
click at [532, 393] on div "AMOXIL 500MG CAPSULE" at bounding box center [529, 391] width 215 height 28
type input "190"
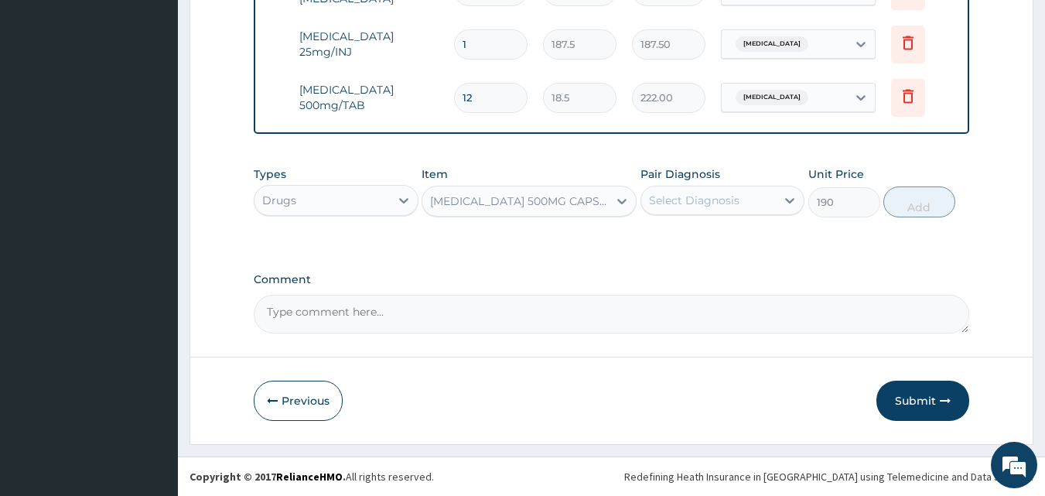
click at [742, 193] on div "Select Diagnosis" at bounding box center [708, 200] width 135 height 25
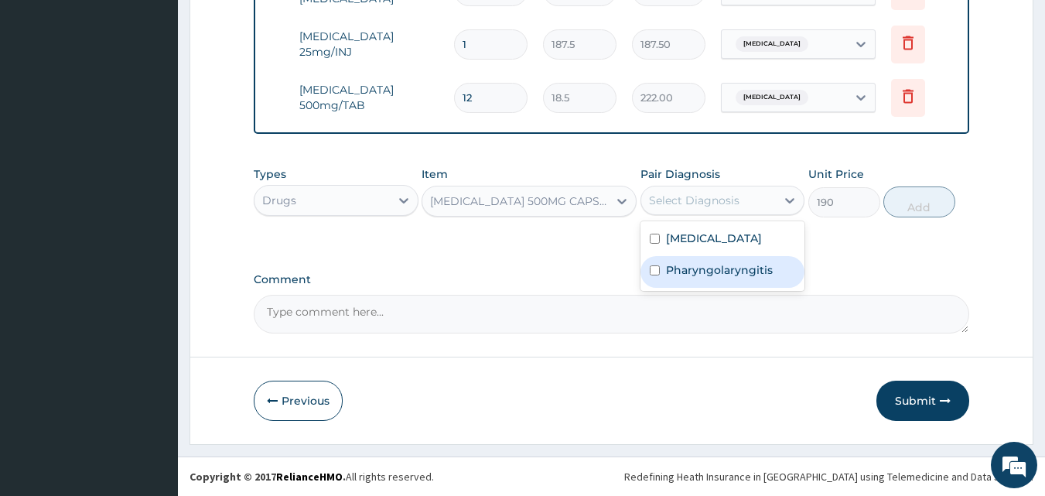
click at [679, 263] on label "Pharyngolaryngitis" at bounding box center [719, 269] width 107 height 15
checkbox input "true"
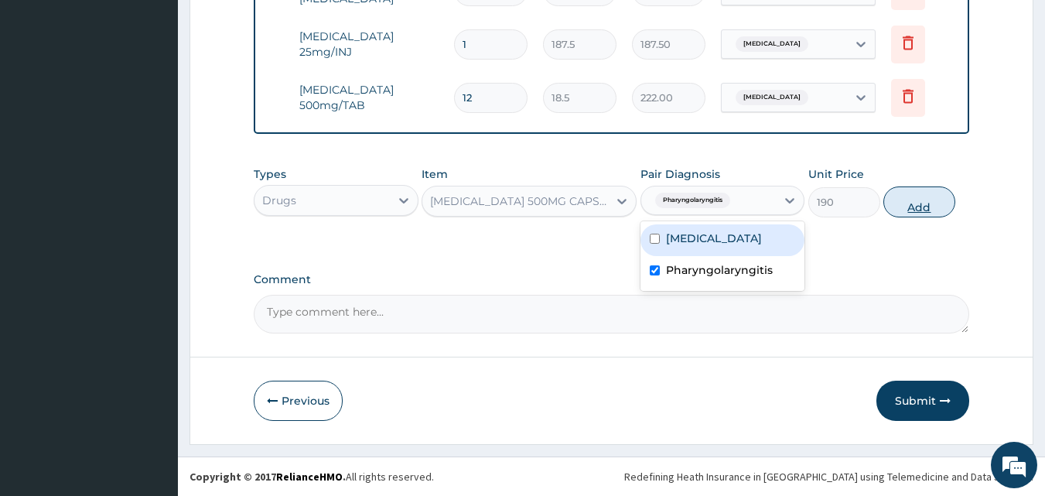
click at [929, 200] on button "Add" at bounding box center [919, 201] width 72 height 31
type input "0"
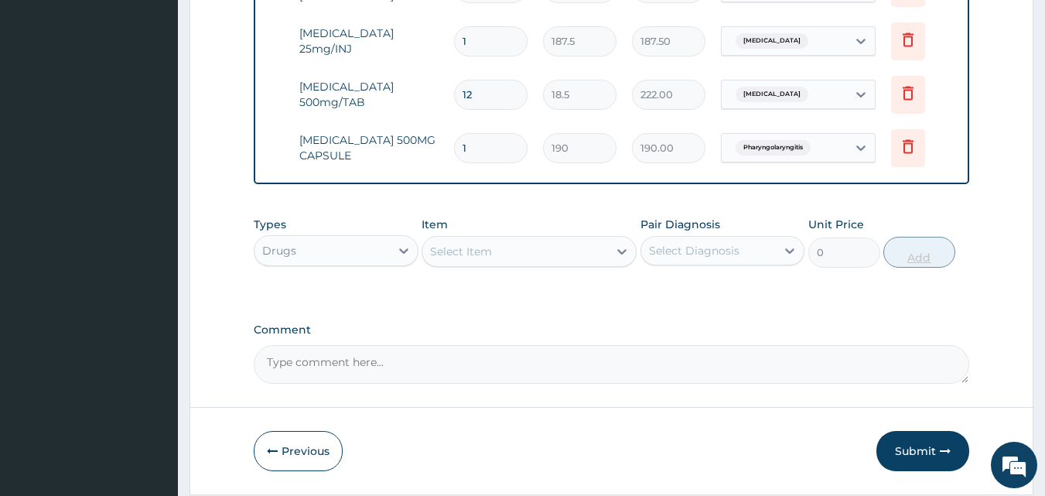
type input "0.00"
type input "9"
type input "1710.00"
type input "9"
click at [541, 251] on div "Select Item" at bounding box center [515, 251] width 186 height 25
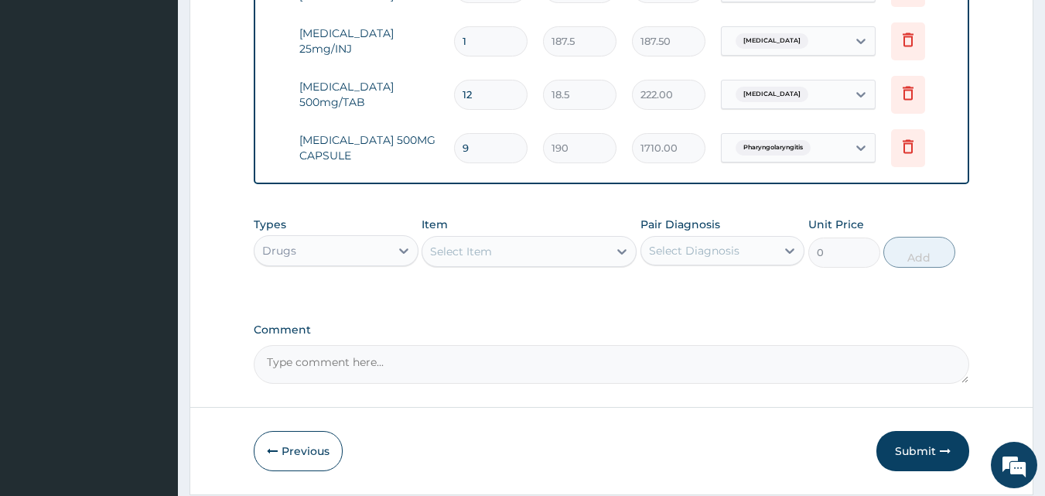
click at [541, 251] on div "Select Item" at bounding box center [515, 251] width 186 height 25
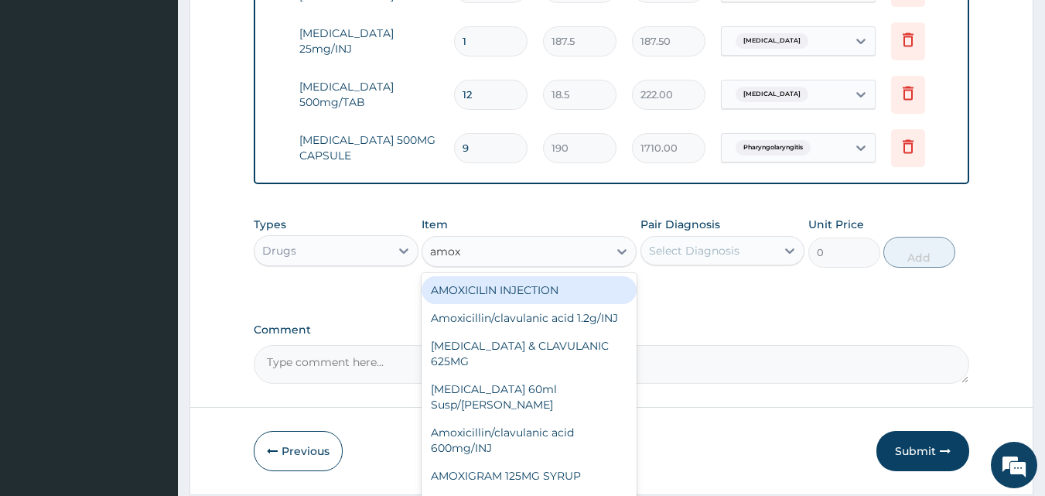
type input "amoxi"
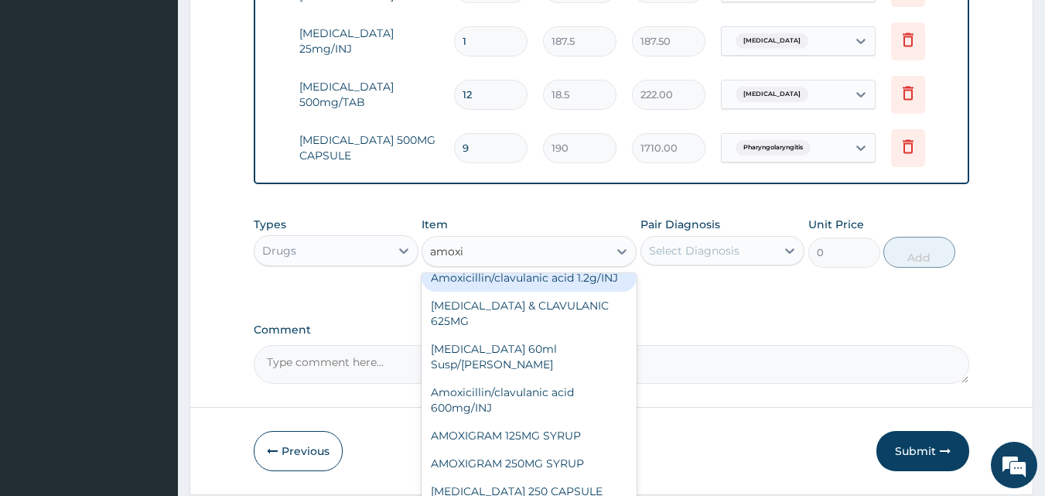
scroll to position [84, 0]
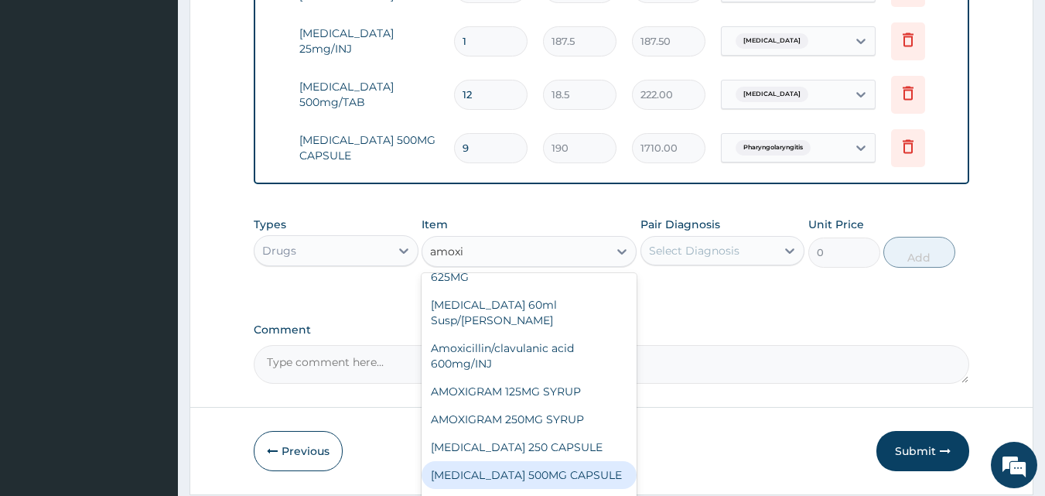
click at [554, 468] on div "AMOXIL 500MG CAPSULE" at bounding box center [529, 475] width 215 height 28
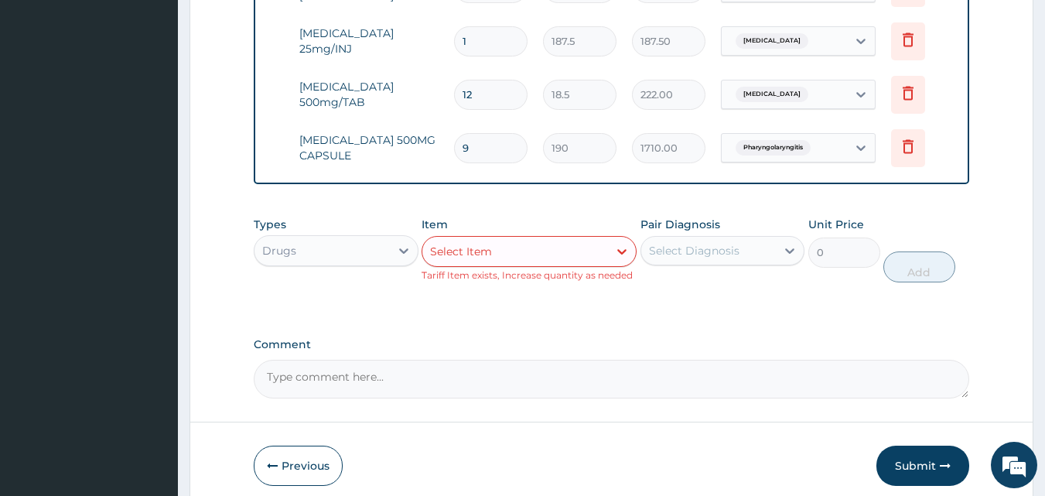
click at [551, 252] on div "Select Item" at bounding box center [515, 251] width 186 height 25
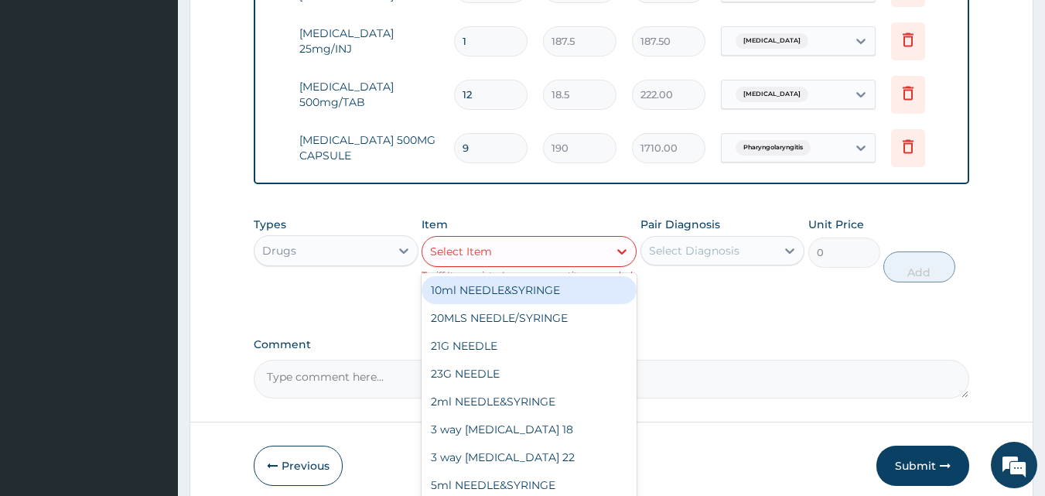
click at [551, 252] on div "Select Item" at bounding box center [515, 251] width 186 height 25
type input "amox"
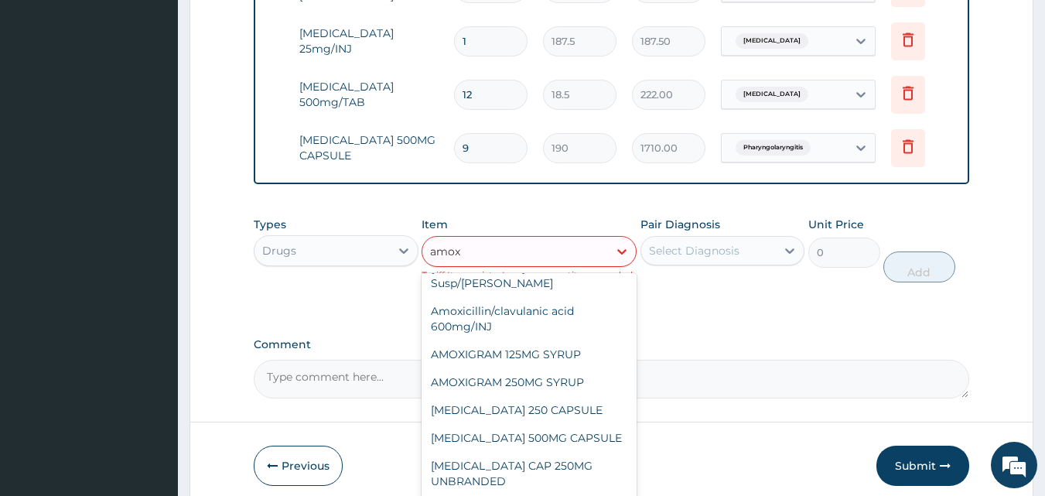
scroll to position [136, 0]
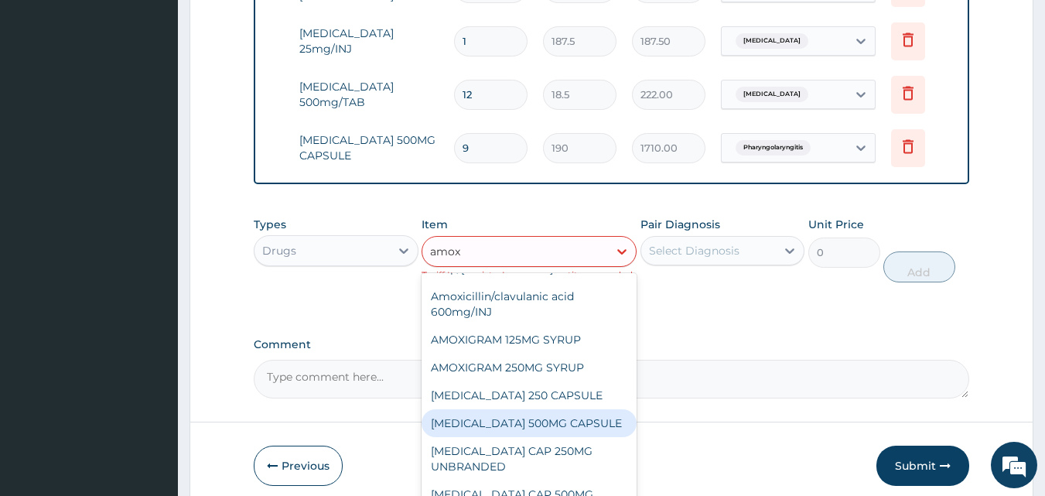
click at [558, 420] on div "AMOXIL 500MG CAPSULE" at bounding box center [529, 423] width 215 height 28
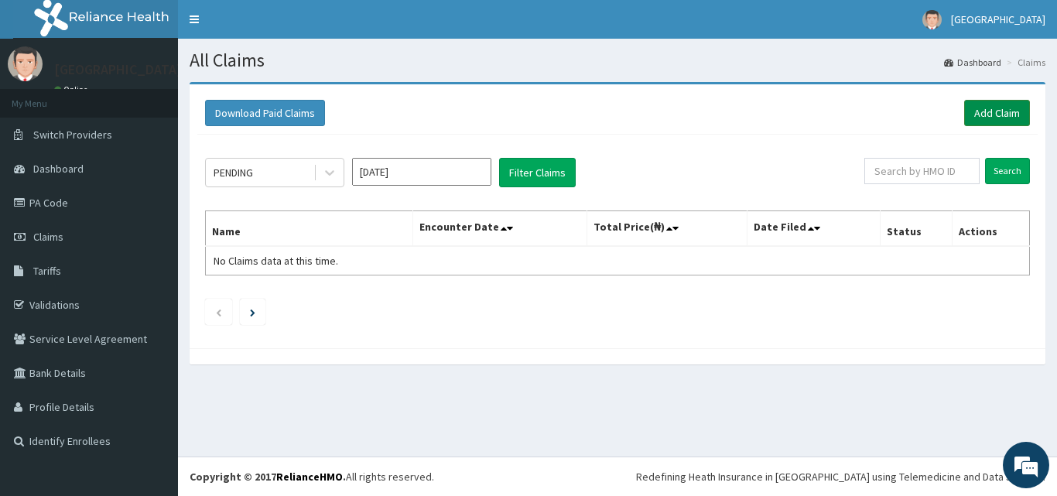
click at [982, 104] on link "Add Claim" at bounding box center [997, 113] width 66 height 26
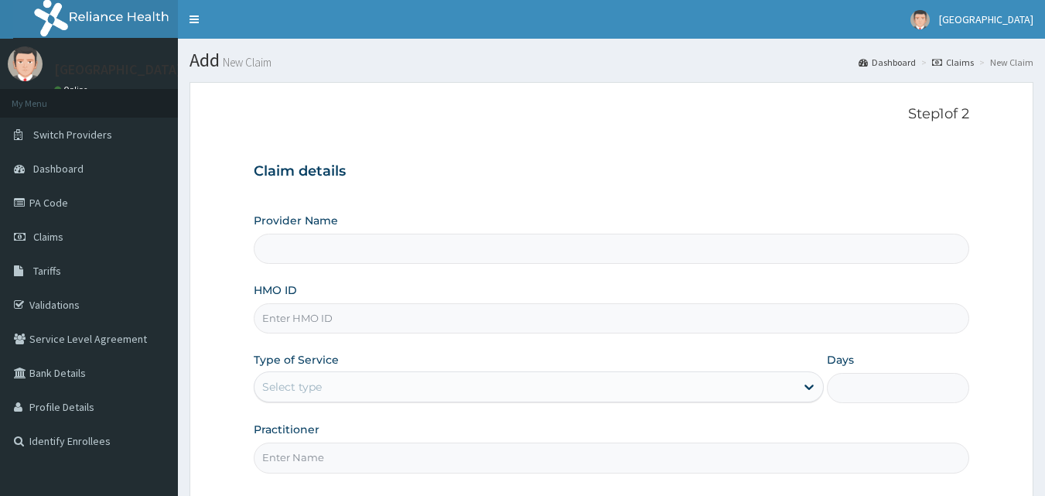
click at [459, 333] on input "HMO ID" at bounding box center [612, 318] width 716 height 30
type input "Veta Hospitals Ltd"
click at [420, 315] on input "HMO ID" at bounding box center [612, 318] width 716 height 30
type input "CYA/10289/A"
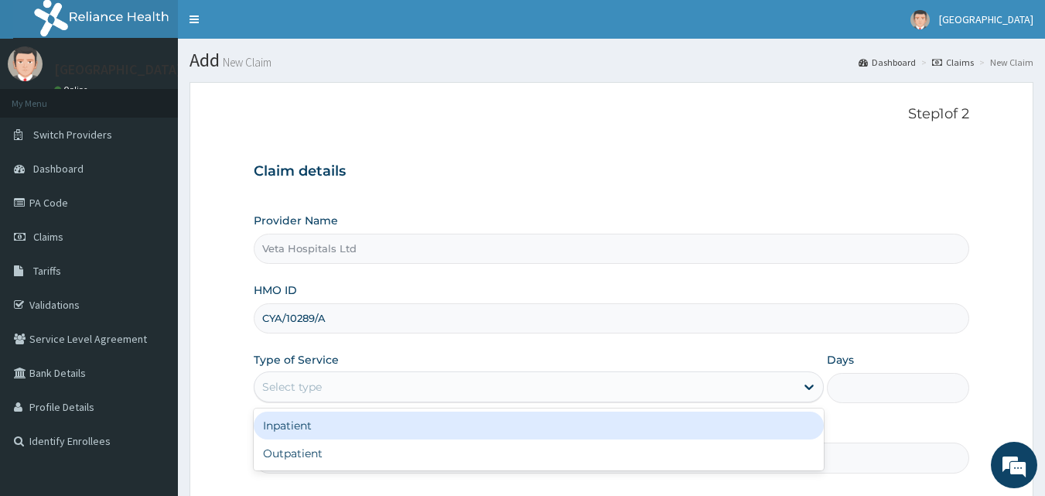
click at [360, 391] on div "Select type" at bounding box center [524, 386] width 541 height 25
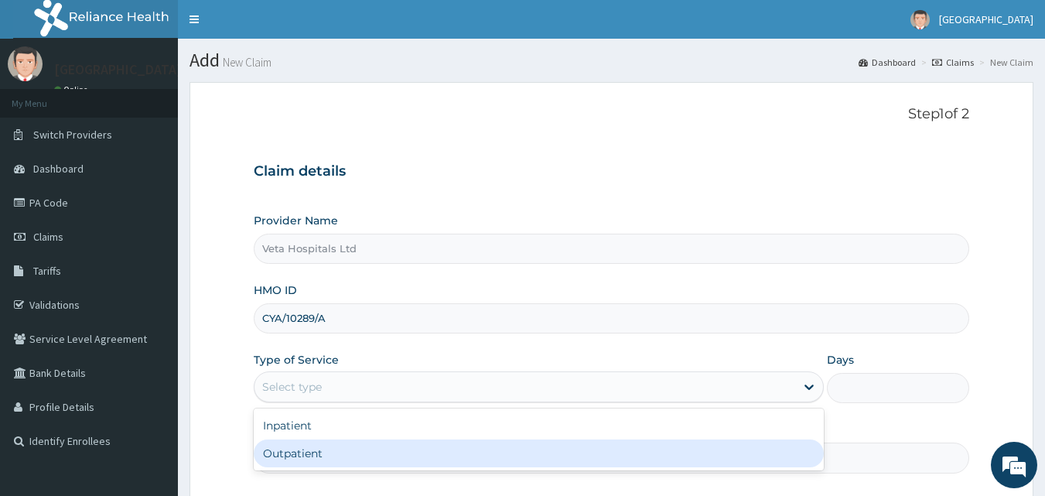
click at [332, 454] on div "Outpatient" at bounding box center [539, 453] width 570 height 28
type input "1"
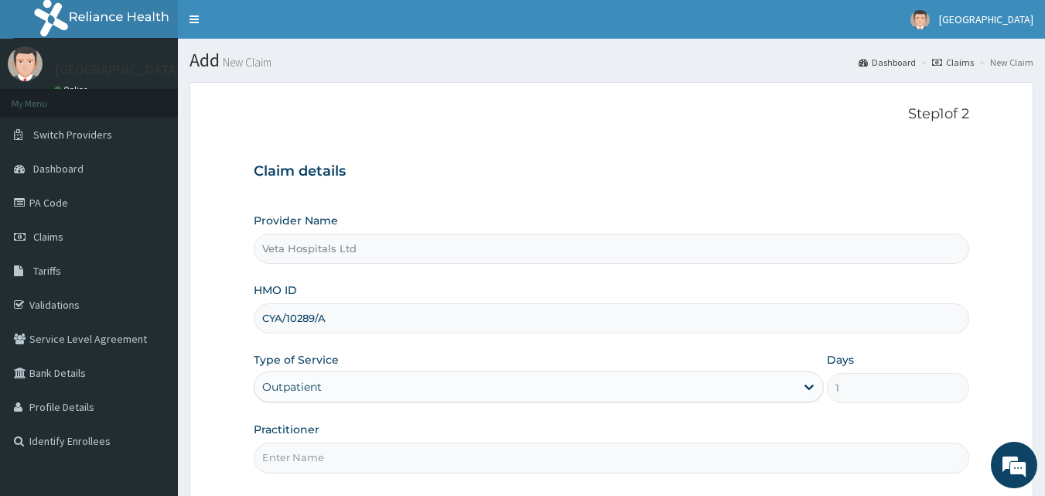
click at [332, 454] on input "Practitioner" at bounding box center [612, 457] width 716 height 30
type input "[PERSON_NAME]"
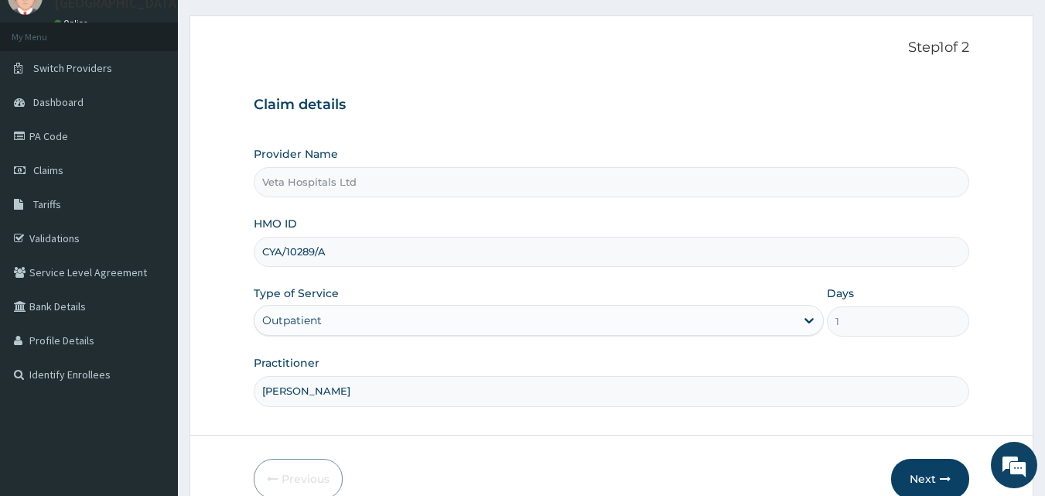
scroll to position [98, 0]
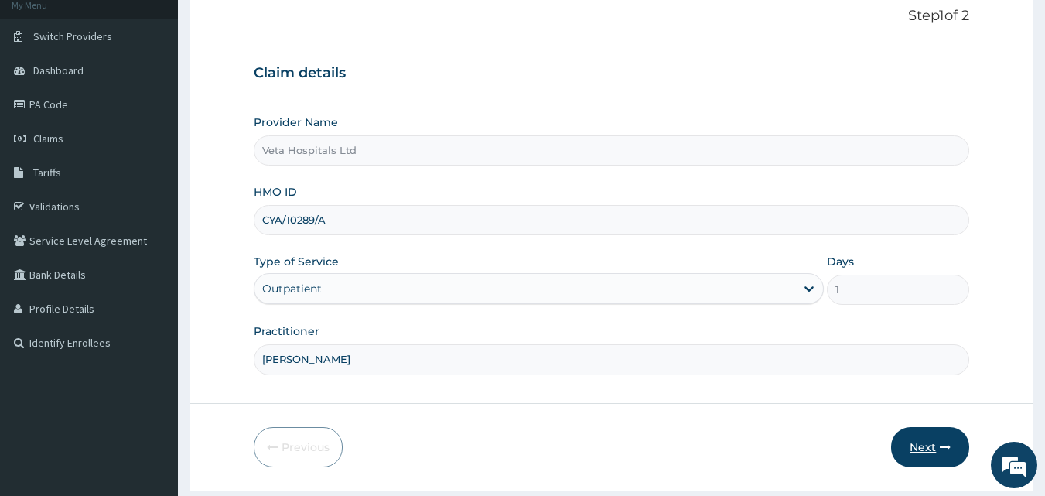
click at [933, 438] on button "Next" at bounding box center [930, 447] width 78 height 40
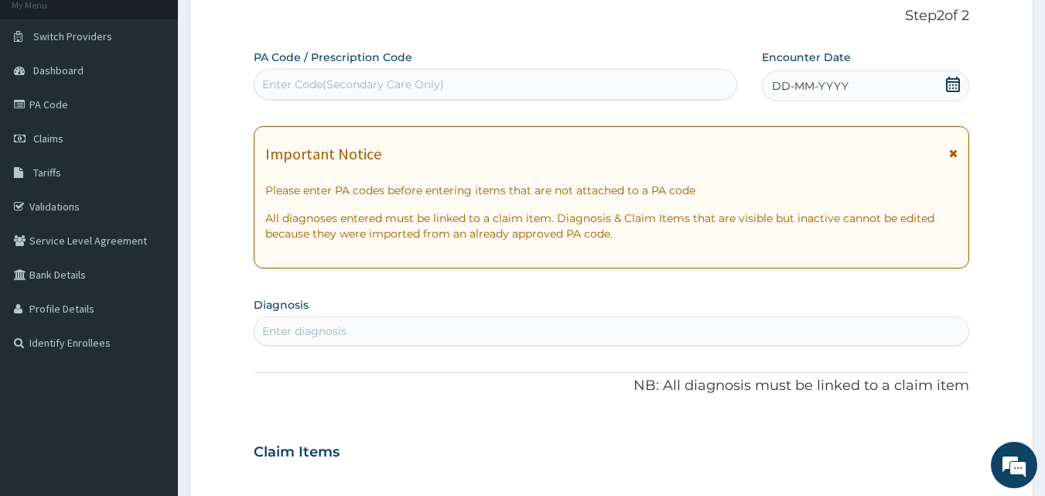
click at [806, 84] on span "DD-MM-YYYY" at bounding box center [810, 85] width 77 height 15
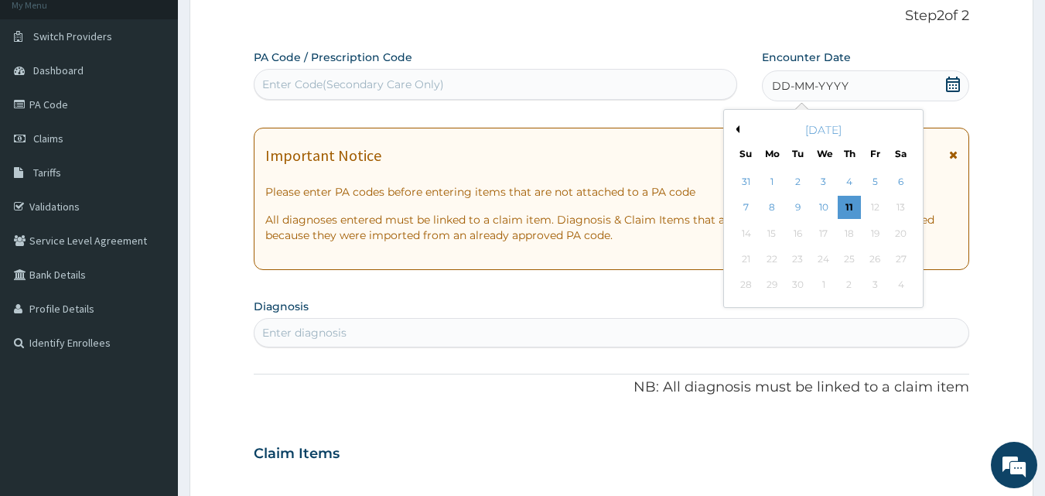
click at [738, 130] on button "Previous Month" at bounding box center [736, 129] width 8 height 8
click at [814, 231] on div "13" at bounding box center [823, 233] width 23 height 23
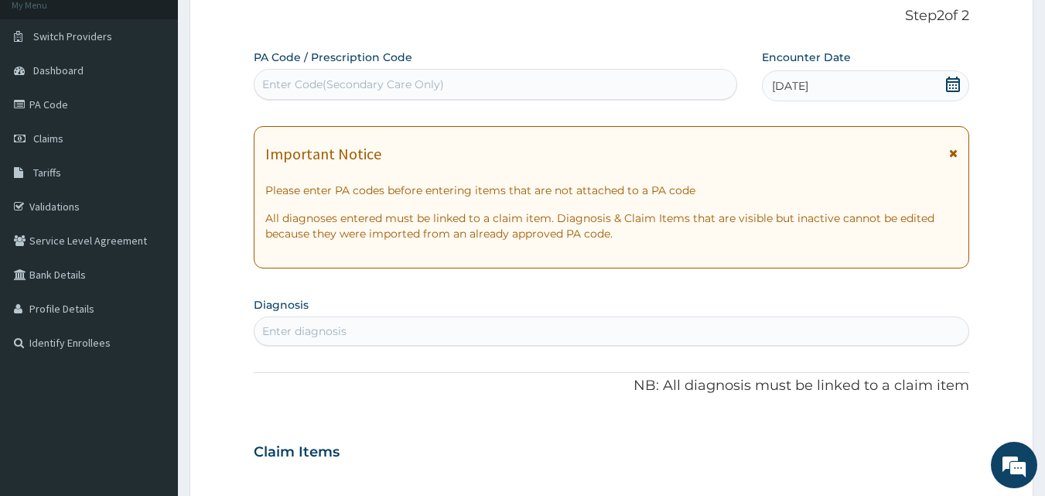
click at [599, 336] on div "Enter diagnosis" at bounding box center [611, 331] width 715 height 25
type input "plasmodi"
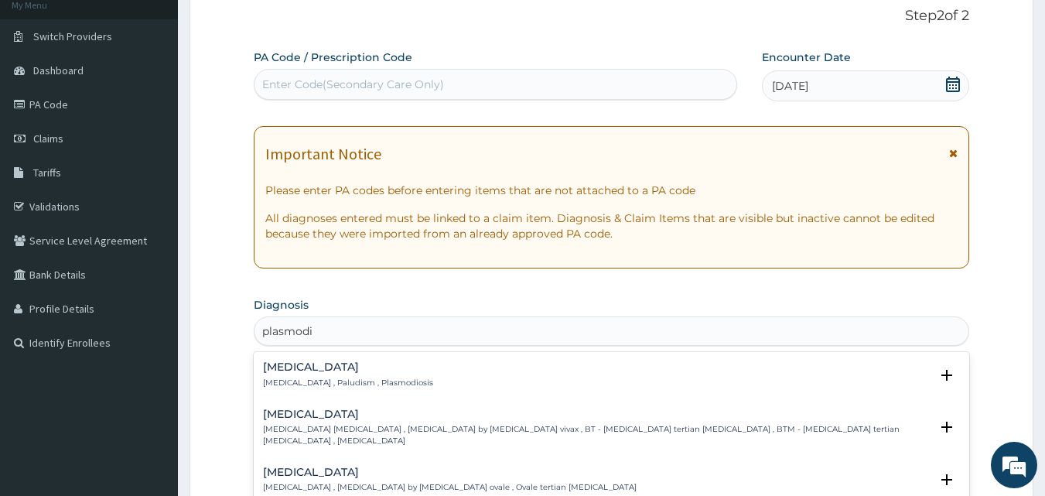
click at [271, 370] on h4 "[MEDICAL_DATA]" at bounding box center [348, 367] width 170 height 12
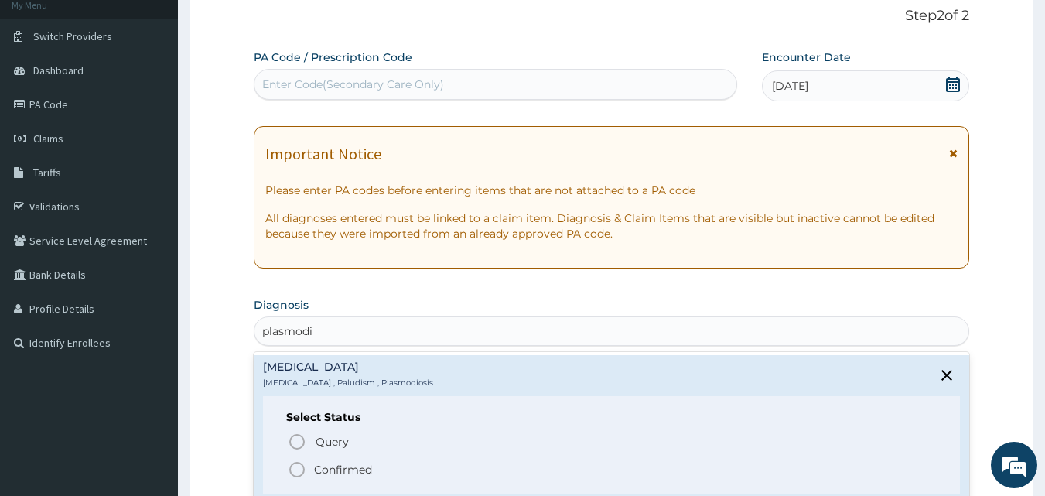
click at [292, 466] on icon "status option filled" at bounding box center [297, 469] width 19 height 19
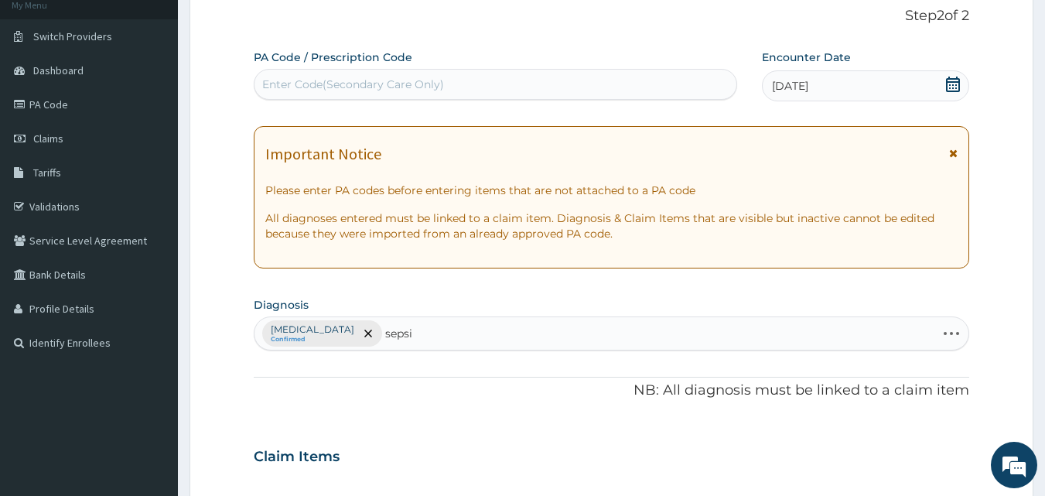
type input "sepsis"
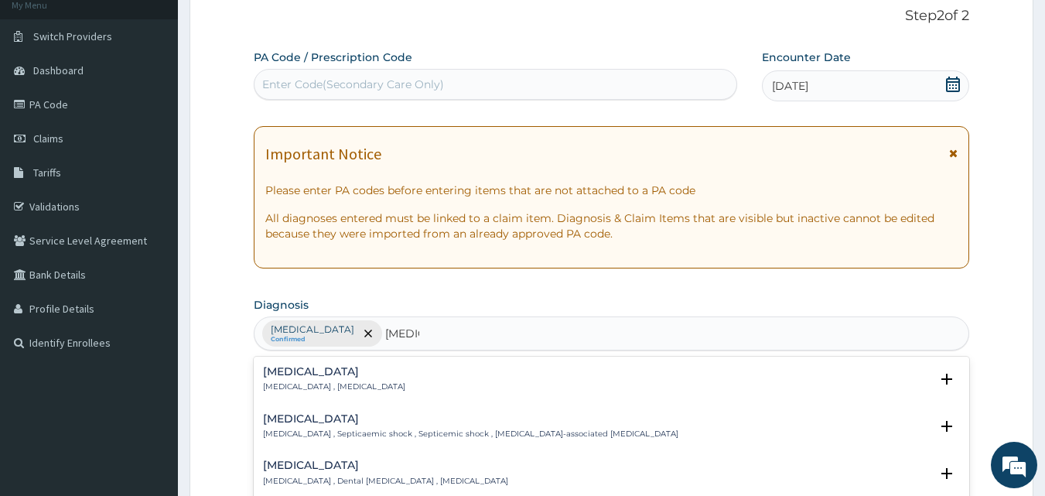
click at [299, 370] on h4 "Sepsis" at bounding box center [334, 372] width 142 height 12
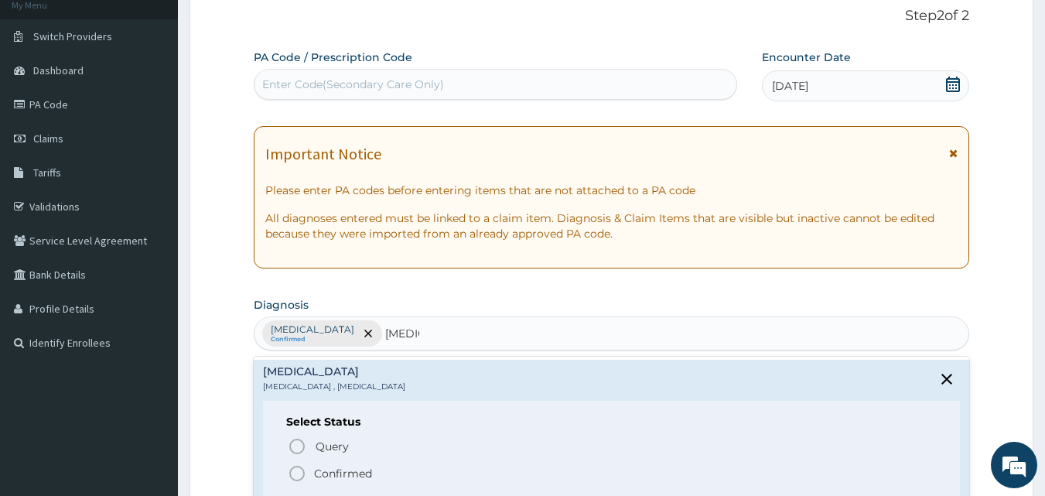
click at [290, 466] on icon "status option filled" at bounding box center [297, 473] width 19 height 19
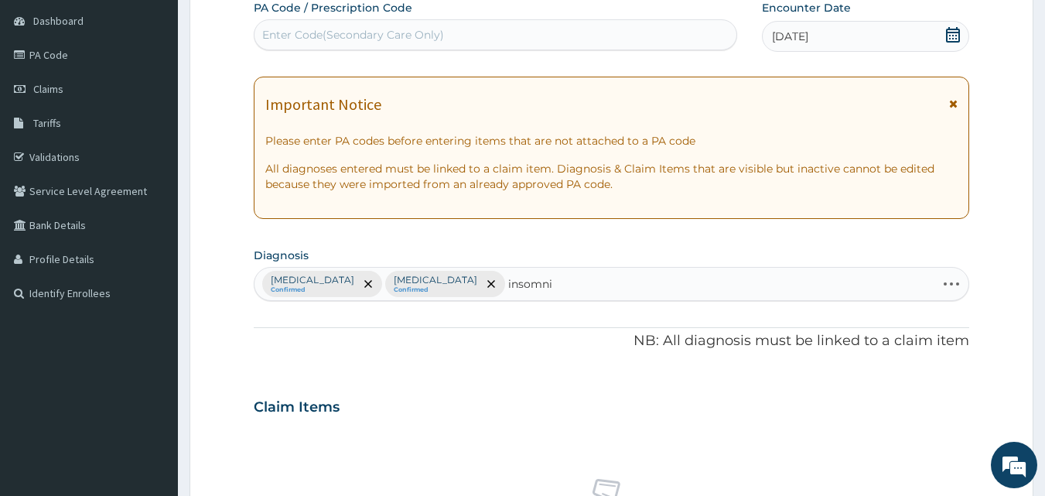
scroll to position [150, 0]
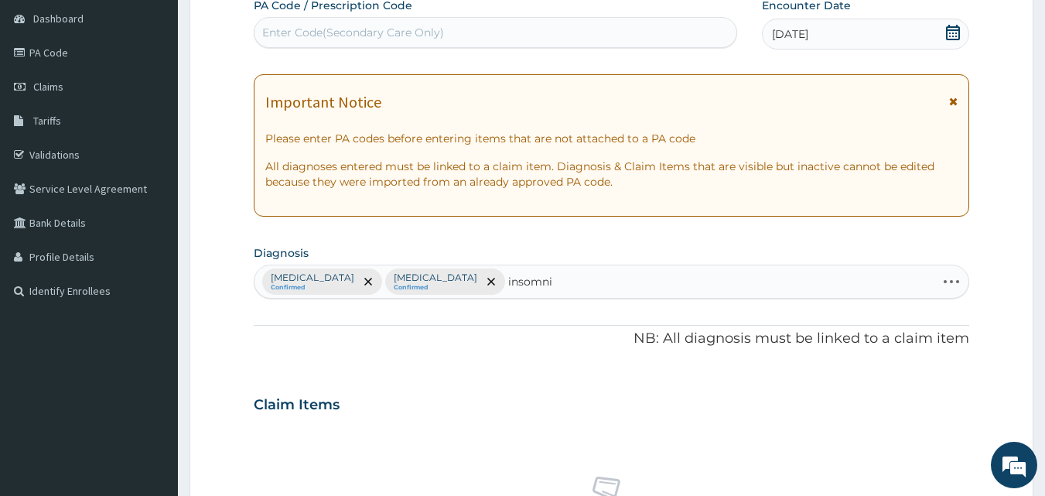
type input "insomni"
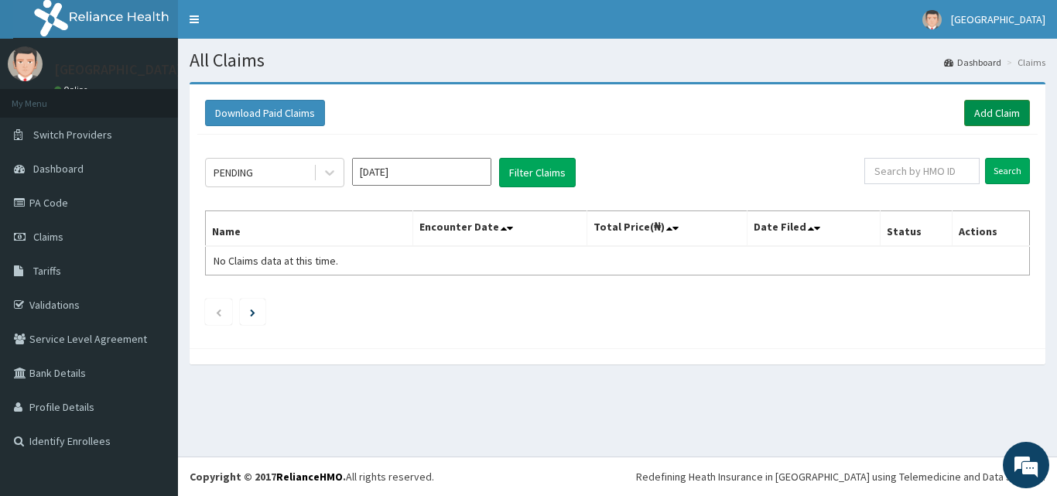
click at [988, 113] on link "Add Claim" at bounding box center [997, 113] width 66 height 26
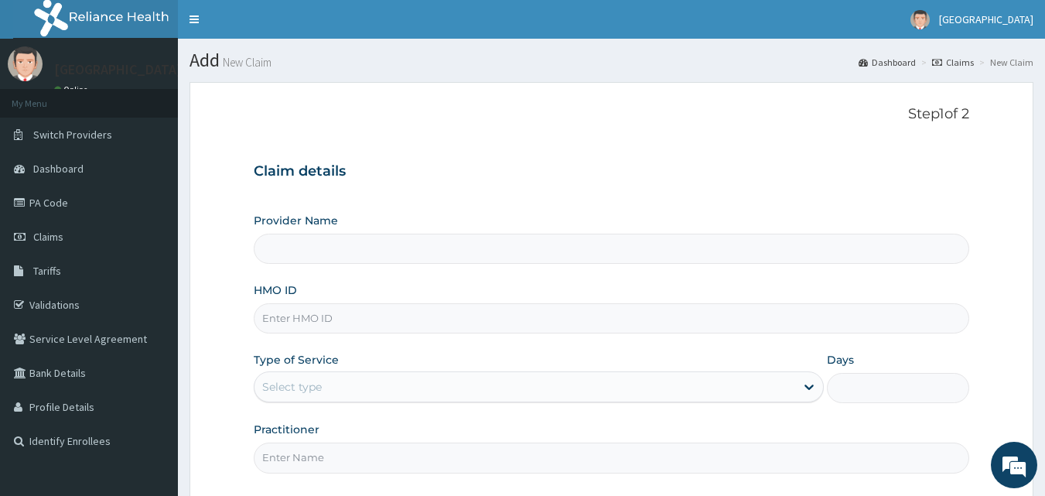
click at [373, 313] on input "HMO ID" at bounding box center [612, 318] width 716 height 30
type input "Veta Hospitals Ltd"
type input "CYA/10289/A"
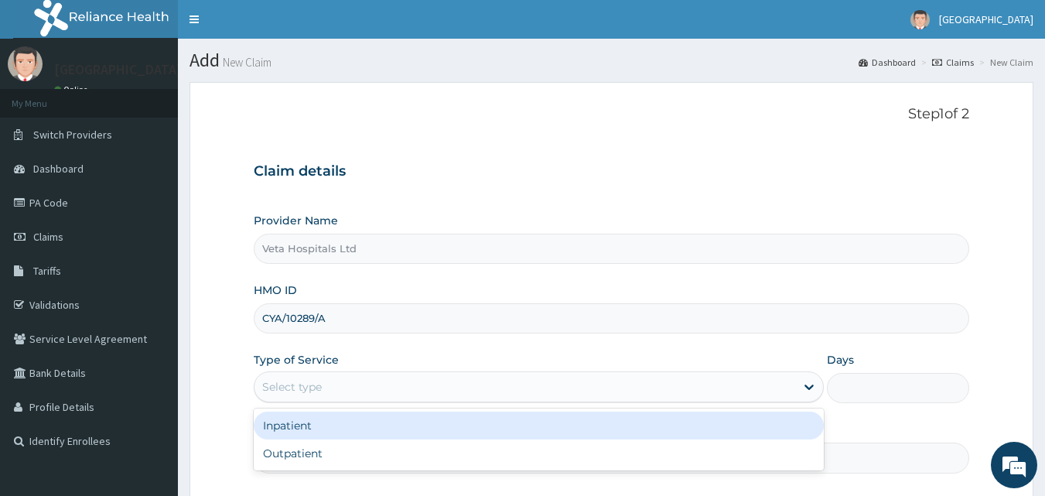
click at [336, 376] on div "Select type" at bounding box center [524, 386] width 541 height 25
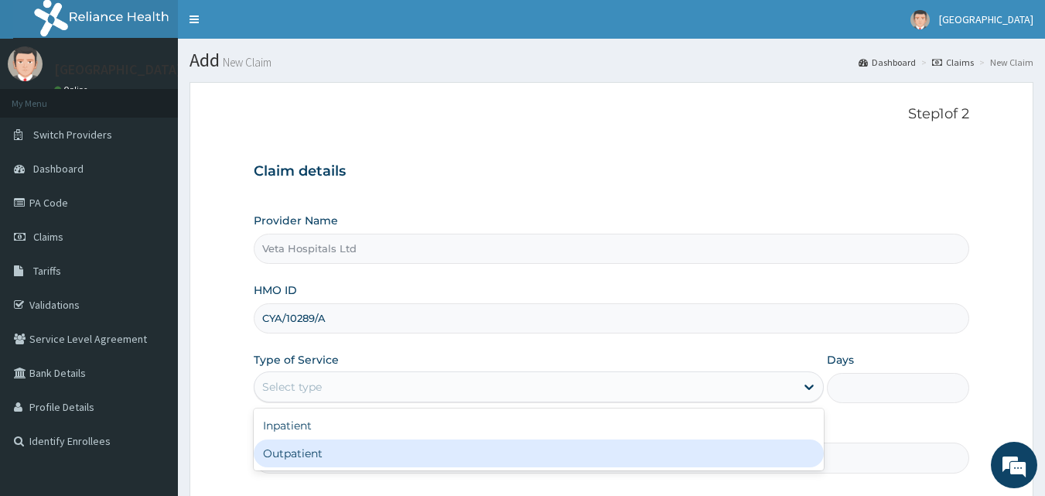
click at [312, 444] on div "Outpatient" at bounding box center [539, 453] width 570 height 28
type input "1"
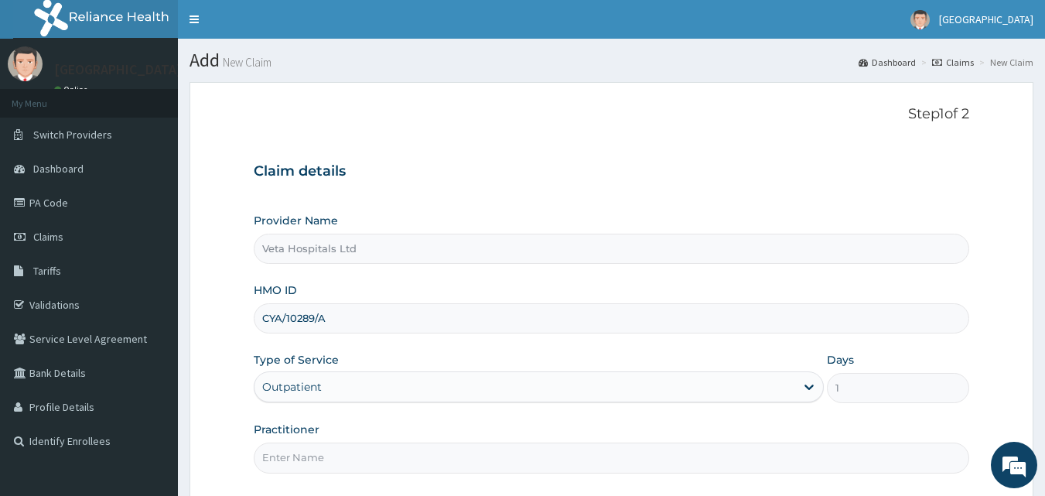
click at [314, 447] on input "Practitioner" at bounding box center [612, 457] width 716 height 30
type input "DR SAMUEL"
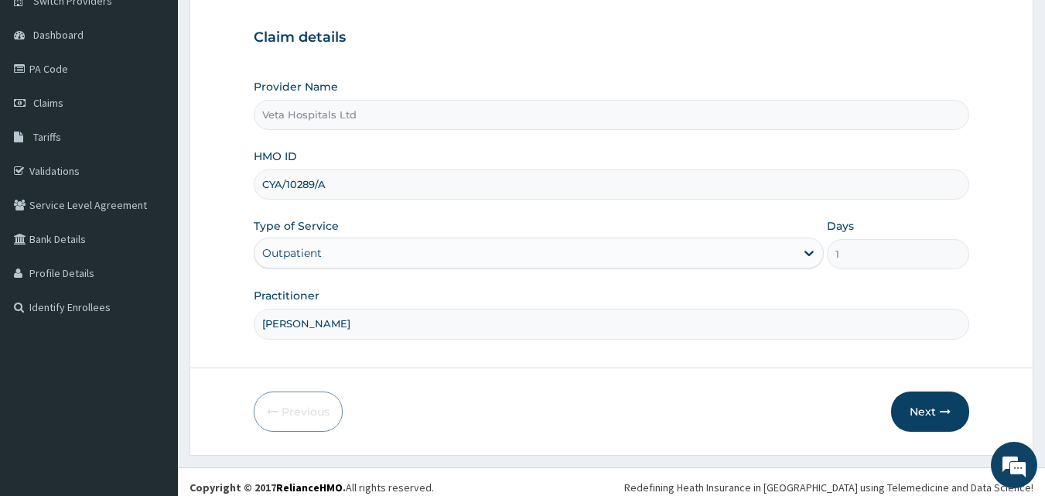
scroll to position [145, 0]
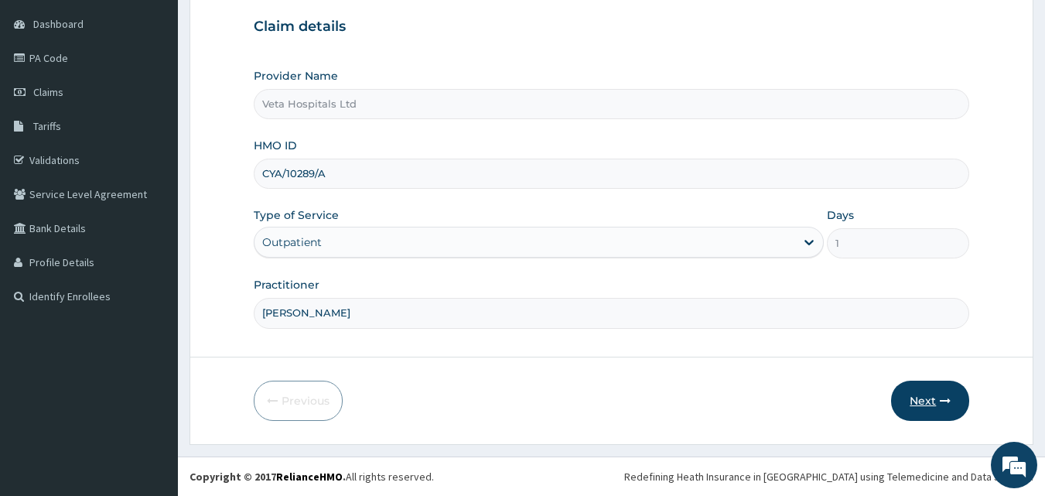
click at [941, 402] on icon "button" at bounding box center [945, 400] width 11 height 11
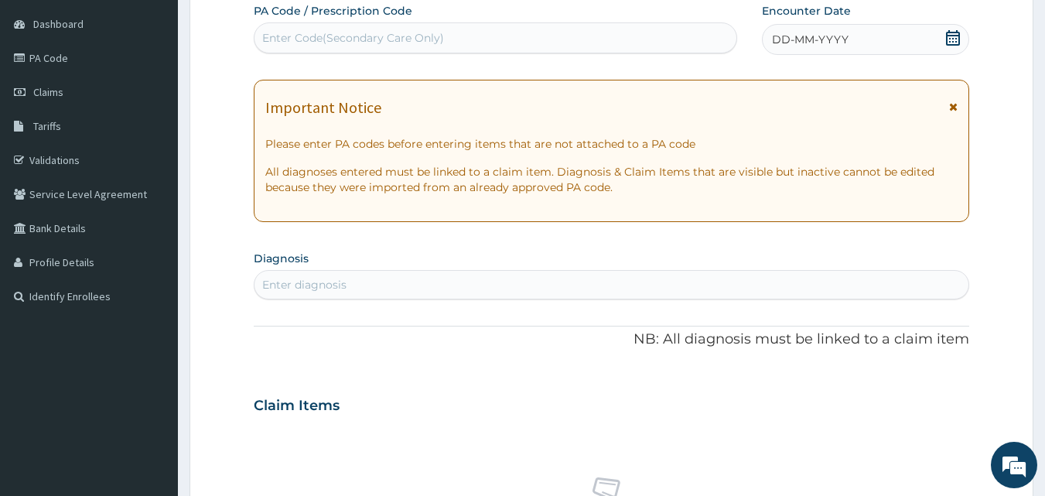
click at [828, 30] on div "DD-MM-YYYY" at bounding box center [865, 39] width 207 height 31
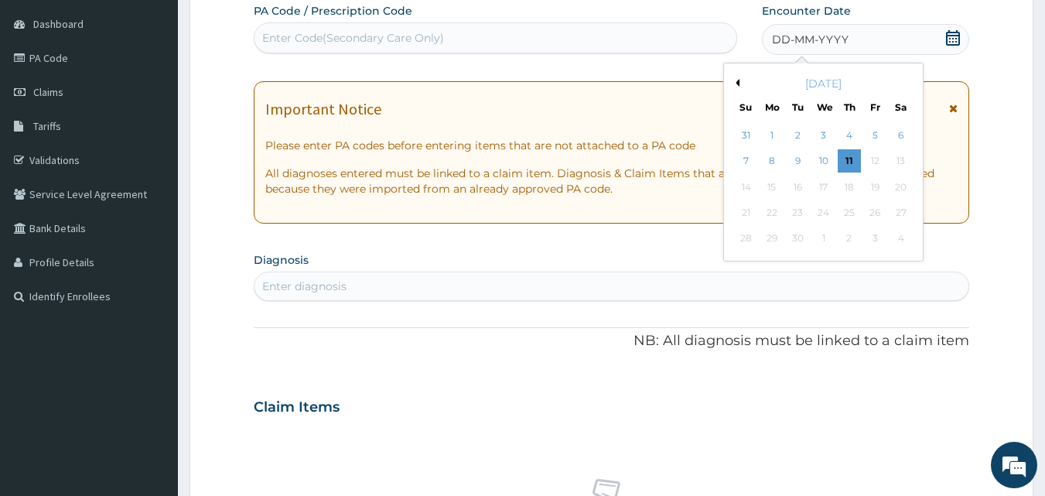
click at [738, 83] on button "Previous Month" at bounding box center [736, 83] width 8 height 8
click at [826, 185] on div "13" at bounding box center [823, 187] width 23 height 23
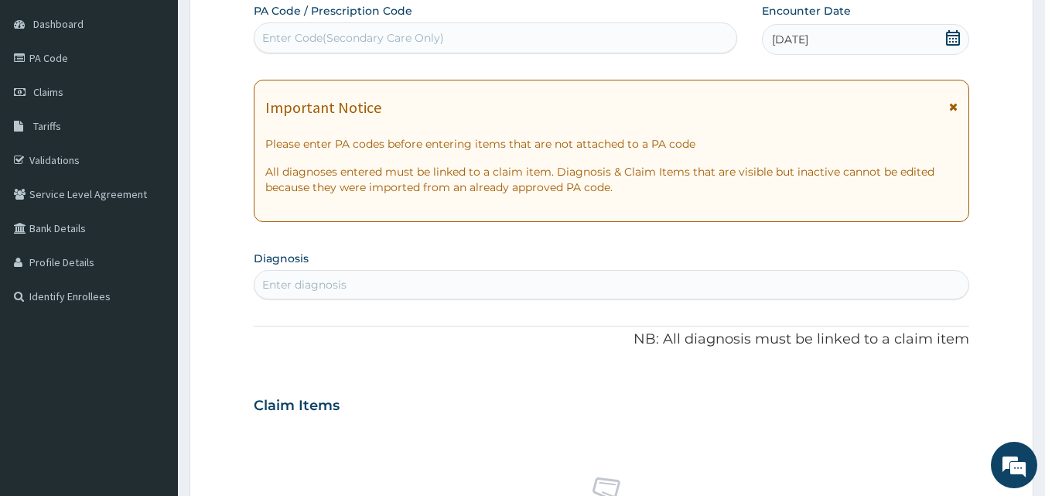
click at [954, 32] on icon at bounding box center [953, 37] width 14 height 15
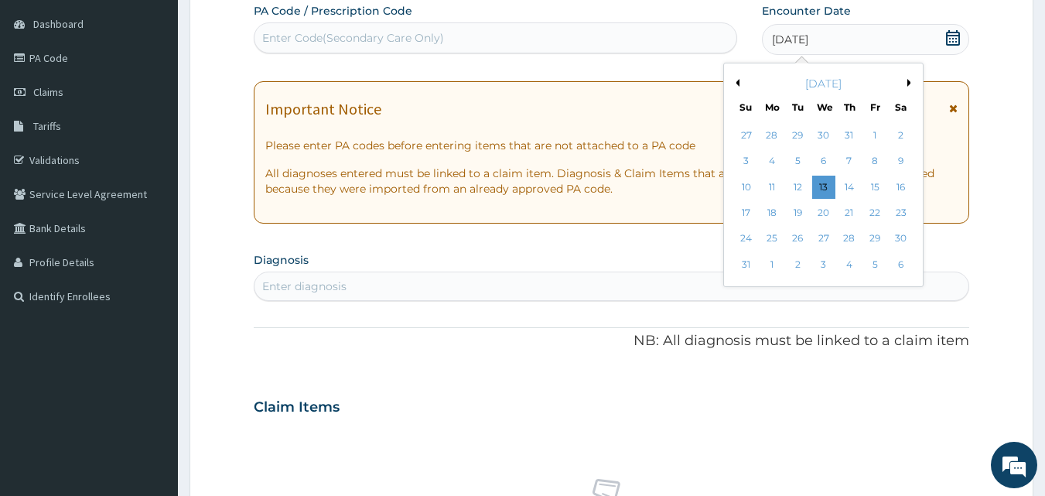
click at [640, 263] on section "Diagnosis Enter diagnosis" at bounding box center [612, 274] width 716 height 53
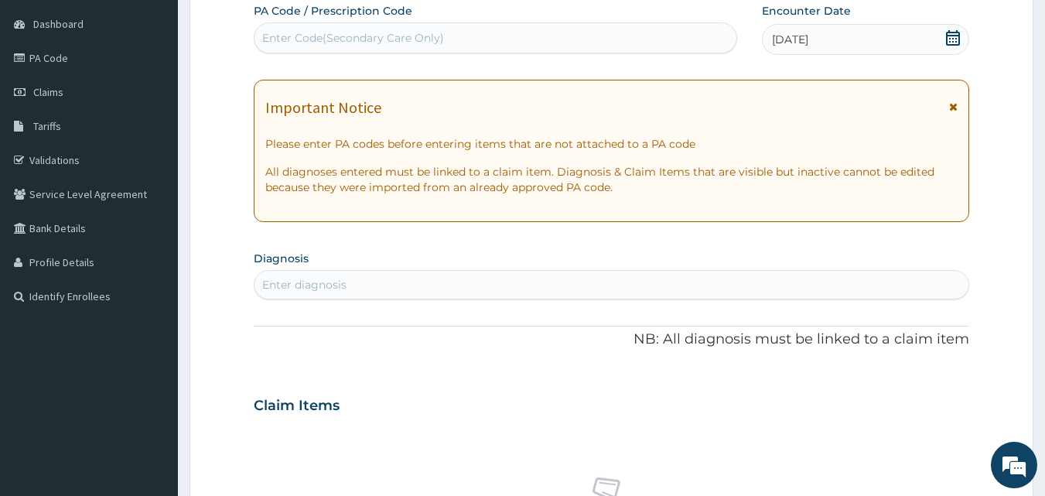
click at [626, 278] on div "Enter diagnosis" at bounding box center [611, 284] width 715 height 25
type input "plasmod"
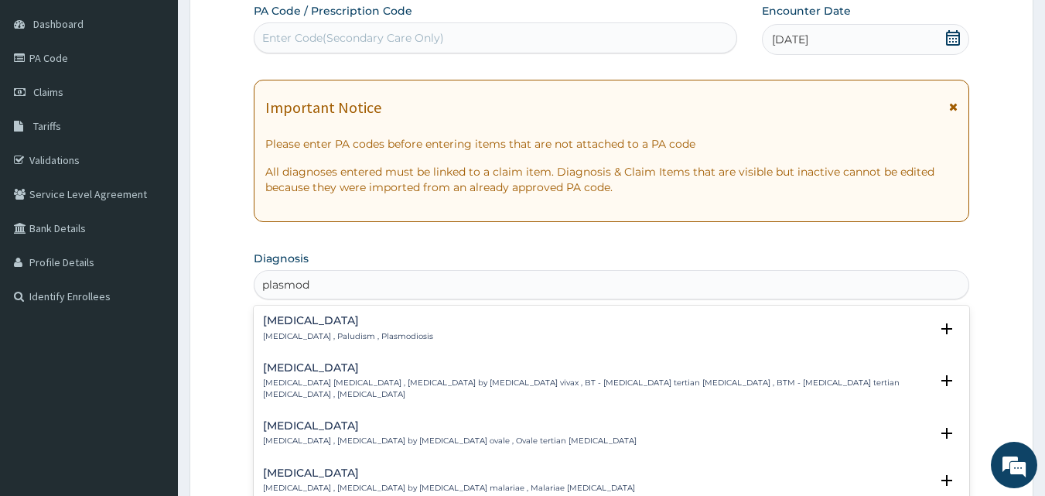
click at [326, 337] on p "Malaria , Paludism , Plasmodiosis" at bounding box center [348, 336] width 170 height 11
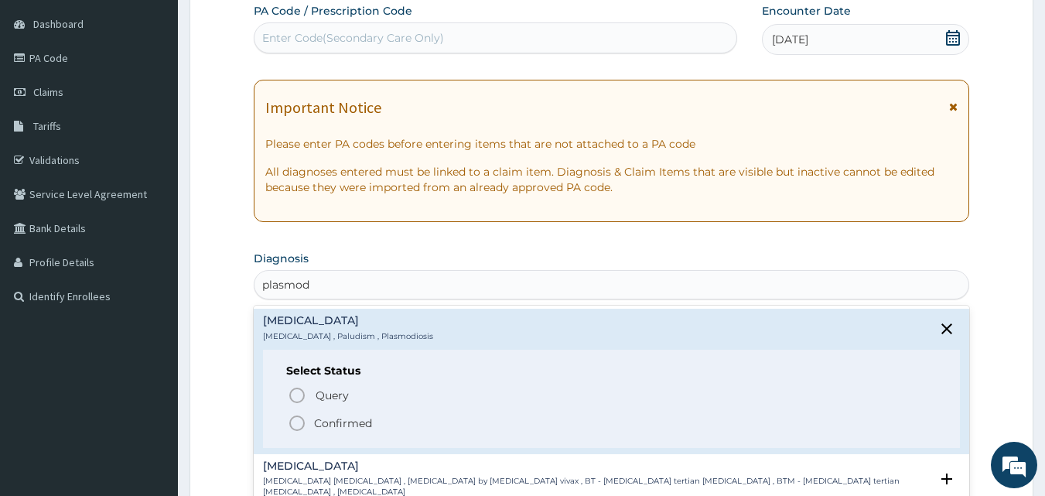
click at [298, 418] on icon "status option filled" at bounding box center [297, 423] width 19 height 19
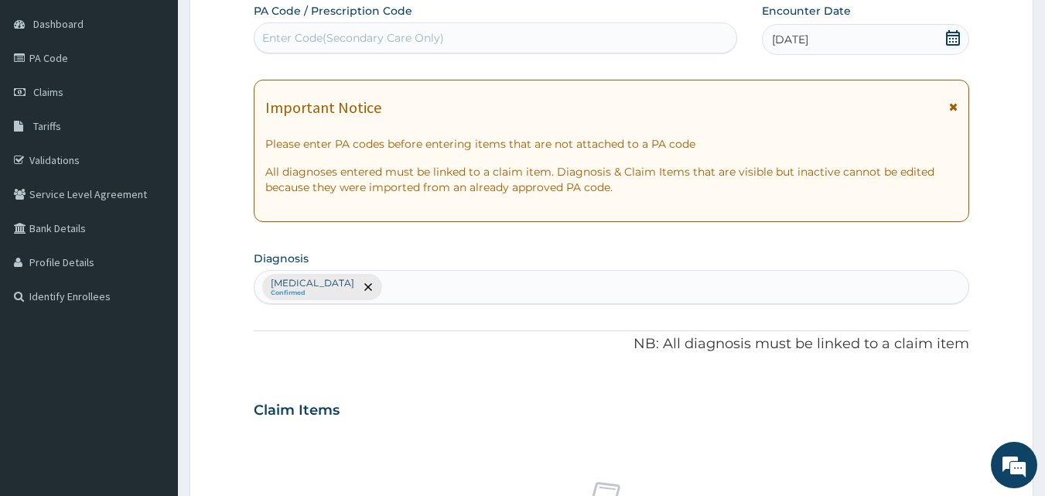
type input "a"
type input "sepsis"
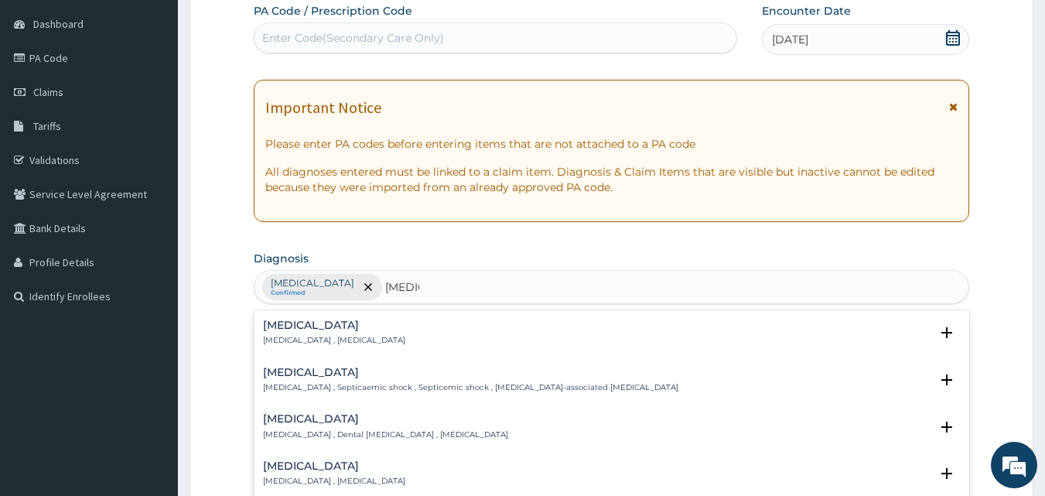
click at [277, 345] on p "Systemic infection , Sepsis" at bounding box center [334, 340] width 142 height 11
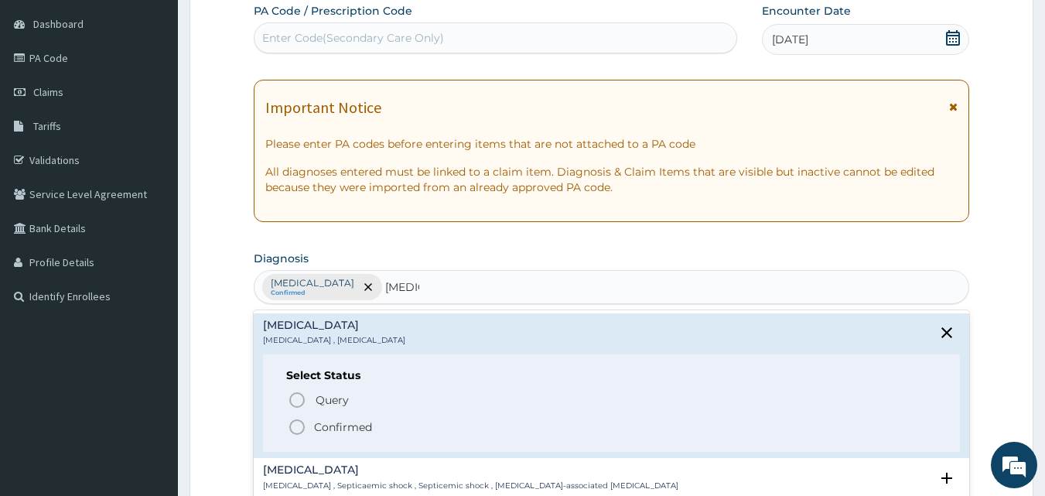
click at [295, 427] on icon "status option filled" at bounding box center [297, 427] width 19 height 19
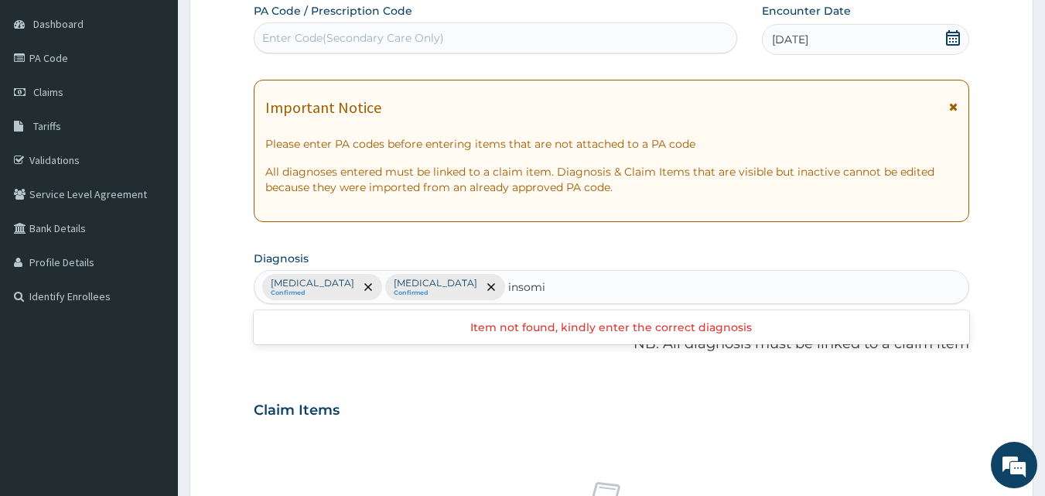
type input "insom"
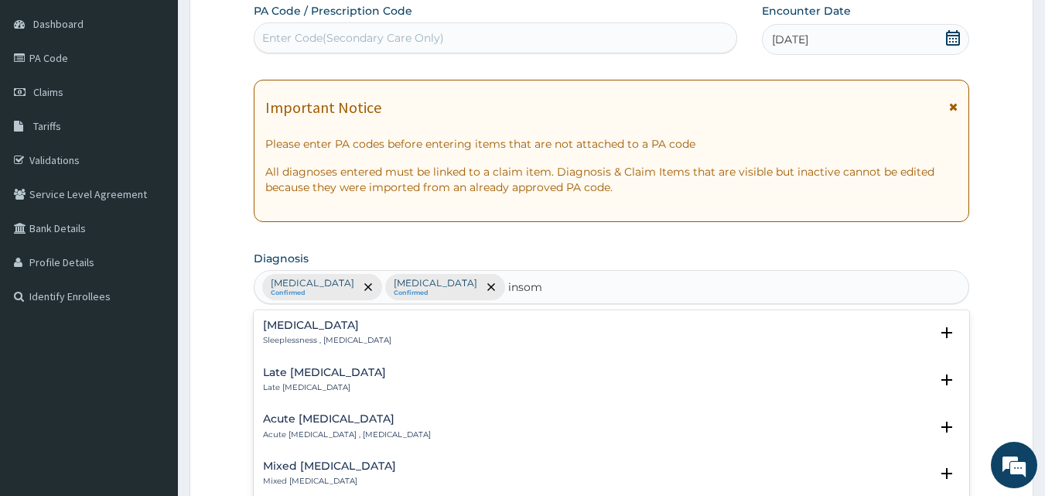
click at [317, 331] on h4 "Insomnia" at bounding box center [327, 325] width 128 height 12
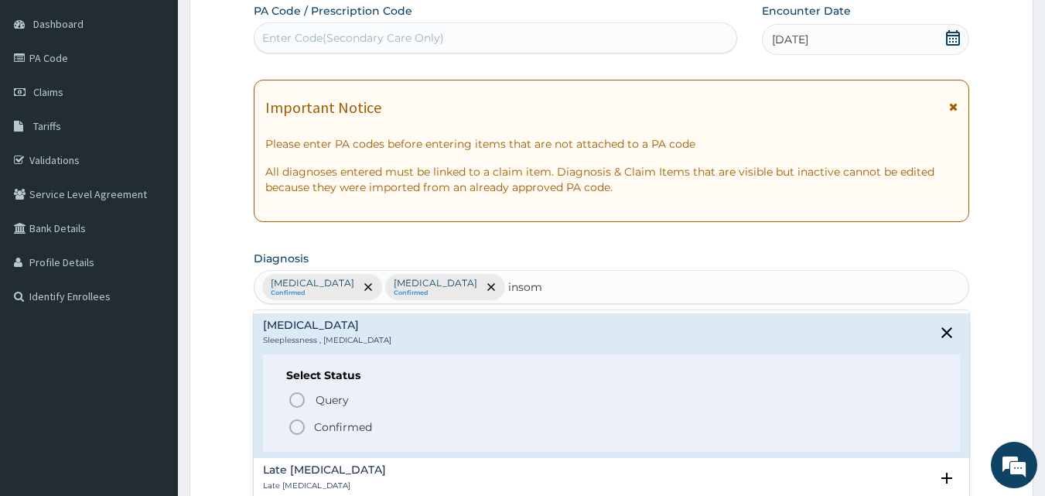
click at [297, 428] on icon "status option filled" at bounding box center [297, 427] width 19 height 19
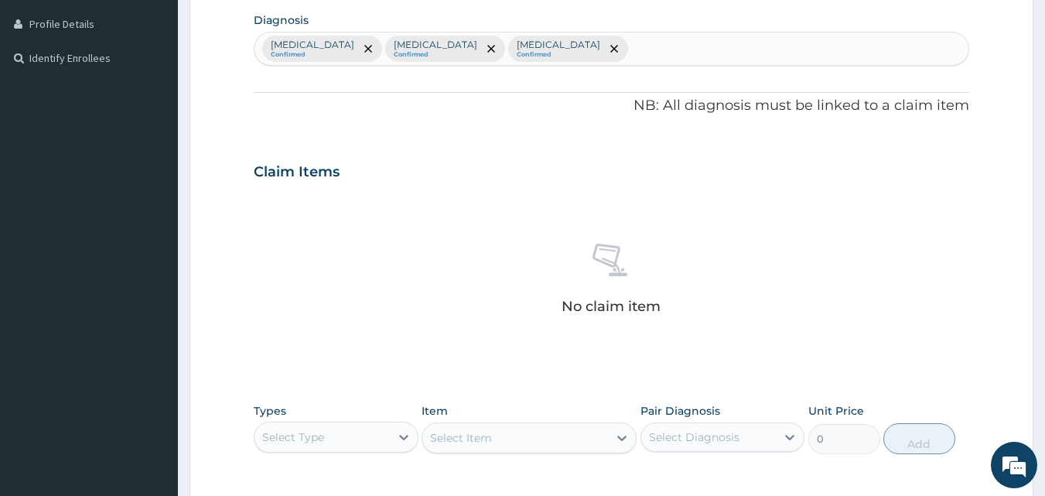
scroll to position [620, 0]
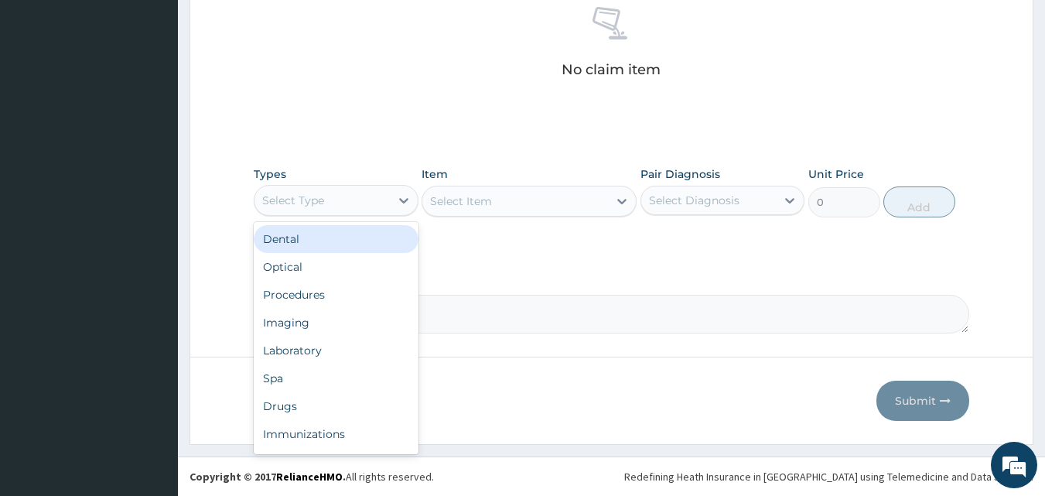
click at [343, 200] on div "Select Type" at bounding box center [321, 200] width 135 height 25
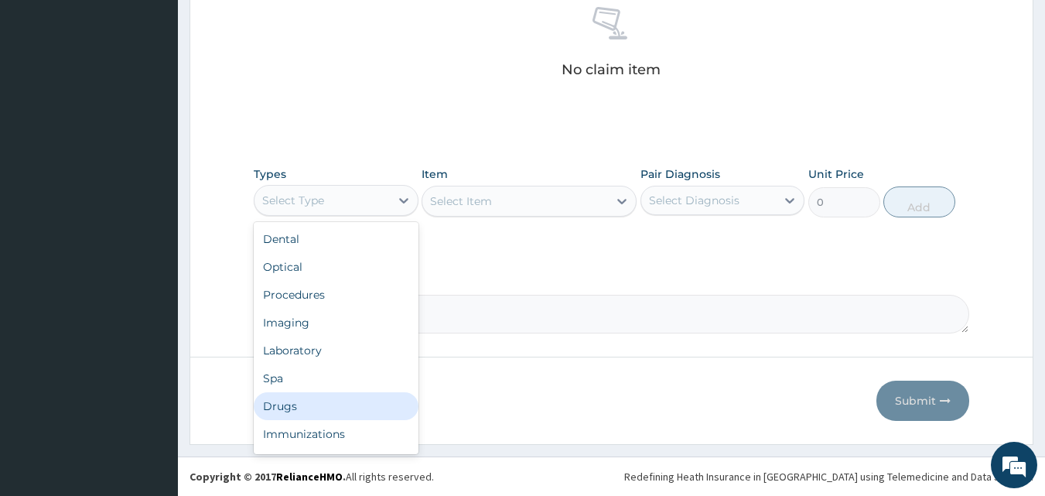
click at [318, 393] on div "Drugs" at bounding box center [336, 406] width 165 height 28
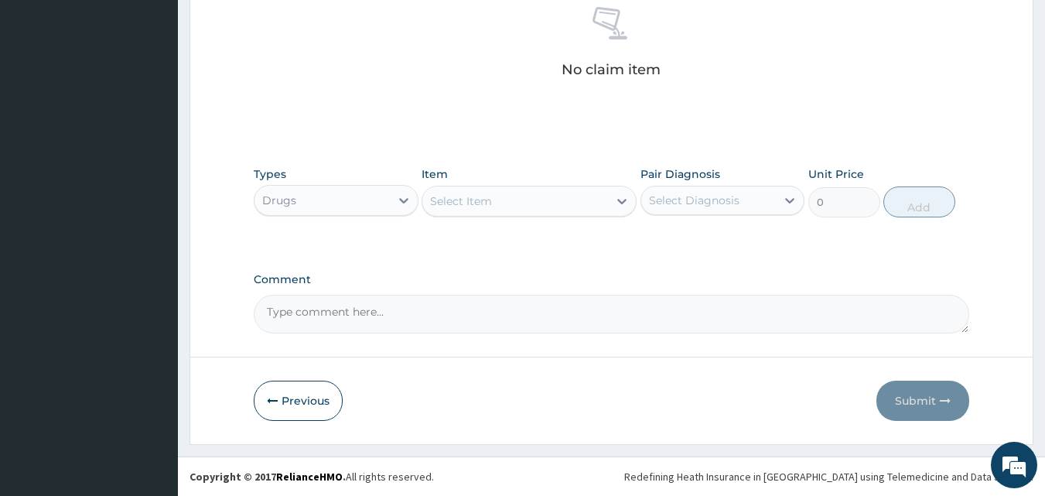
click at [466, 205] on div "Select Item" at bounding box center [461, 200] width 62 height 15
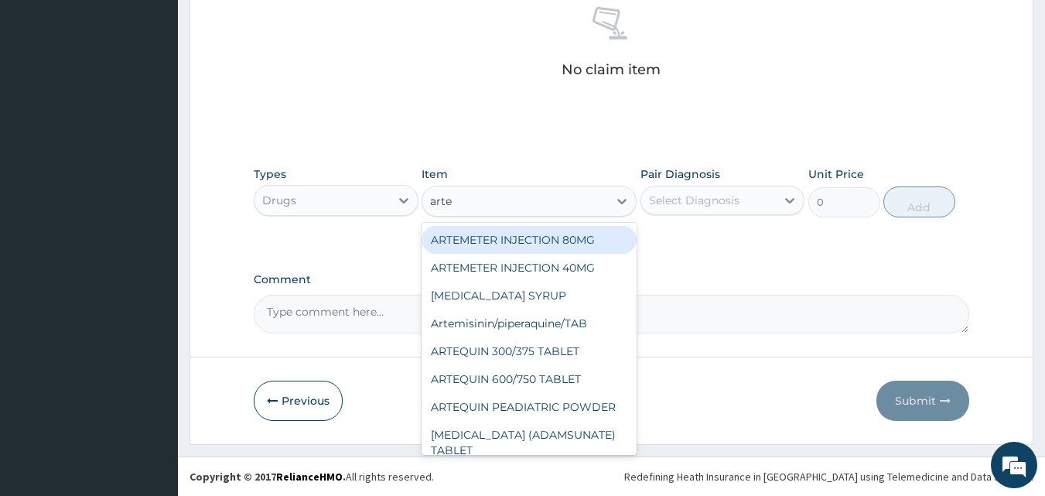
type input "artem"
click at [486, 237] on div "ARTEMETER INJECTION 80MG" at bounding box center [529, 240] width 215 height 28
type input "700"
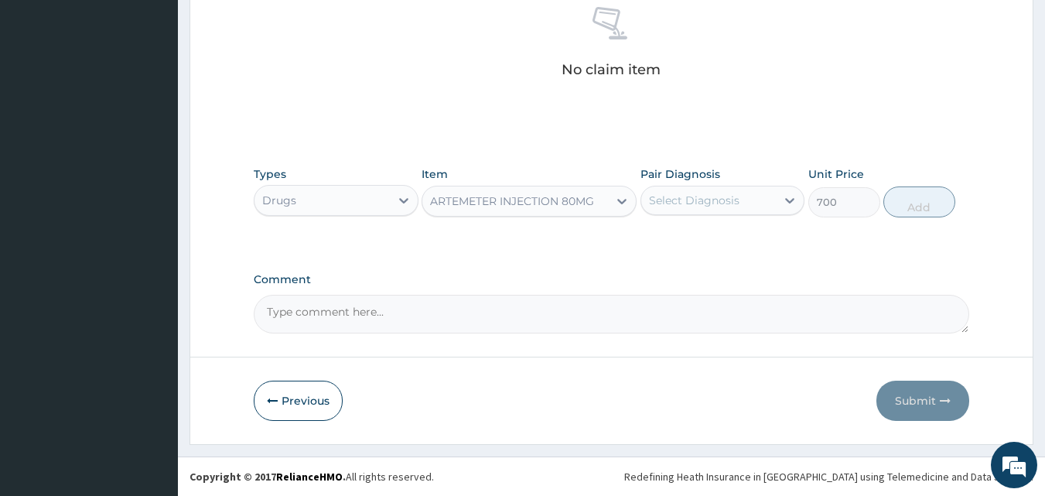
click at [667, 189] on div "Select Diagnosis" at bounding box center [708, 200] width 135 height 25
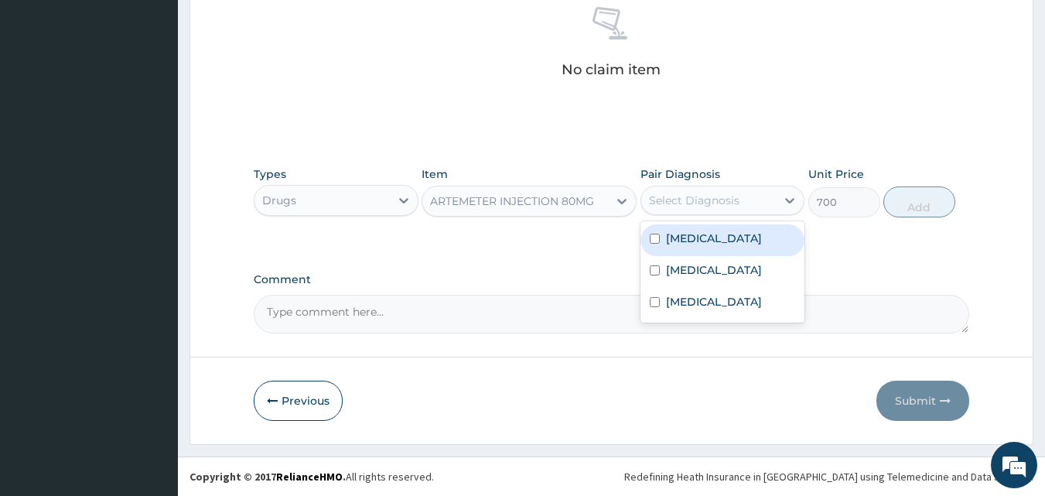
click at [672, 227] on div "Malaria" at bounding box center [722, 240] width 165 height 32
checkbox input "true"
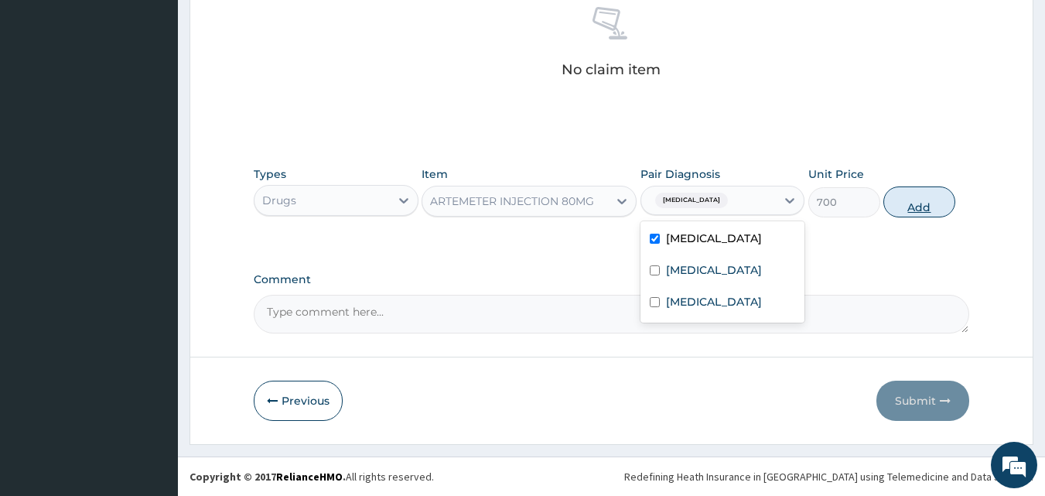
click at [929, 203] on button "Add" at bounding box center [919, 201] width 72 height 31
type input "0"
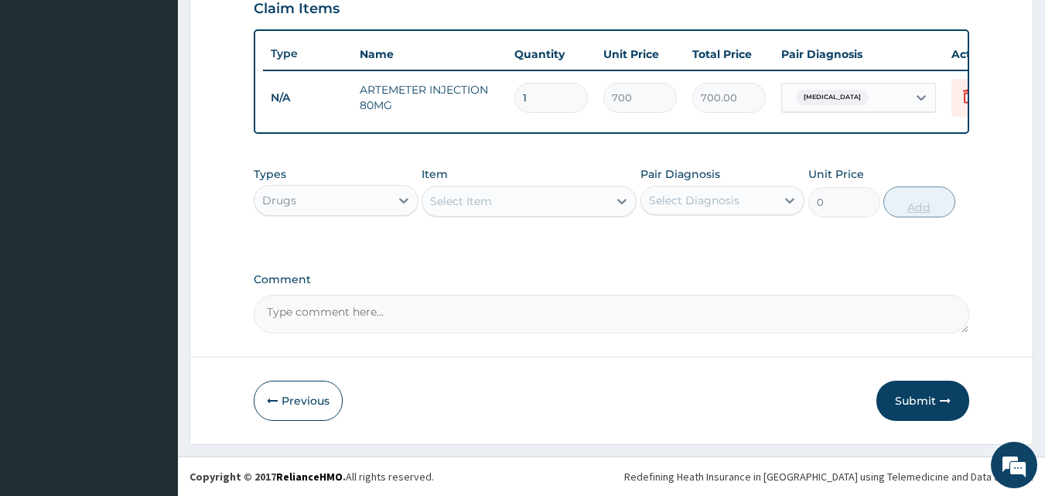
scroll to position [558, 0]
type input "0.00"
type input "6"
type input "4200.00"
type input "6"
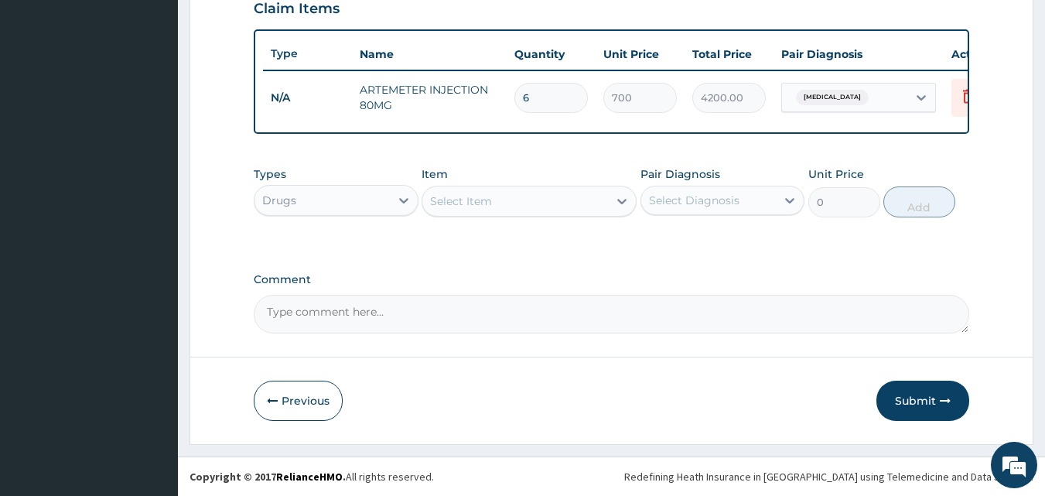
click at [547, 193] on div "Select Item" at bounding box center [515, 201] width 186 height 25
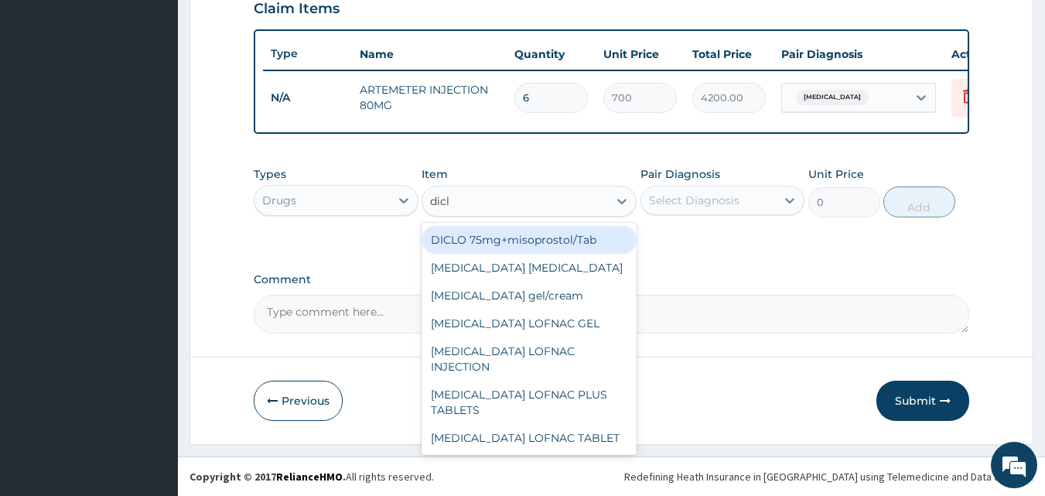
type input "diclo"
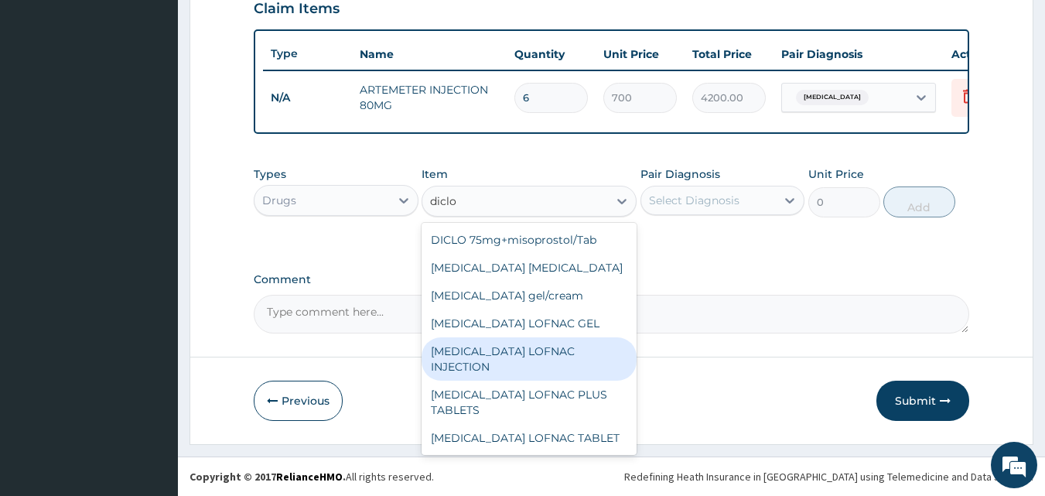
click at [564, 350] on div "Diclofenac LOFNAC INJECTION" at bounding box center [529, 358] width 215 height 43
type input "187.5"
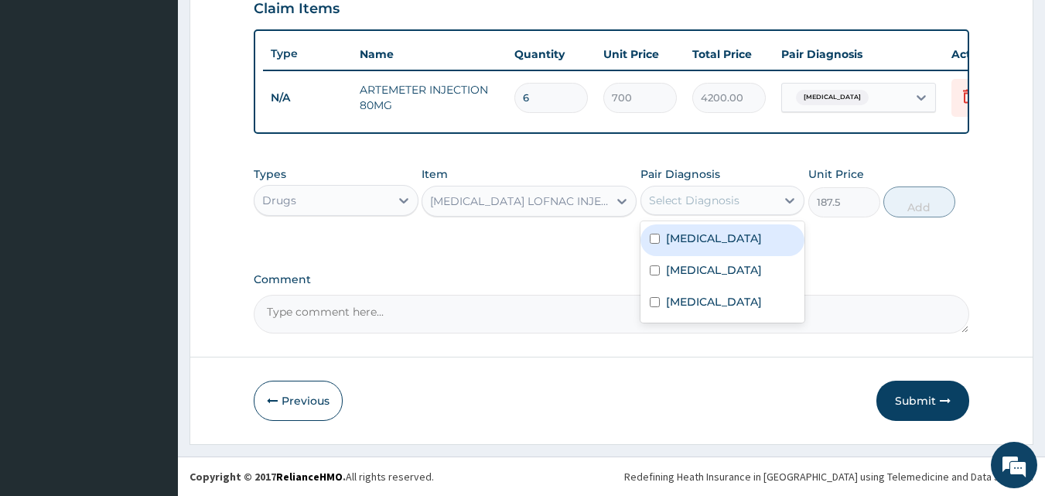
click at [675, 205] on div "Select Diagnosis" at bounding box center [694, 200] width 90 height 15
click at [667, 241] on label "Malaria" at bounding box center [714, 237] width 96 height 15
checkbox input "true"
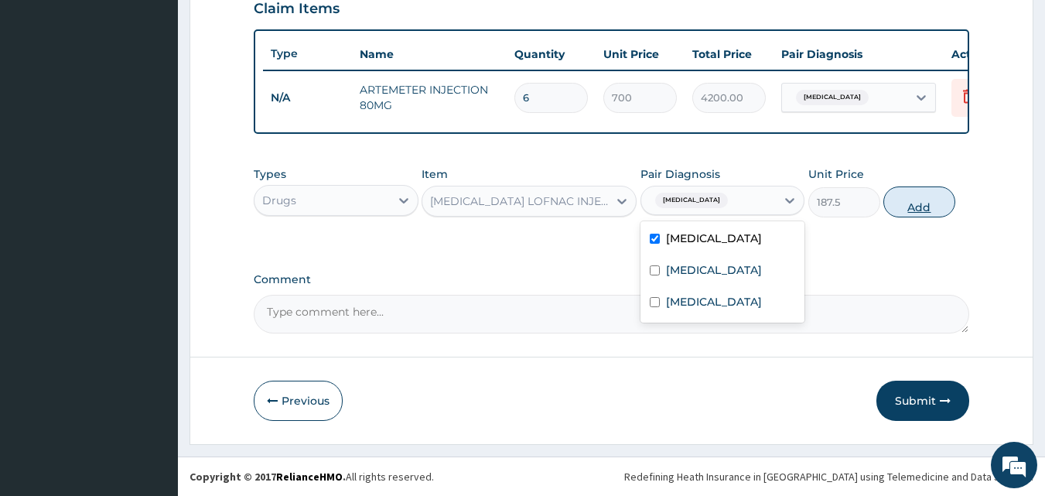
click at [931, 214] on button "Add" at bounding box center [919, 201] width 72 height 31
type input "0"
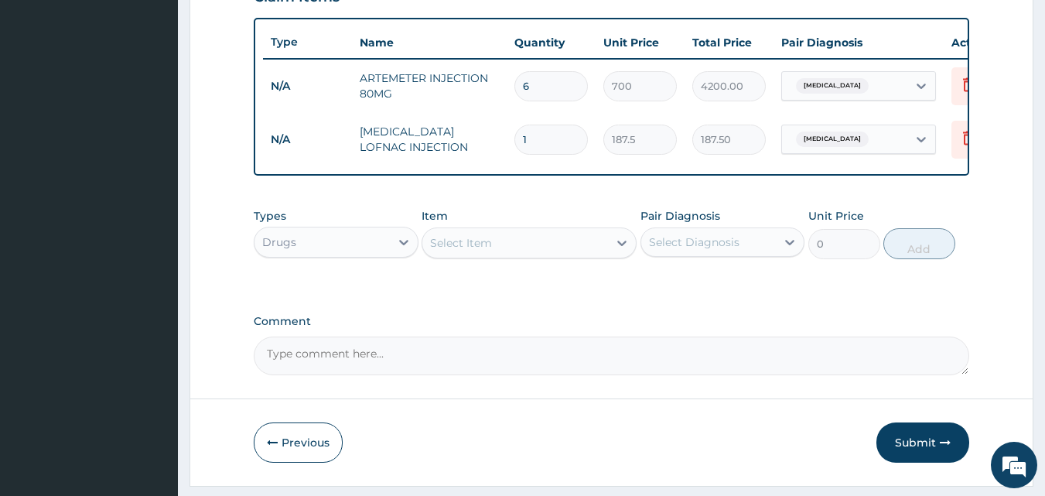
click at [522, 251] on div "Select Item" at bounding box center [515, 242] width 186 height 25
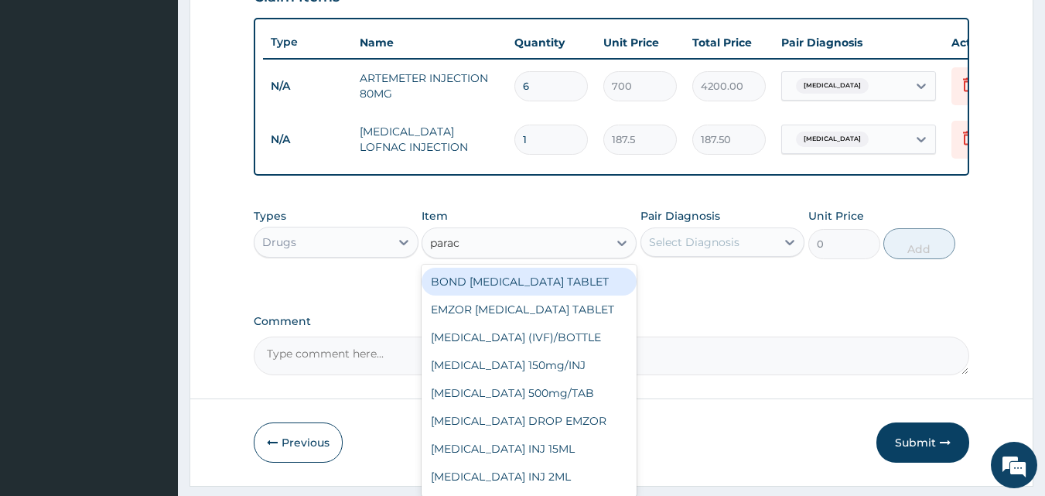
type input "parace"
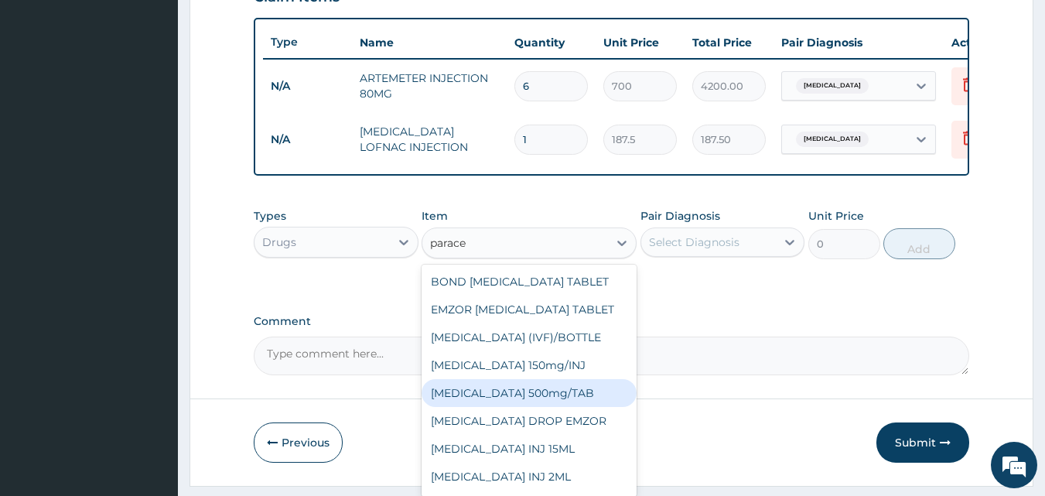
click at [557, 398] on div "PARACETAMOL 500mg/TAB" at bounding box center [529, 393] width 215 height 28
type input "18.5"
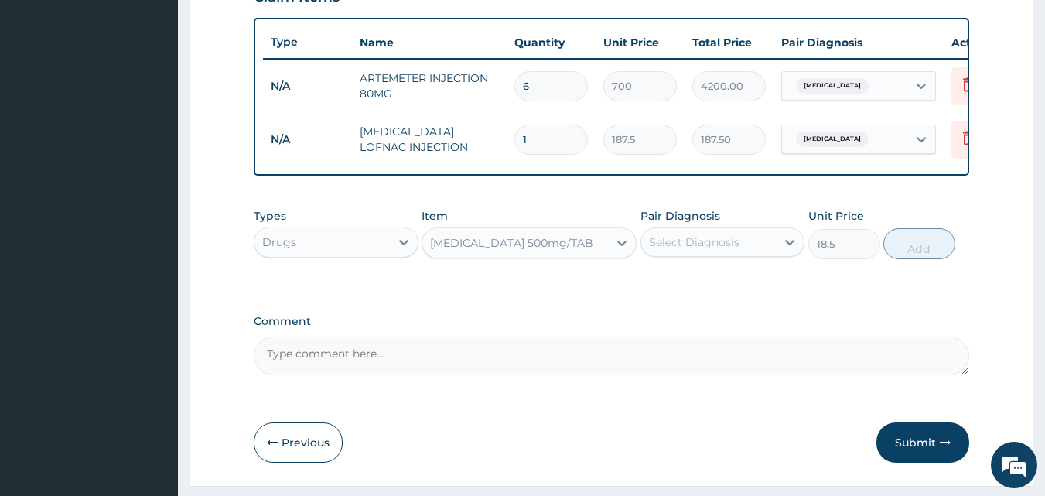
click at [687, 267] on div "Types Drugs Item option PARACETAMOL 500mg/TAB, selected. Select is focused ,typ…" at bounding box center [612, 233] width 716 height 67
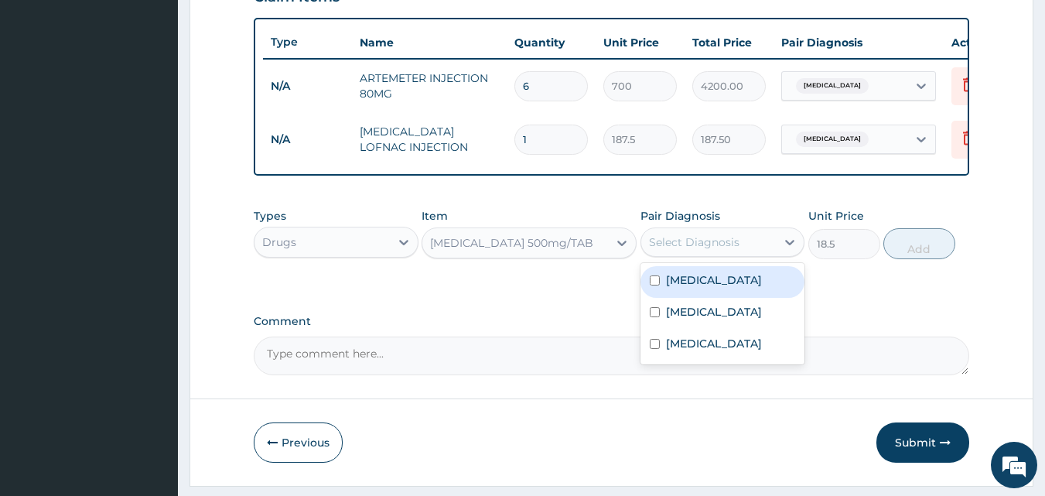
click at [689, 250] on div "Select Diagnosis" at bounding box center [694, 241] width 90 height 15
click at [677, 288] on label "Malaria" at bounding box center [714, 279] width 96 height 15
checkbox input "true"
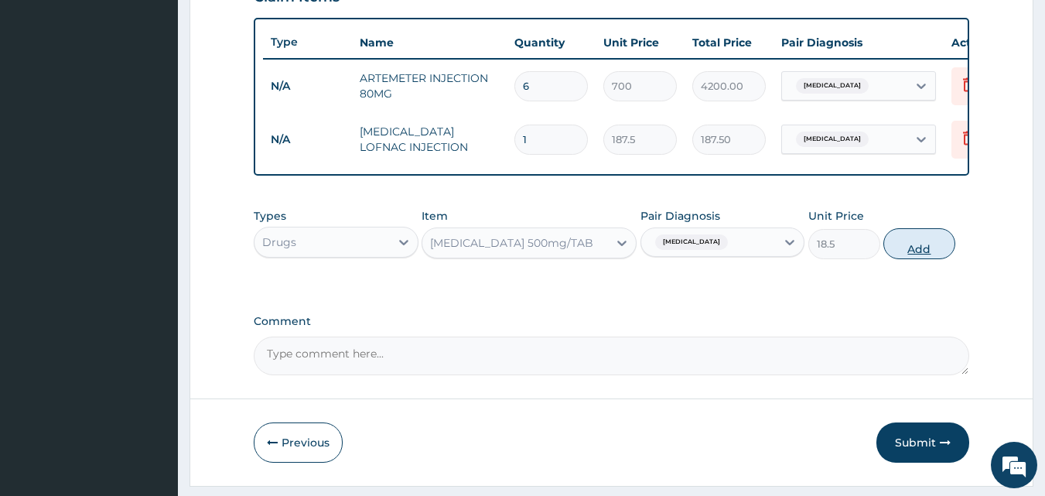
click at [907, 259] on button "Add" at bounding box center [919, 243] width 72 height 31
type input "0"
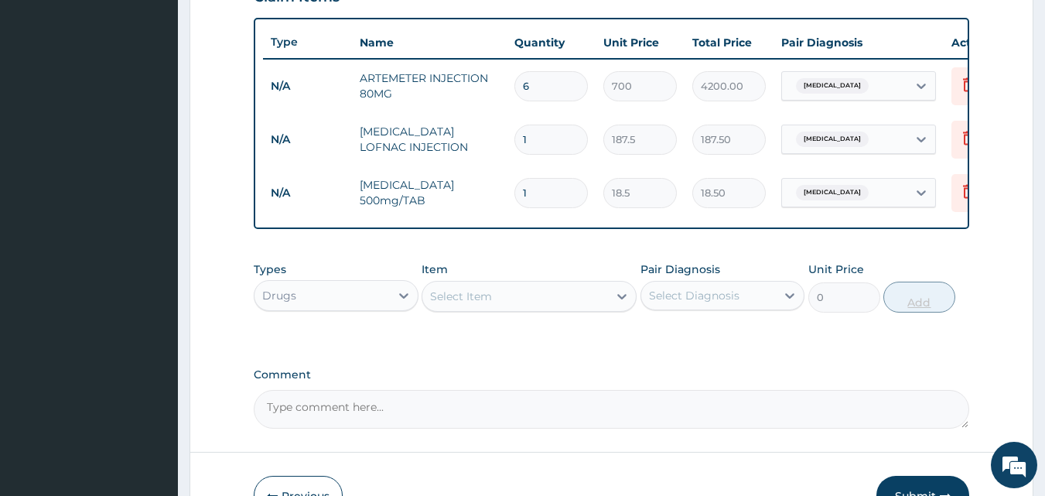
type input "12"
type input "222.00"
type input "12"
click at [594, 305] on div "Select Item" at bounding box center [515, 296] width 186 height 25
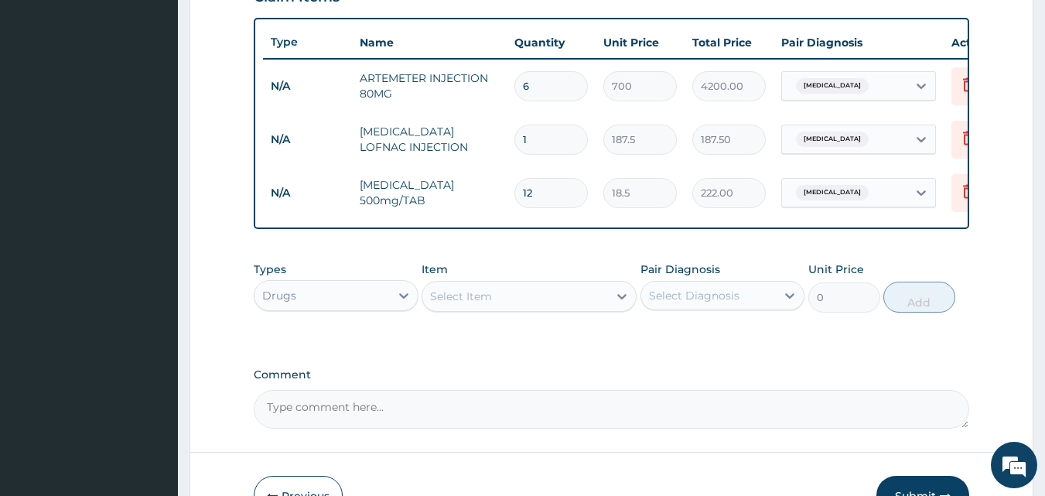
click at [594, 305] on div "Select Item" at bounding box center [515, 296] width 186 height 25
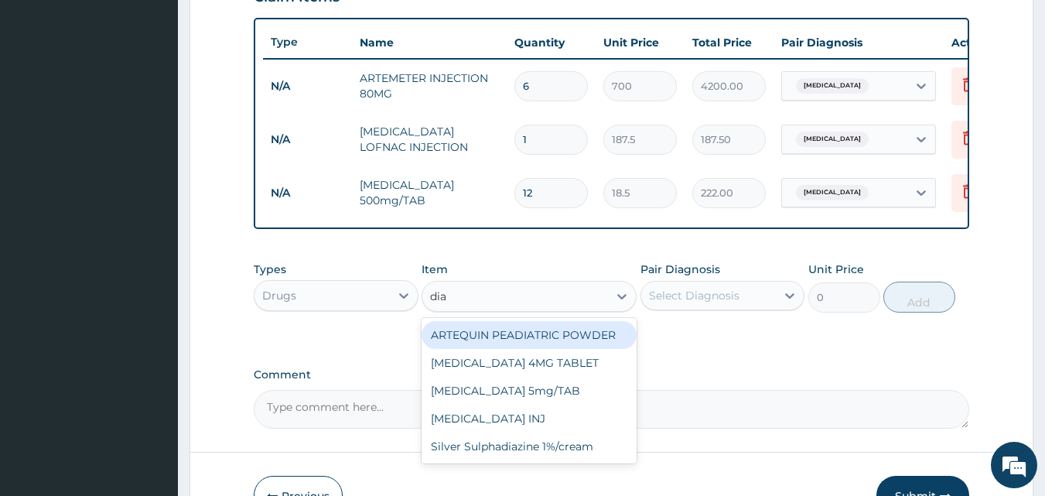
type input "diaz"
click at [532, 349] on div "Diazepam 5mg/TAB" at bounding box center [529, 335] width 215 height 28
type input "28.1"
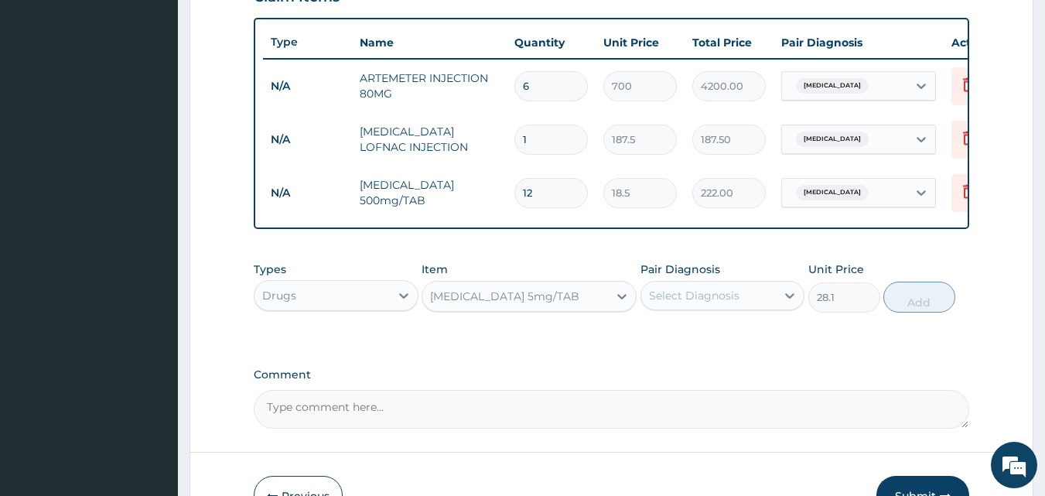
click at [705, 300] on div "Select Diagnosis" at bounding box center [694, 295] width 90 height 15
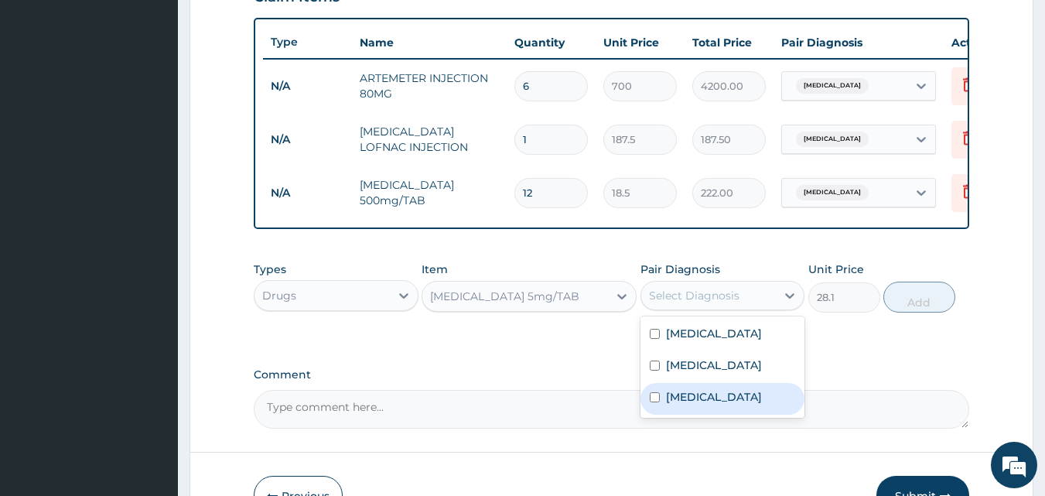
click at [660, 408] on div "Insomnia" at bounding box center [722, 399] width 165 height 32
checkbox input "true"
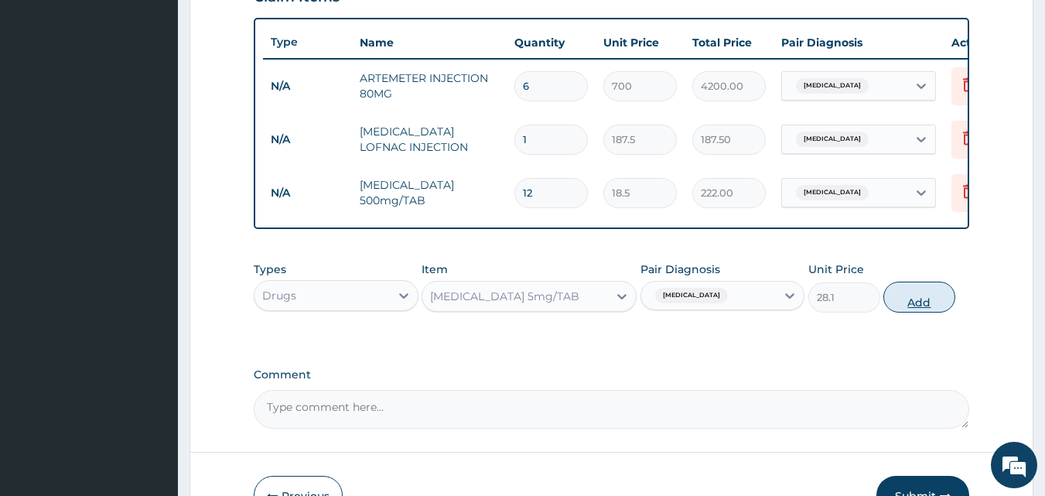
click at [914, 305] on button "Add" at bounding box center [919, 297] width 72 height 31
type input "0"
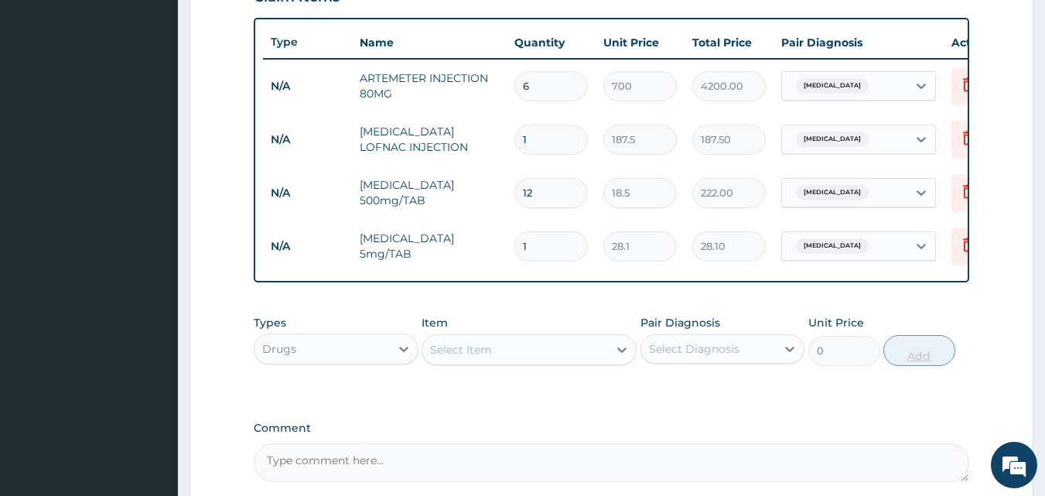
type input "0.00"
type input "3"
type input "84.30"
type input "3"
click at [351, 361] on div "Drugs" at bounding box center [321, 348] width 135 height 25
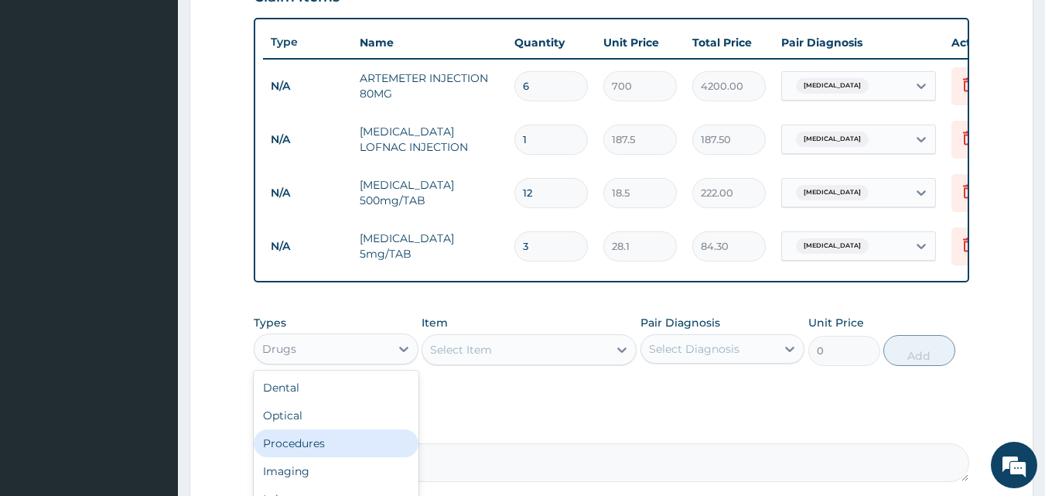
click at [313, 447] on div "Procedures" at bounding box center [336, 443] width 165 height 28
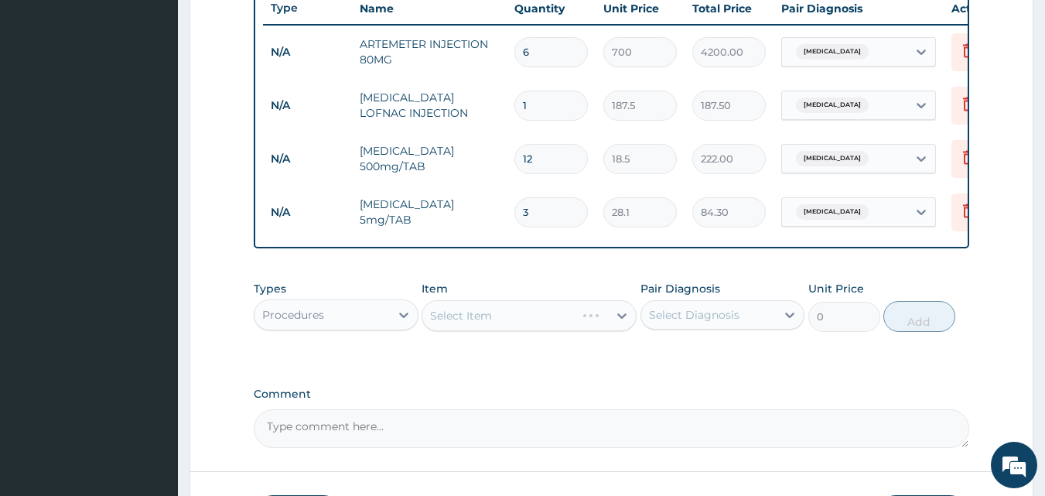
scroll to position [718, 0]
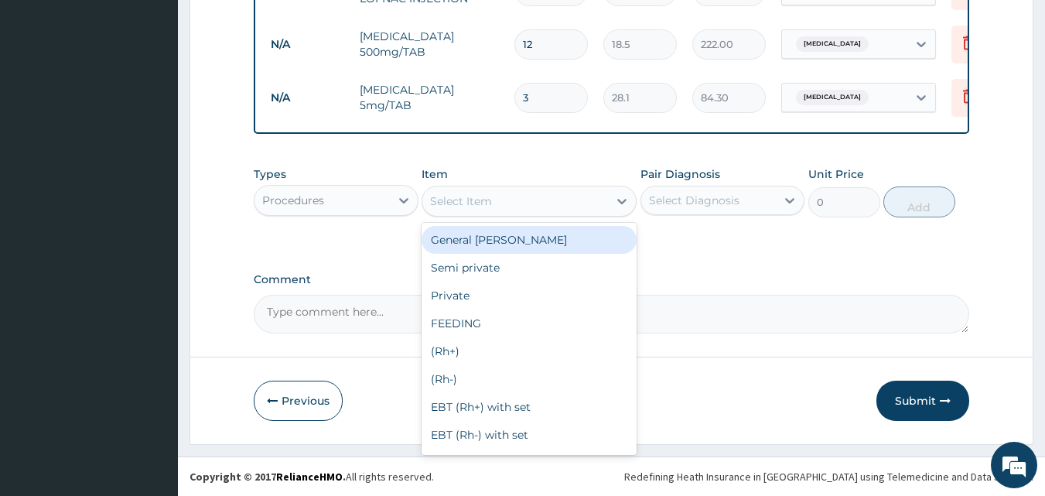
click at [482, 214] on div "Select Item" at bounding box center [529, 201] width 215 height 31
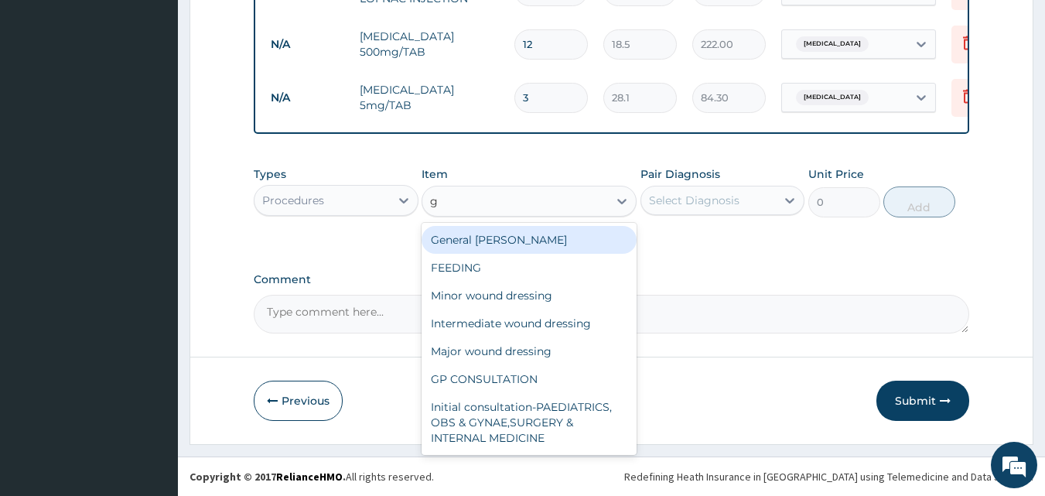
type input "gp"
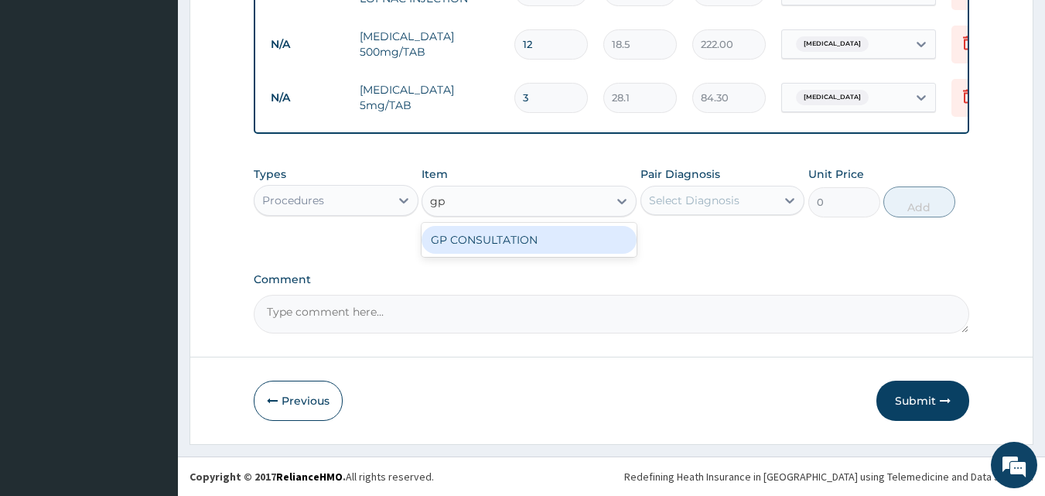
click at [481, 234] on div "GP CONSULTATION" at bounding box center [529, 240] width 215 height 28
type input "2000"
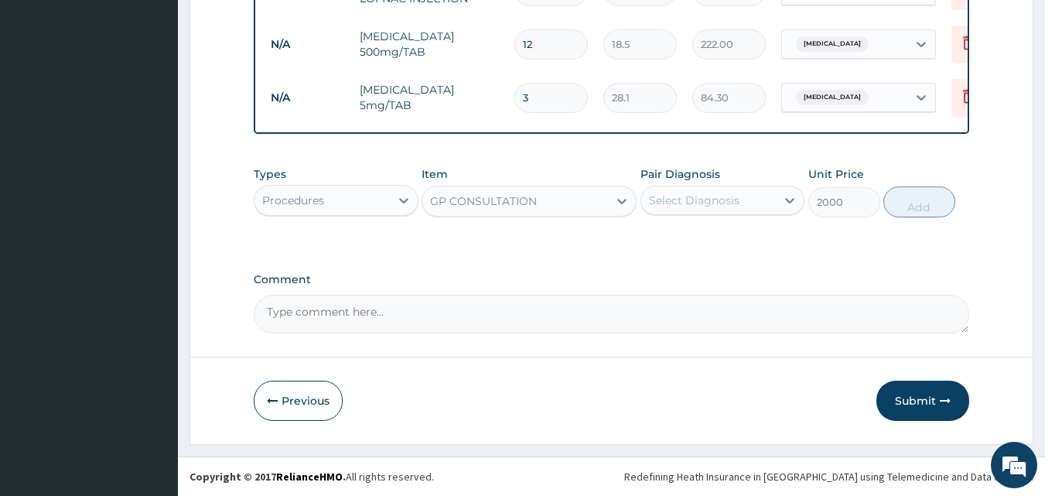
click at [718, 203] on div "Select Diagnosis" at bounding box center [694, 200] width 90 height 15
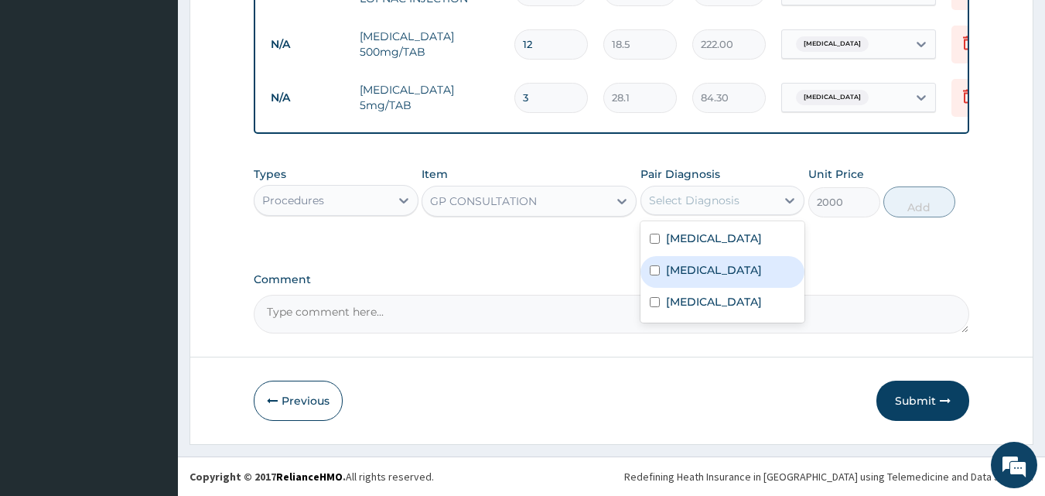
click at [681, 273] on label "Sepsis" at bounding box center [714, 269] width 96 height 15
checkbox input "true"
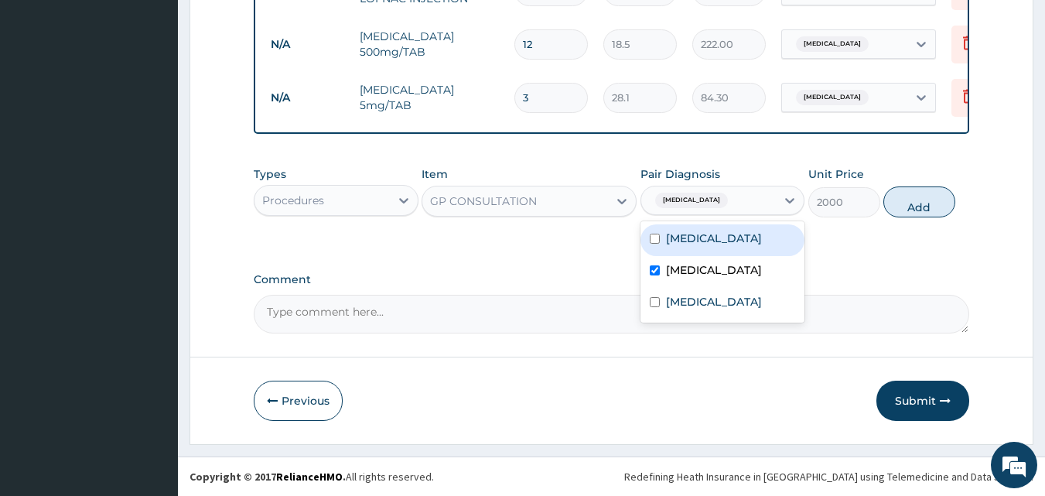
click at [697, 239] on label "Malaria" at bounding box center [714, 237] width 96 height 15
checkbox input "true"
click at [921, 206] on button "Add" at bounding box center [919, 201] width 72 height 31
type input "0"
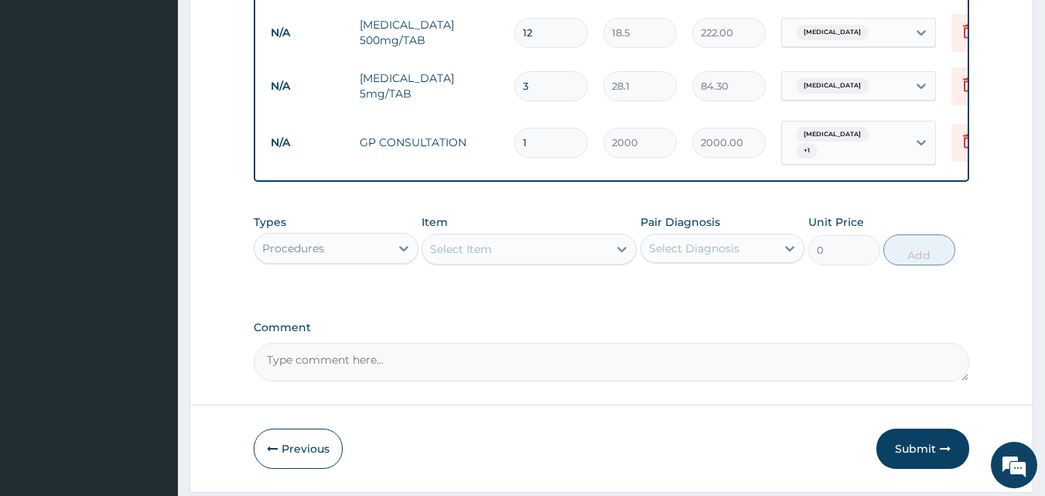
click at [340, 261] on div "Procedures" at bounding box center [321, 248] width 135 height 25
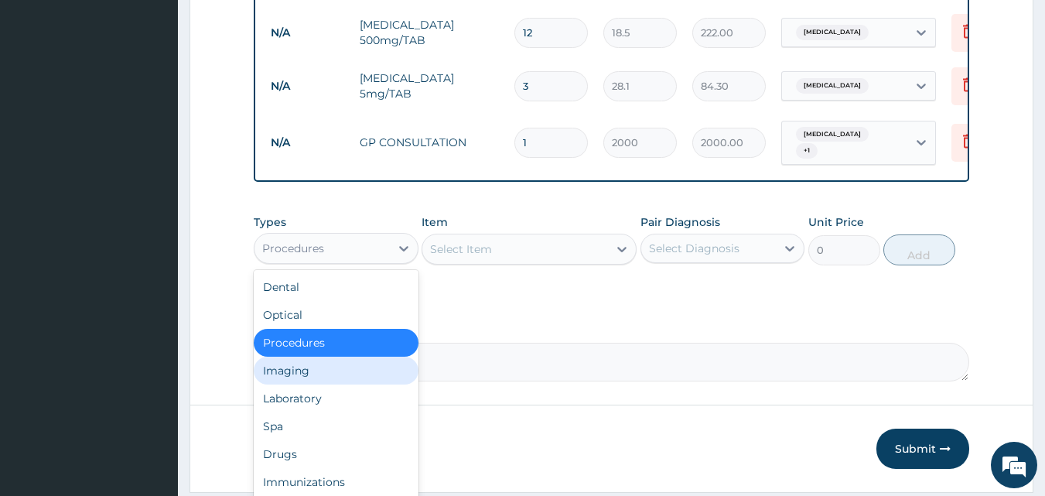
click at [312, 384] on div "Imaging" at bounding box center [336, 371] width 165 height 28
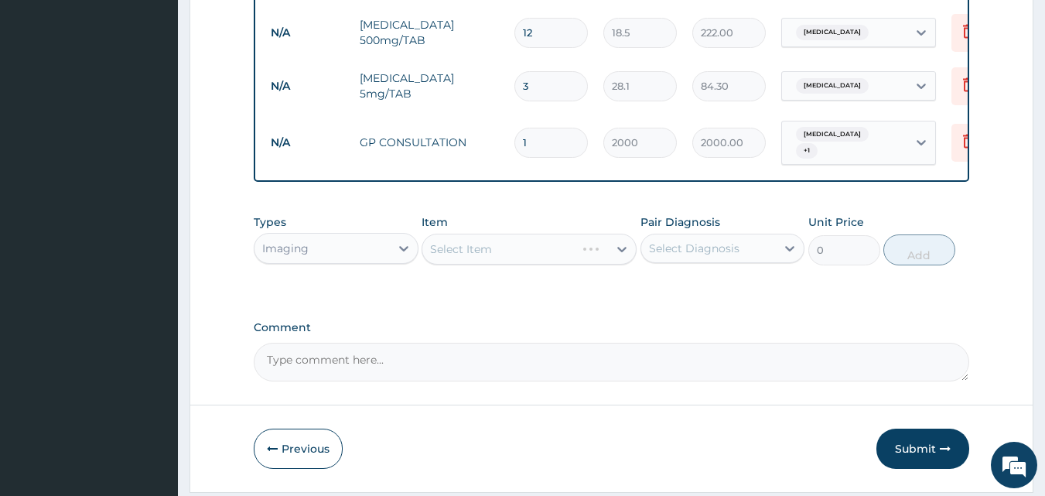
click at [374, 236] on div "Types option Imaging, selected. Select is focused ,type to refine list, press D…" at bounding box center [336, 239] width 165 height 51
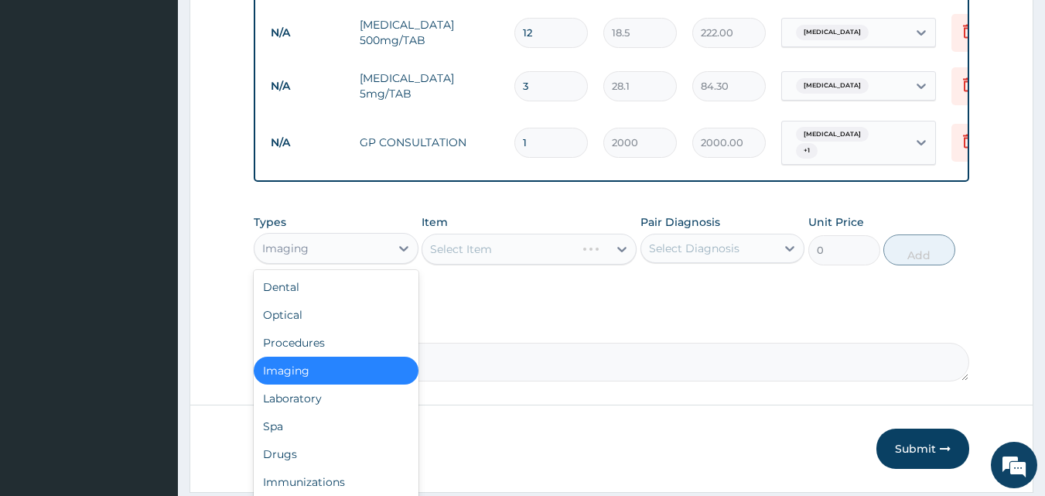
click at [380, 253] on div "Imaging" at bounding box center [321, 248] width 135 height 25
click at [313, 402] on div "Laboratory" at bounding box center [336, 398] width 165 height 28
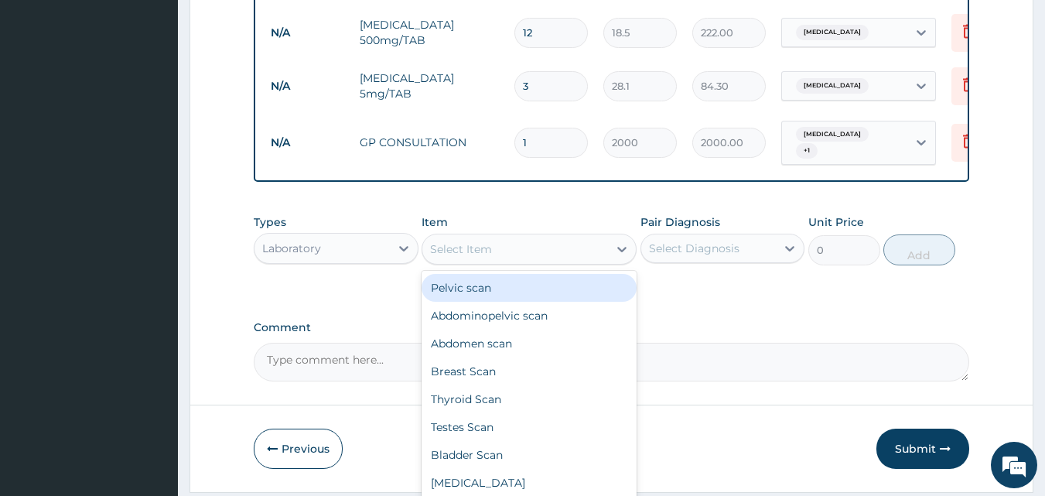
click at [498, 247] on div "Select Item" at bounding box center [515, 249] width 186 height 25
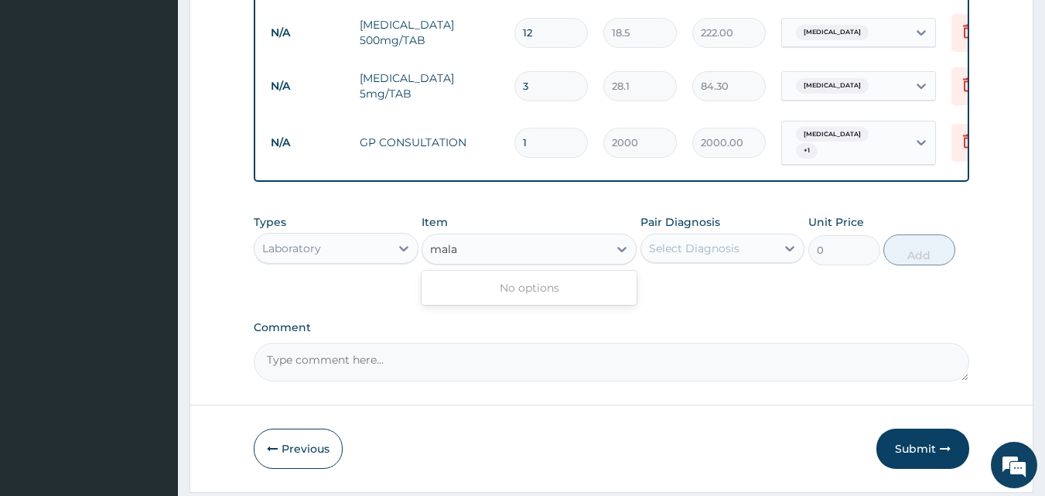
type input "mal"
click at [490, 302] on div "Malaria Parasite" at bounding box center [529, 288] width 215 height 28
type input "1000"
click at [667, 255] on div "Select Diagnosis" at bounding box center [694, 248] width 90 height 15
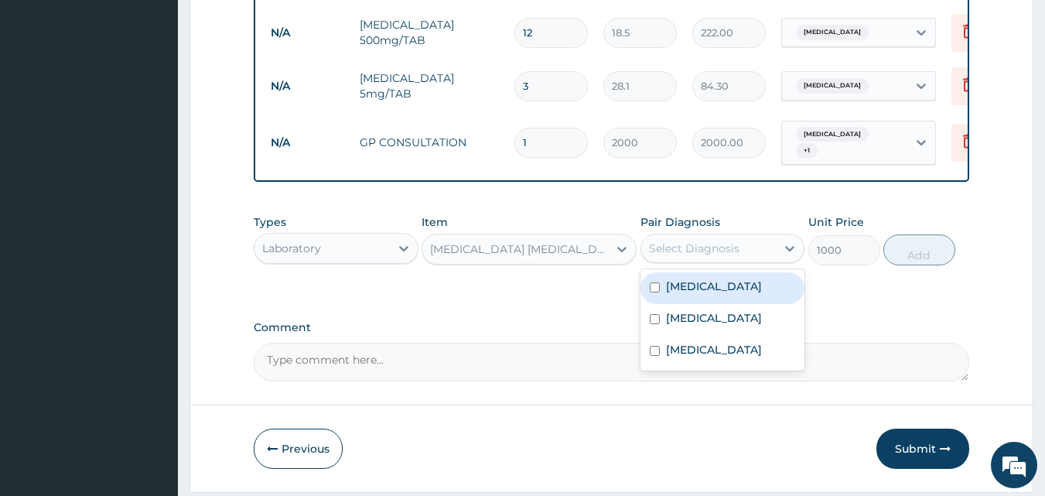
click at [664, 289] on div "Malaria" at bounding box center [722, 288] width 165 height 32
checkbox input "true"
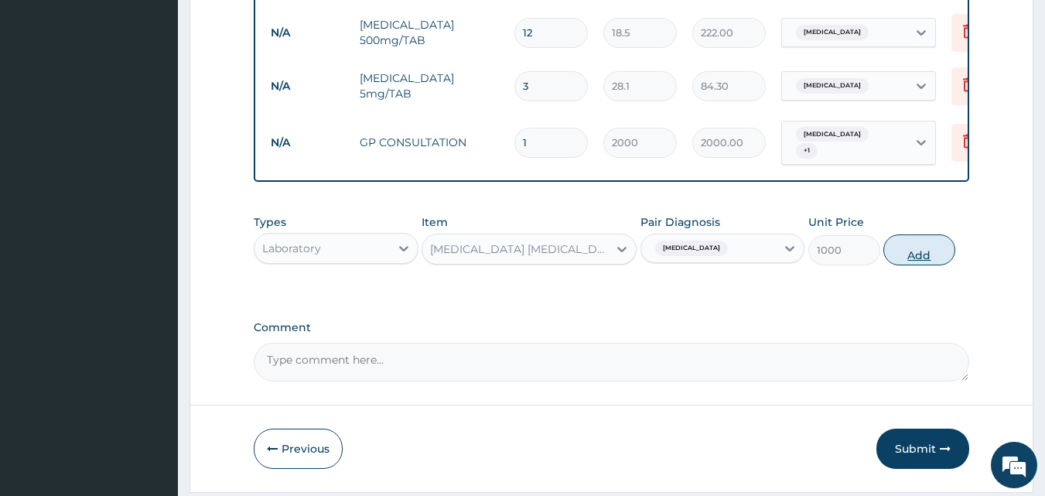
click at [906, 259] on button "Add" at bounding box center [919, 249] width 72 height 31
type input "0"
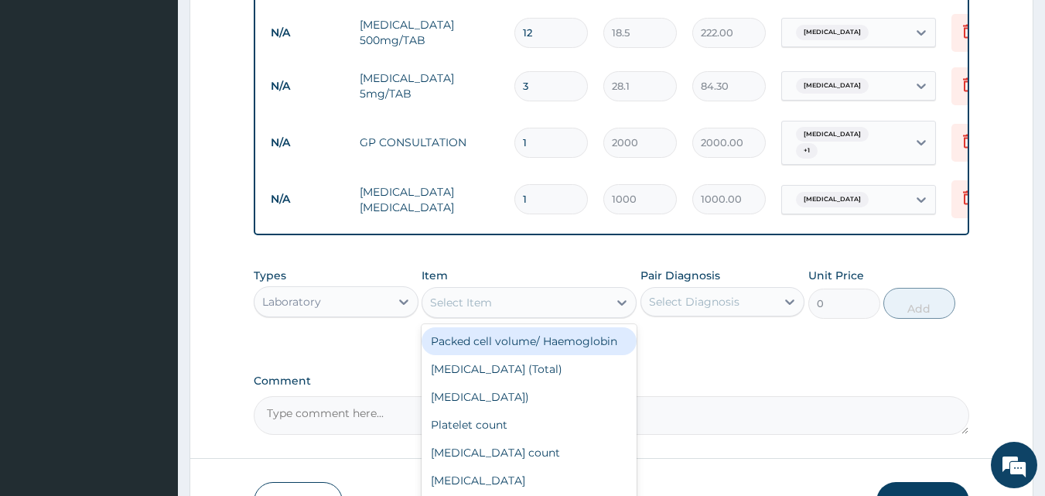
click at [494, 315] on div "Select Item" at bounding box center [515, 302] width 186 height 25
type input "mp"
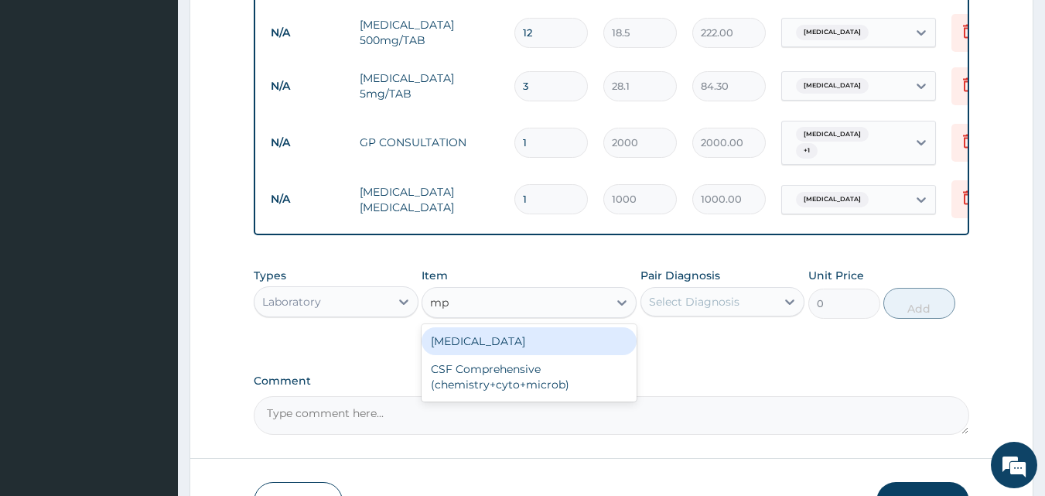
click at [494, 343] on div "Complete blood count" at bounding box center [529, 341] width 215 height 28
type input "2500"
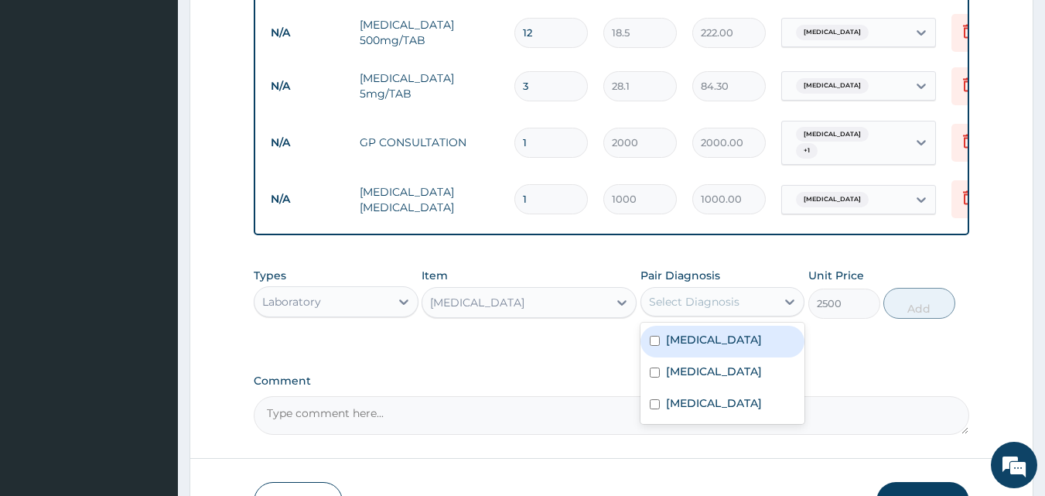
click at [678, 309] on div "Select Diagnosis" at bounding box center [694, 301] width 90 height 15
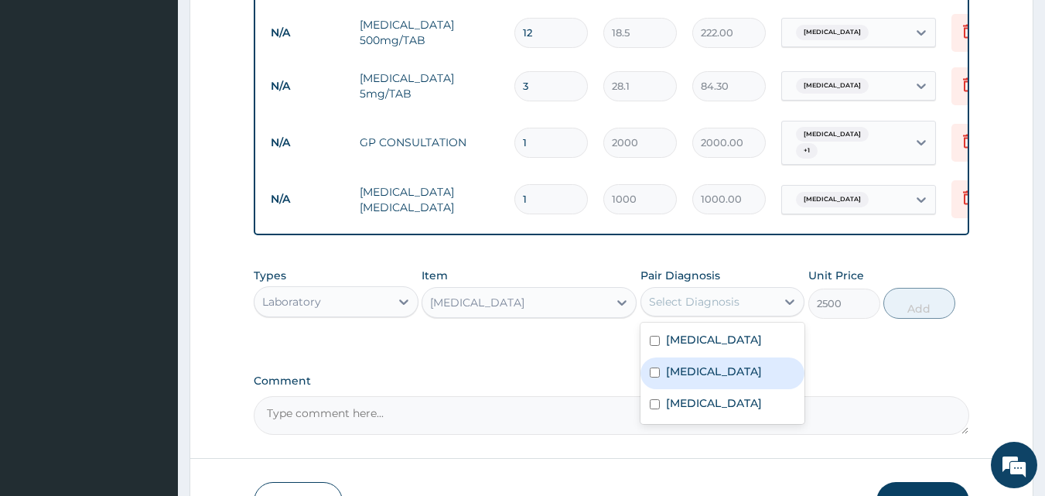
click at [674, 377] on label "Sepsis" at bounding box center [714, 371] width 96 height 15
checkbox input "true"
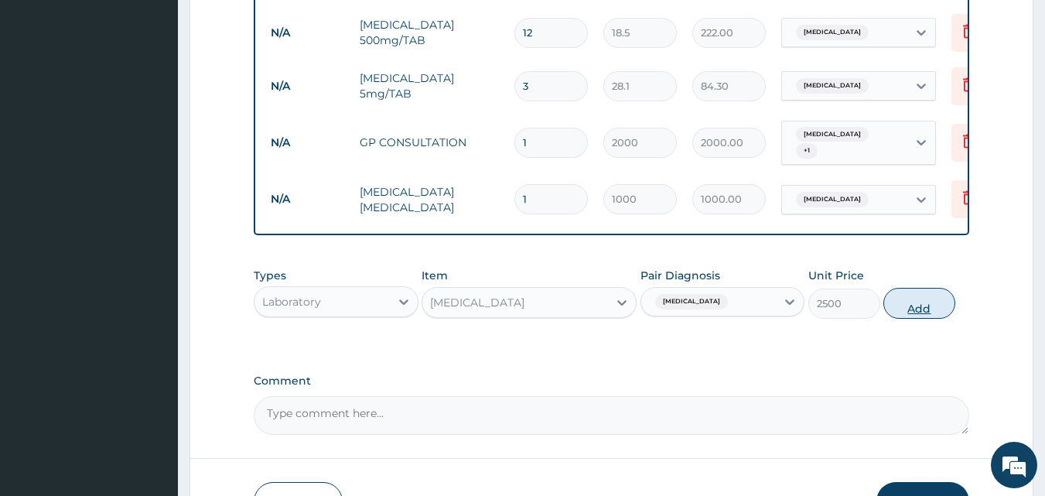
click at [928, 318] on button "Add" at bounding box center [919, 303] width 72 height 31
type input "0"
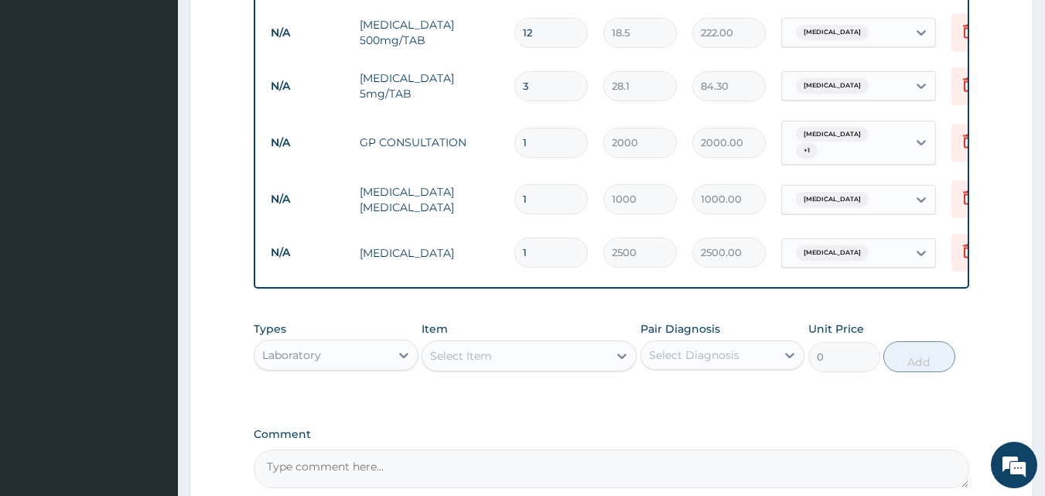
scroll to position [878, 0]
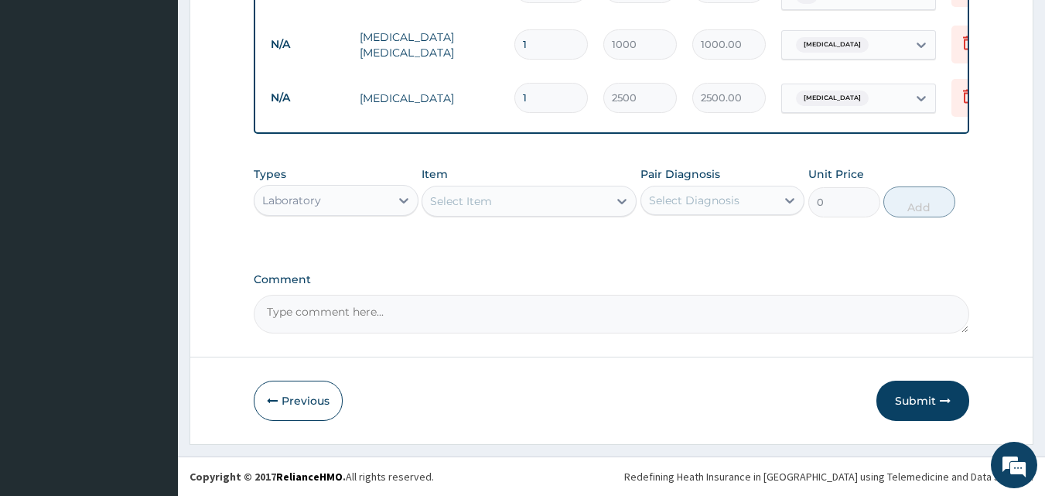
click at [924, 390] on button "Submit" at bounding box center [922, 401] width 93 height 40
